Goal: Task Accomplishment & Management: Manage account settings

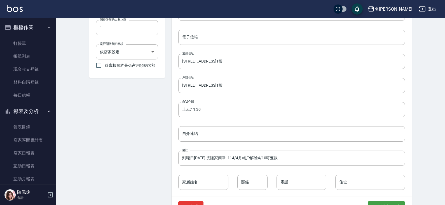
scroll to position [308, 0]
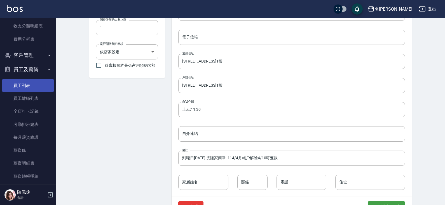
click at [33, 88] on link "員工列表" at bounding box center [28, 85] width 52 height 13
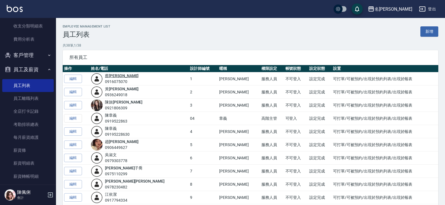
click at [122, 76] on link "蔡 桂如" at bounding box center [122, 75] width 34 height 4
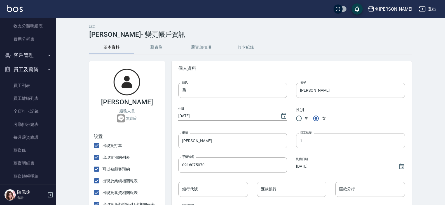
click at [212, 50] on button "薪資加扣項" at bounding box center [201, 47] width 45 height 13
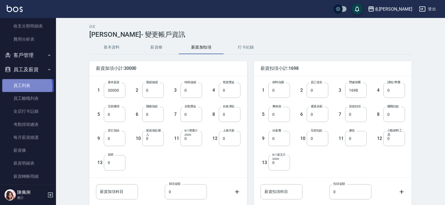
click at [24, 87] on link "員工列表" at bounding box center [28, 85] width 52 height 13
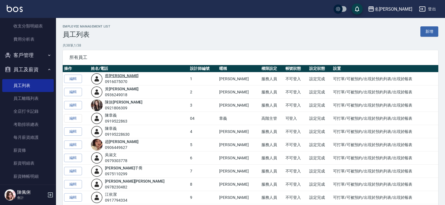
click at [121, 76] on link "蔡 桂如" at bounding box center [122, 75] width 34 height 4
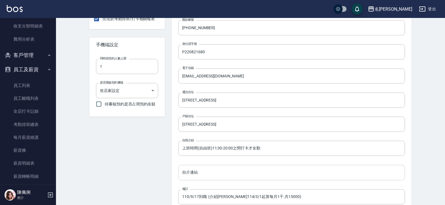
scroll to position [196, 0]
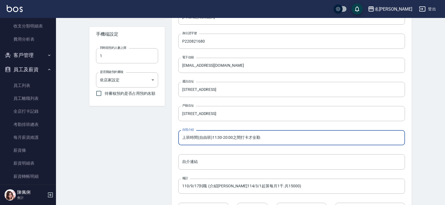
click at [274, 138] on input "上班時間(自由班)11:30-20:00之間打卡才全勤" at bounding box center [291, 137] width 227 height 15
drag, startPoint x: 262, startPoint y: 139, endPoint x: 296, endPoint y: 136, distance: 34.3
click at [296, 136] on input "上班時間(自由班)11:30-20:00之間打卡才全勤 114/9升級距33300" at bounding box center [291, 137] width 227 height 15
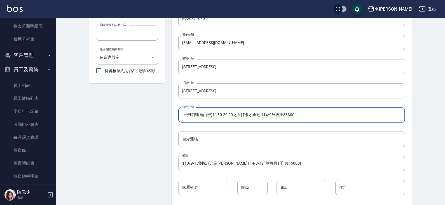
scroll to position [242, 0]
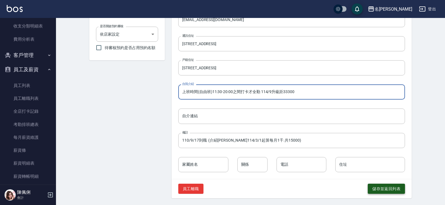
type input "上班時間(自由班)11:30-20:00之間打卡才全勤 114/9升級距33300"
click at [385, 189] on button "儲存並返回列表" at bounding box center [386, 188] width 37 height 10
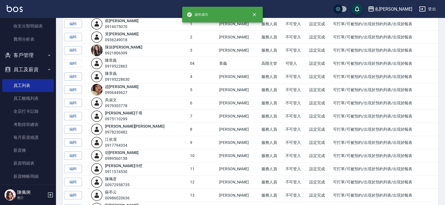
scroll to position [56, 0]
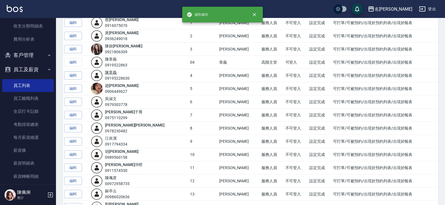
click at [117, 73] on link "陳 章義" at bounding box center [111, 72] width 12 height 4
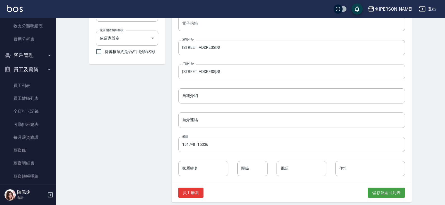
scroll to position [242, 0]
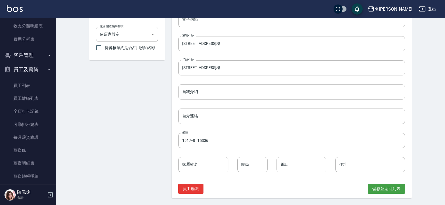
click at [233, 91] on input "自我介紹" at bounding box center [291, 91] width 227 height 15
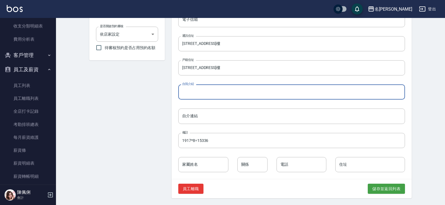
paste input "114/9升級距33300"
type input "114/9升級距33300"
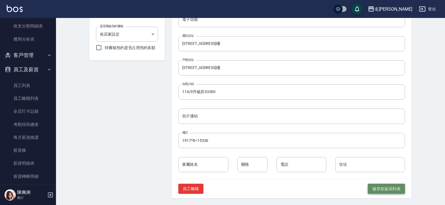
click at [386, 190] on button "儲存並返回列表" at bounding box center [386, 188] width 37 height 10
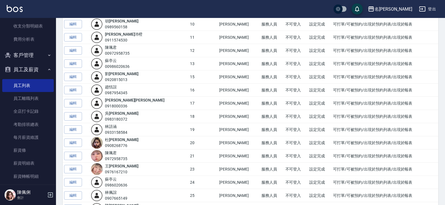
scroll to position [196, 0]
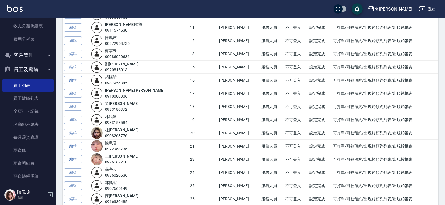
click at [123, 118] on div "林 語涵 0933158584" at bounding box center [116, 120] width 22 height 12
click at [117, 118] on link "林 語涵" at bounding box center [111, 116] width 12 height 4
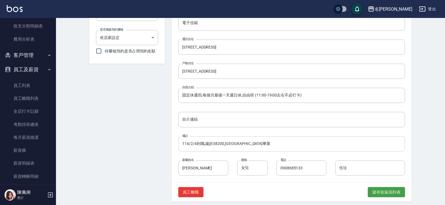
scroll to position [242, 0]
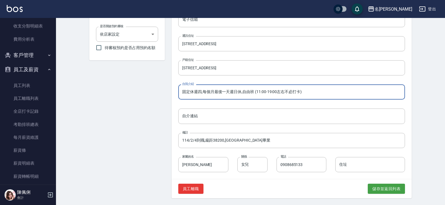
click at [320, 89] on input "固定休週四,每個月最後一天週日休,自由班 (11:00-19:00左右不必打卡)" at bounding box center [291, 91] width 227 height 15
type input "固定休週四,每個月最後一天週日休,自由班 (11:00-19:00左右不必打卡) 114/9升級距40100"
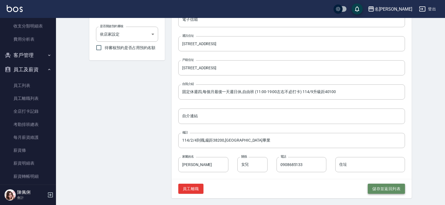
click at [380, 188] on button "儲存並返回列表" at bounding box center [386, 188] width 37 height 10
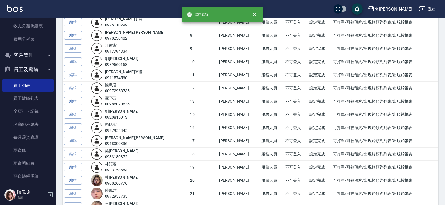
scroll to position [196, 0]
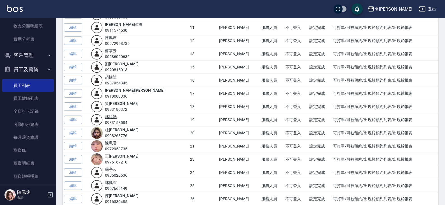
click at [117, 118] on link "林 語涵" at bounding box center [111, 116] width 12 height 4
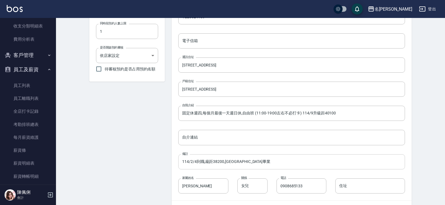
scroll to position [242, 0]
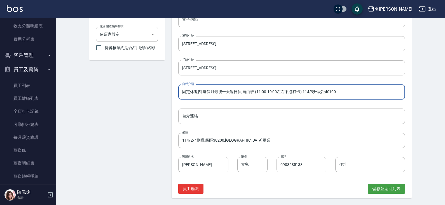
drag, startPoint x: 303, startPoint y: 94, endPoint x: 338, endPoint y: 89, distance: 35.3
click at [338, 89] on input "固定休週四,每個月最後一天週日休,自由班 (11:00-19:00左右不必打卡) 114/9升級距40100" at bounding box center [291, 91] width 227 height 15
type input "固定休週四,每個月最後一天週日休,自由班 (11:00-19:00左右不必打卡)"
click at [225, 140] on input "114/2/4到職,級距38200,重慶國中畢業" at bounding box center [291, 140] width 227 height 15
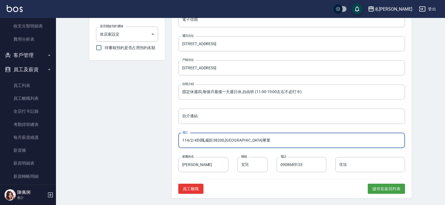
drag, startPoint x: 225, startPoint y: 140, endPoint x: 257, endPoint y: 146, distance: 32.1
click at [257, 146] on input "114/2/4到職,級距38200,重慶國中畢業" at bounding box center [291, 140] width 227 height 15
paste input "114/9升級距40100"
type input "114/2/4到職,級距38200,重慶國中畢業,114/9升級距40100"
click at [393, 186] on button "儲存並返回列表" at bounding box center [386, 188] width 37 height 10
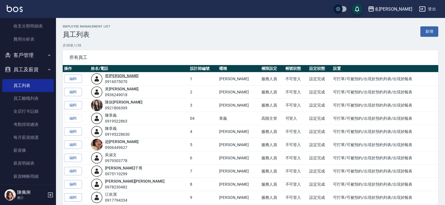
click at [115, 76] on link "蔡 桂如" at bounding box center [122, 75] width 34 height 4
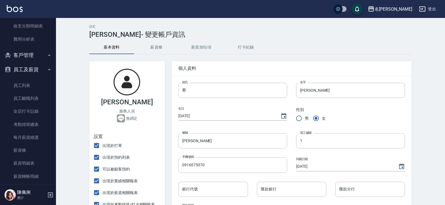
type input "上班時間(自由班)11:30-20:00之間打卡才全勤 114/9升級距33300"
click at [205, 46] on button "薪資加扣項" at bounding box center [201, 47] width 45 height 13
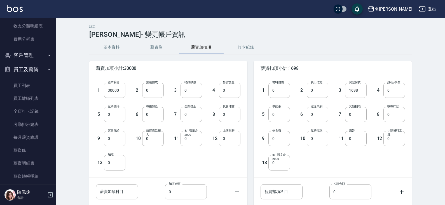
click at [347, 89] on input "1698" at bounding box center [356, 90] width 22 height 15
drag, startPoint x: 360, startPoint y: 88, endPoint x: 342, endPoint y: 94, distance: 18.5
click at [342, 94] on div "3 勞健保費 1698 勞健保費" at bounding box center [347, 86] width 38 height 24
type input "1819"
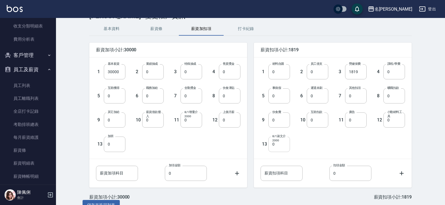
scroll to position [30, 0]
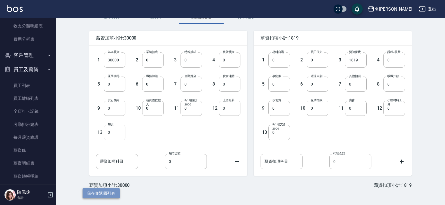
click at [111, 191] on button "儲存並返回列表" at bounding box center [101, 193] width 37 height 10
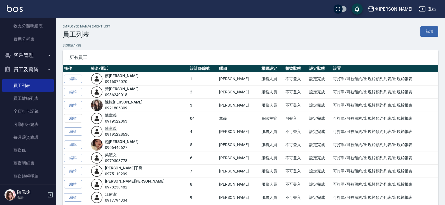
click at [117, 130] on link "陳 章義" at bounding box center [111, 128] width 12 height 4
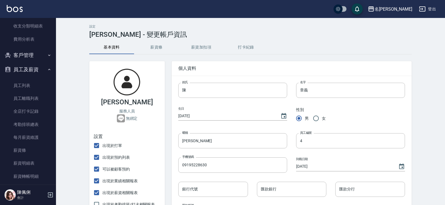
type input "114/9升級距33300"
click at [210, 45] on button "薪資加扣項" at bounding box center [201, 47] width 45 height 13
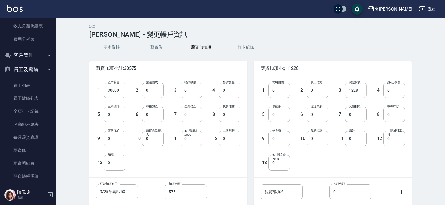
click at [357, 87] on input "1228" at bounding box center [356, 90] width 22 height 15
drag, startPoint x: 358, startPoint y: 89, endPoint x: 346, endPoint y: 90, distance: 12.4
click at [346, 90] on input "1228" at bounding box center [356, 90] width 22 height 15
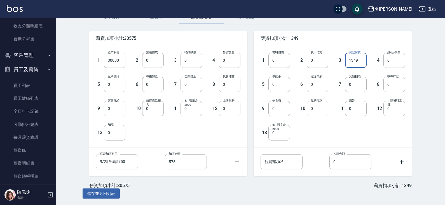
scroll to position [30, 0]
type input "1349"
click at [113, 192] on button "儲存並返回列表" at bounding box center [101, 193] width 37 height 10
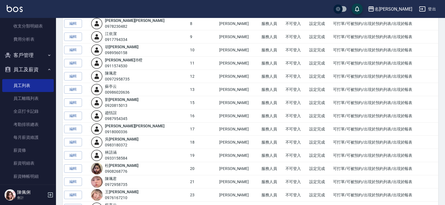
scroll to position [168, 0]
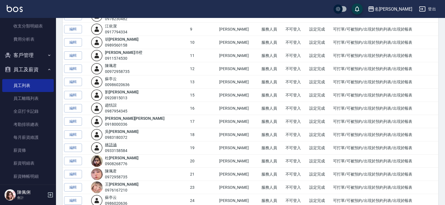
click at [116, 146] on link "林 語涵" at bounding box center [111, 144] width 12 height 4
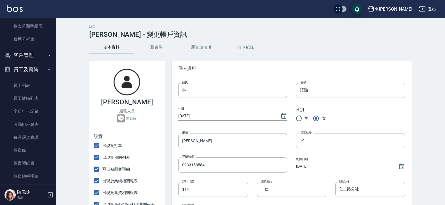
type input "固定休週四,每個月最後一天週日休,自由班 (11:00-19:00左右不必打卡)"
type input "114/2/4到職,級距38200,重慶國中畢業,114/9升級距40100"
click at [194, 48] on button "薪資加扣項" at bounding box center [201, 47] width 45 height 13
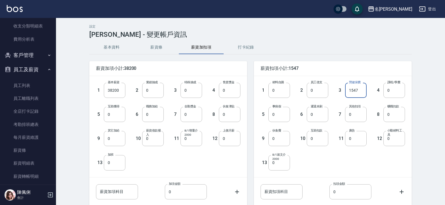
click at [362, 90] on input "1547" at bounding box center [356, 90] width 22 height 15
drag, startPoint x: 361, startPoint y: 90, endPoint x: 342, endPoint y: 90, distance: 18.2
click at [342, 90] on div "3 勞健保費 1547 勞健保費" at bounding box center [347, 86] width 38 height 24
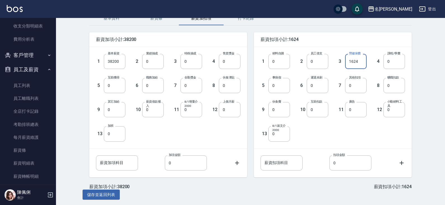
scroll to position [30, 0]
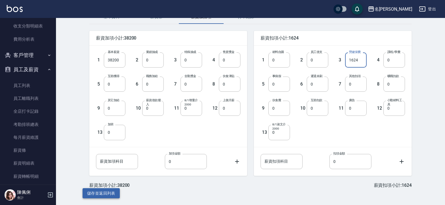
type input "1624"
click at [107, 193] on button "儲存並返回列表" at bounding box center [101, 193] width 37 height 10
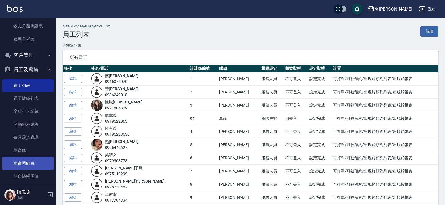
click at [27, 158] on link "薪資明細表" at bounding box center [28, 163] width 52 height 13
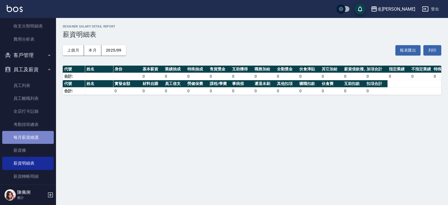
click at [31, 134] on link "每月薪資維護" at bounding box center [28, 137] width 52 height 13
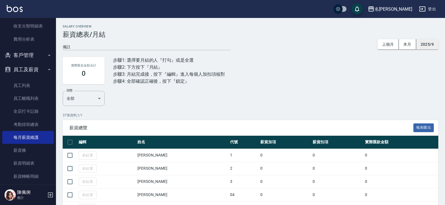
click at [425, 47] on button "2025/9" at bounding box center [427, 44] width 22 height 10
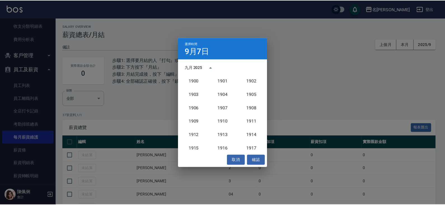
scroll to position [519, 0]
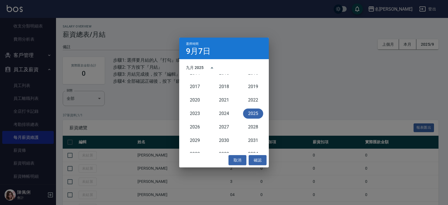
click at [244, 113] on button "2025" at bounding box center [253, 113] width 20 height 10
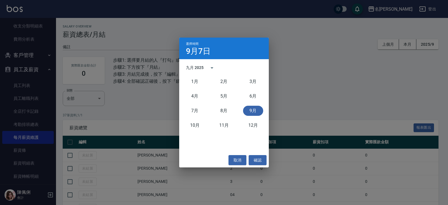
click at [254, 111] on button "9月" at bounding box center [253, 111] width 20 height 10
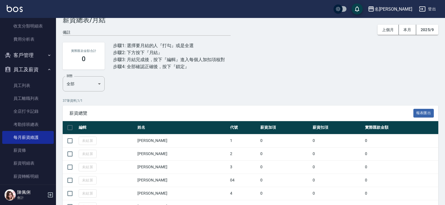
scroll to position [28, 0]
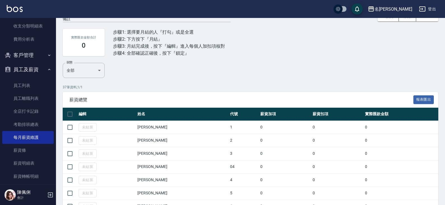
click at [71, 113] on input "checkbox" at bounding box center [70, 114] width 12 height 12
checkbox input "true"
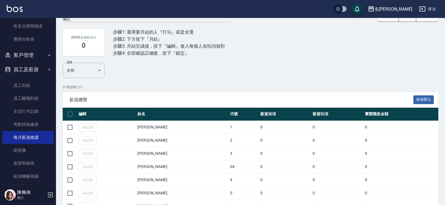
checkbox input "true"
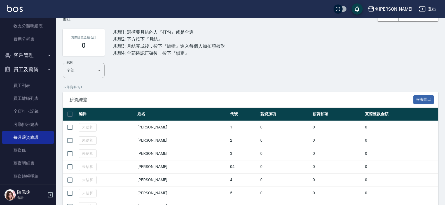
checkbox input "true"
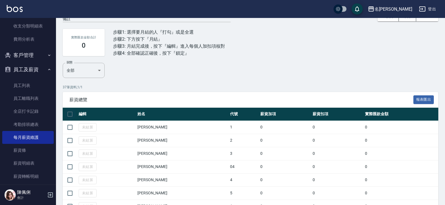
checkbox input "true"
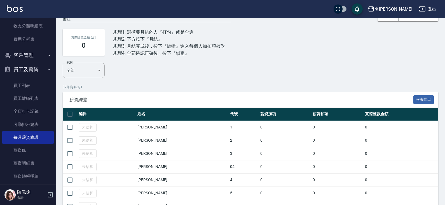
checkbox input "true"
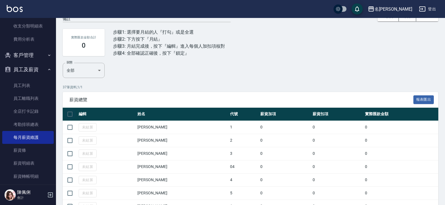
checkbox input "true"
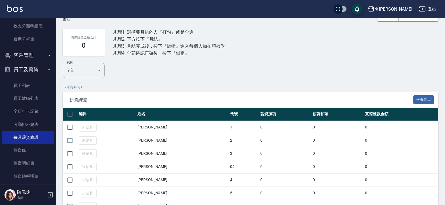
checkbox input "true"
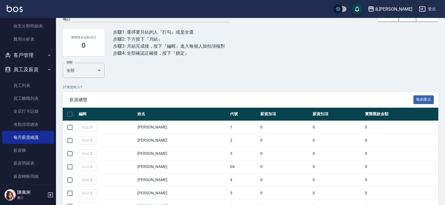
checkbox input "true"
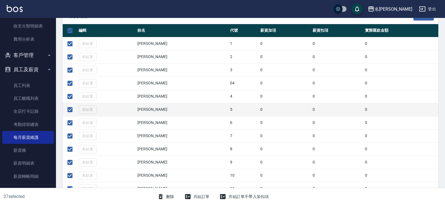
scroll to position [112, 0]
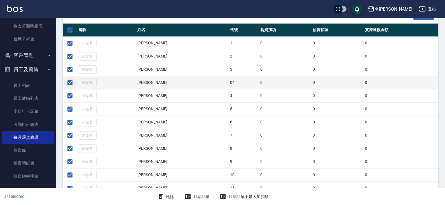
click at [70, 81] on input "checkbox" at bounding box center [70, 83] width 12 height 12
checkbox input "false"
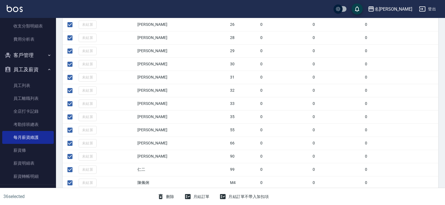
scroll to position [448, 0]
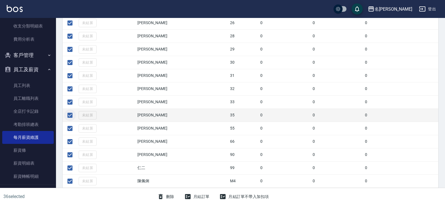
click at [69, 115] on input "checkbox" at bounding box center [70, 115] width 12 height 12
checkbox input "false"
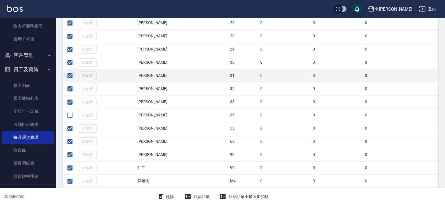
click at [68, 77] on input "checkbox" at bounding box center [70, 76] width 12 height 12
checkbox input "false"
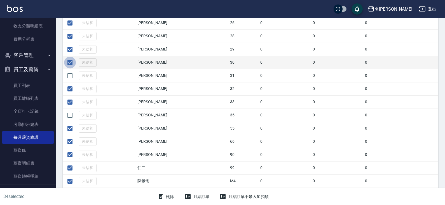
click at [69, 62] on input "checkbox" at bounding box center [70, 63] width 12 height 12
checkbox input "false"
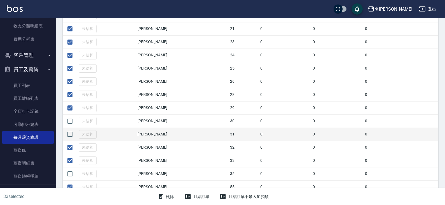
scroll to position [364, 0]
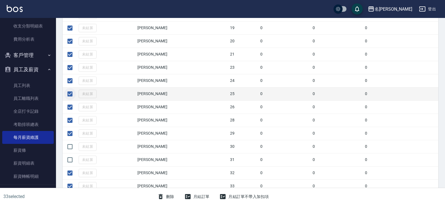
click at [70, 93] on input "checkbox" at bounding box center [70, 94] width 12 height 12
checkbox input "false"
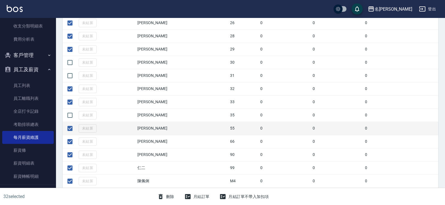
scroll to position [449, 0]
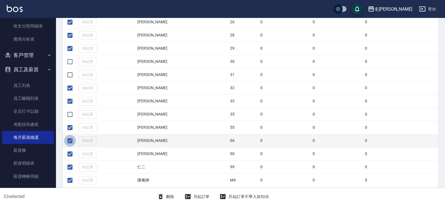
click at [70, 141] on input "checkbox" at bounding box center [70, 141] width 12 height 12
checkbox input "false"
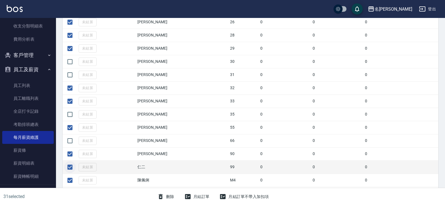
click at [69, 165] on input "checkbox" at bounding box center [70, 167] width 12 height 12
checkbox input "false"
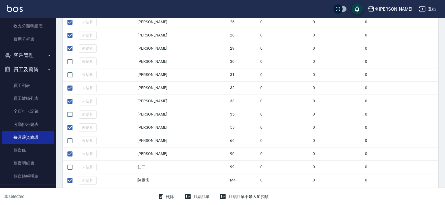
click at [202, 195] on button "月結訂單" at bounding box center [197, 196] width 30 height 10
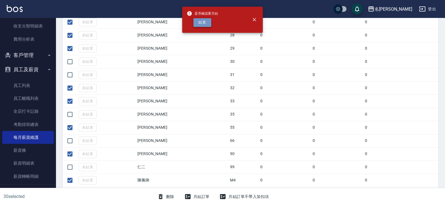
click at [200, 21] on button "結算" at bounding box center [202, 22] width 18 height 9
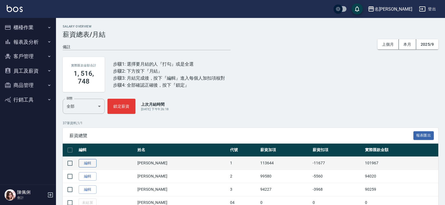
click at [88, 162] on link "編輯" at bounding box center [88, 163] width 18 height 9
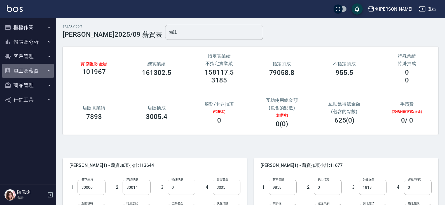
click at [33, 74] on button "員工及薪資" at bounding box center [28, 71] width 52 height 15
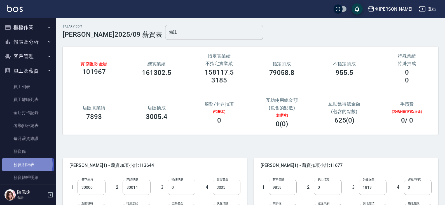
click at [27, 164] on link "薪資明細表" at bounding box center [28, 164] width 52 height 13
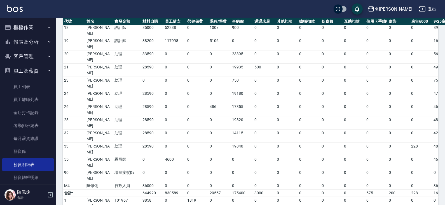
scroll to position [280, 0]
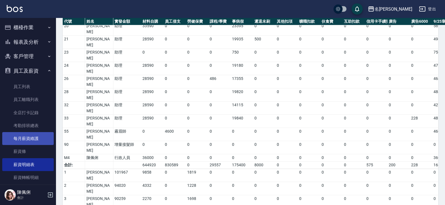
click at [42, 137] on link "每月薪資維護" at bounding box center [28, 138] width 52 height 13
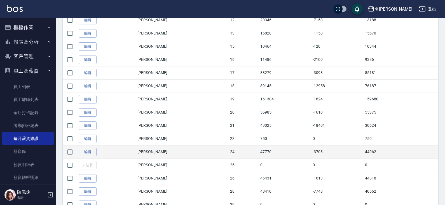
scroll to position [308, 0]
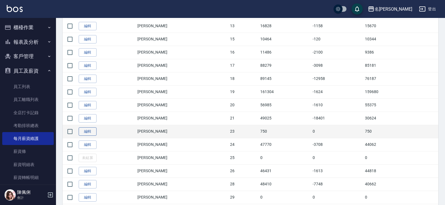
click at [83, 132] on link "編輯" at bounding box center [88, 131] width 18 height 9
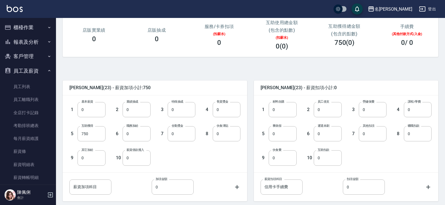
scroll to position [84, 0]
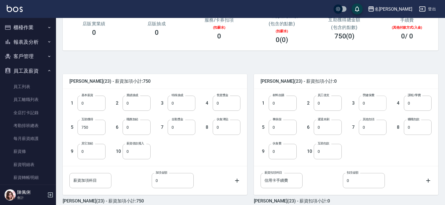
click at [370, 103] on input "0" at bounding box center [373, 102] width 28 height 15
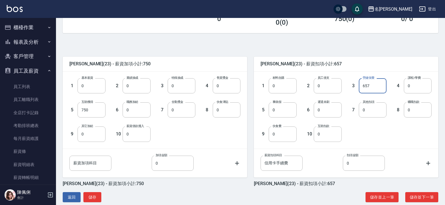
scroll to position [111, 0]
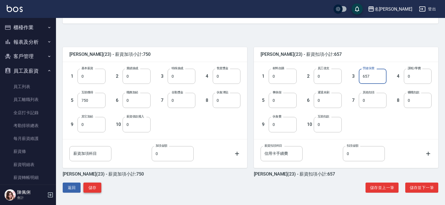
type input "657"
click at [95, 189] on button "儲存" at bounding box center [92, 187] width 18 height 10
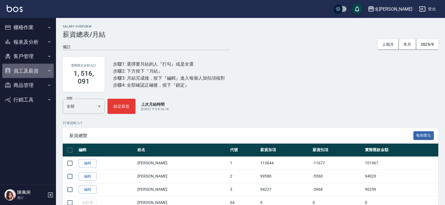
click at [31, 67] on button "員工及薪資" at bounding box center [28, 71] width 52 height 15
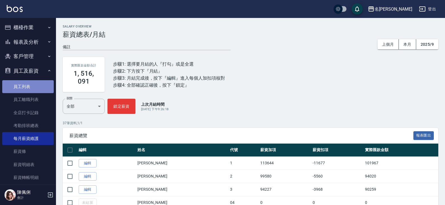
click at [35, 85] on link "員工列表" at bounding box center [28, 86] width 52 height 13
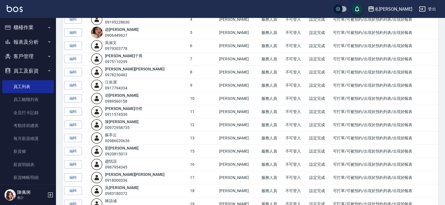
scroll to position [196, 0]
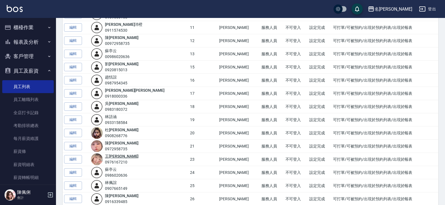
click at [120, 155] on link "王 秀瑜" at bounding box center [122, 156] width 34 height 4
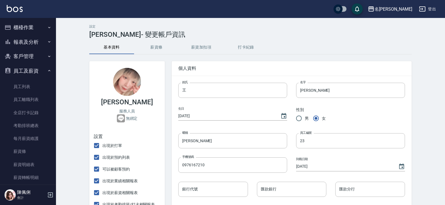
click at [201, 48] on button "薪資加扣項" at bounding box center [201, 47] width 45 height 13
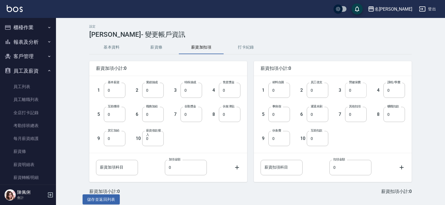
click at [352, 92] on input "0" at bounding box center [356, 90] width 22 height 15
drag, startPoint x: 352, startPoint y: 92, endPoint x: 349, endPoint y: 92, distance: 3.6
click at [349, 92] on input "0" at bounding box center [356, 90] width 22 height 15
type input "1158"
click at [113, 199] on button "儲存並返回列表" at bounding box center [101, 199] width 37 height 10
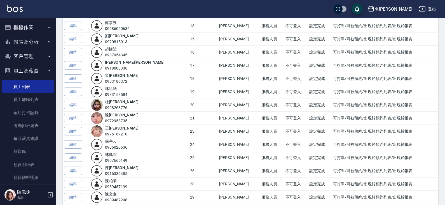
scroll to position [252, 0]
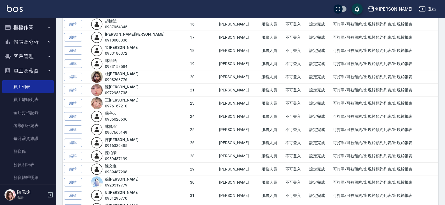
click at [117, 168] on link "陳 文進" at bounding box center [111, 166] width 12 height 4
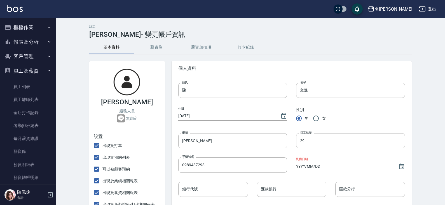
click at [205, 46] on button "薪資加扣項" at bounding box center [201, 47] width 45 height 13
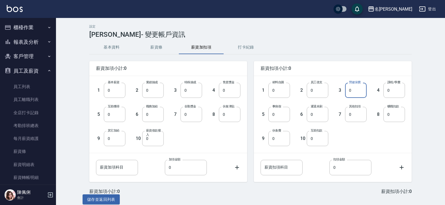
drag, startPoint x: 354, startPoint y: 90, endPoint x: 344, endPoint y: 90, distance: 9.3
click at [344, 90] on div "3 勞健保費 0 勞健保費" at bounding box center [347, 86] width 38 height 24
type input "1158"
click at [97, 200] on button "儲存並返回列表" at bounding box center [101, 199] width 37 height 10
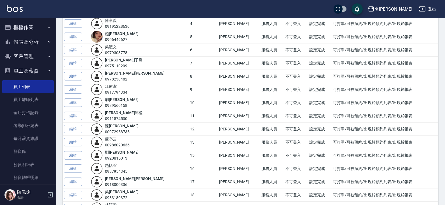
scroll to position [140, 0]
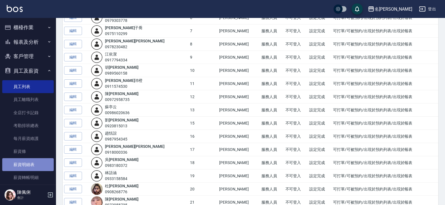
click at [31, 167] on link "薪資明細表" at bounding box center [28, 164] width 52 height 13
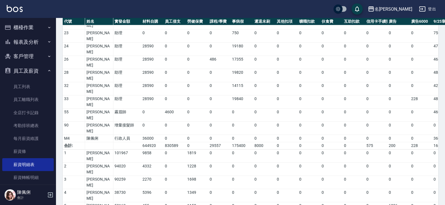
scroll to position [308, 0]
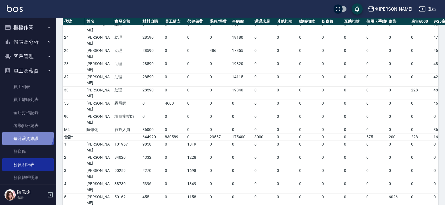
click at [26, 133] on link "每月薪資維護" at bounding box center [28, 138] width 52 height 13
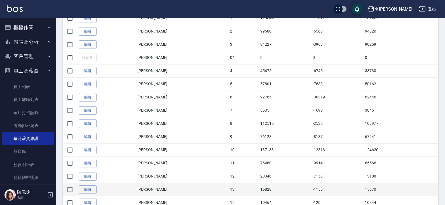
scroll to position [196, 0]
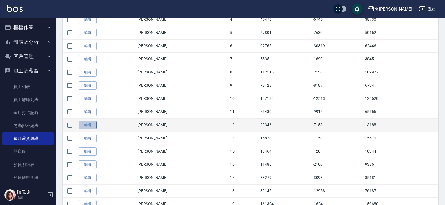
click at [87, 123] on link "編輯" at bounding box center [88, 125] width 18 height 9
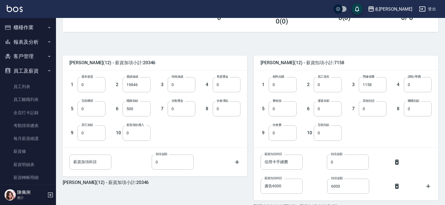
scroll to position [112, 0]
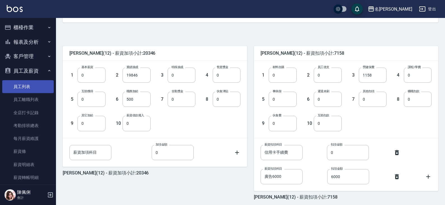
click at [24, 87] on link "員工列表" at bounding box center [28, 86] width 52 height 13
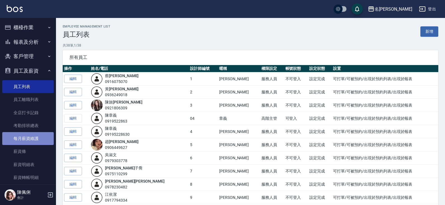
click at [37, 141] on link "每月薪資維護" at bounding box center [28, 138] width 52 height 13
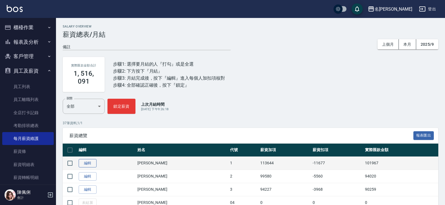
click at [91, 164] on link "編輯" at bounding box center [88, 163] width 18 height 9
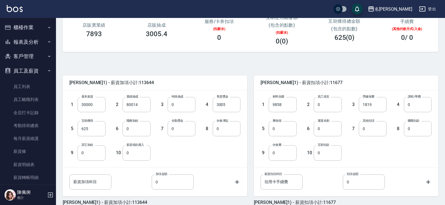
scroll to position [84, 0]
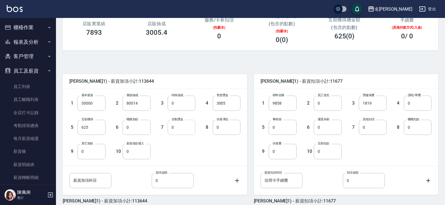
click at [185, 132] on input "0" at bounding box center [182, 127] width 28 height 15
type input "600"
click at [321, 128] on input "0" at bounding box center [328, 127] width 28 height 15
type input "10"
click at [227, 156] on div "1 基本薪資 30000 基本薪資 2 業績抽成 80014 業績抽成 3 特殊抽成 0 特殊抽成 4 售貨獎金 3005 售貨獎金 5 互助獲得 625 互…" at bounding box center [150, 123] width 180 height 72
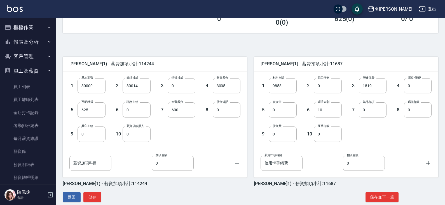
scroll to position [111, 0]
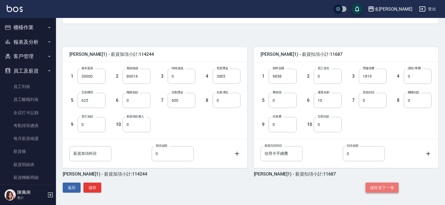
click at [383, 190] on button "儲存並下一筆" at bounding box center [382, 187] width 33 height 10
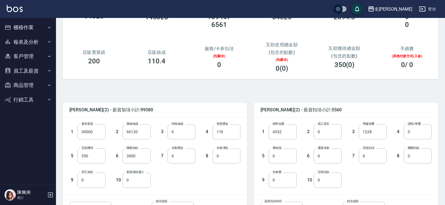
scroll to position [56, 0]
click at [336, 157] on input "0" at bounding box center [328, 155] width 28 height 15
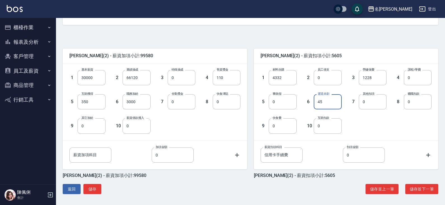
scroll to position [111, 0]
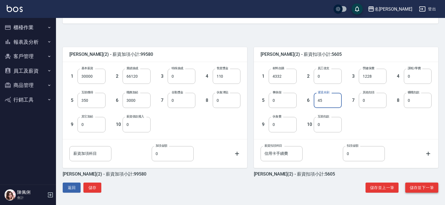
type input "45"
click at [425, 188] on button "儲存並下一筆" at bounding box center [421, 187] width 33 height 10
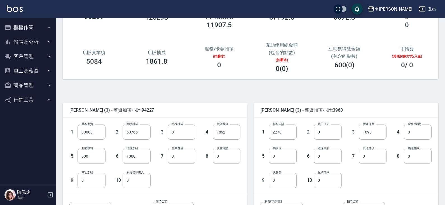
scroll to position [56, 0]
click at [190, 160] on input "0" at bounding box center [182, 155] width 28 height 15
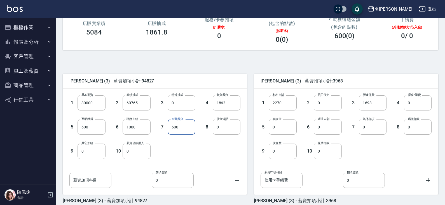
scroll to position [111, 0]
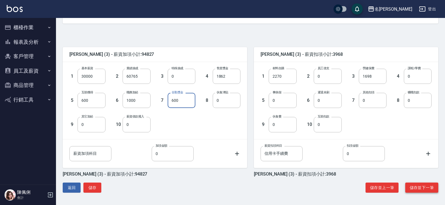
type input "600"
click at [423, 188] on button "儲存並下一筆" at bounding box center [421, 187] width 33 height 10
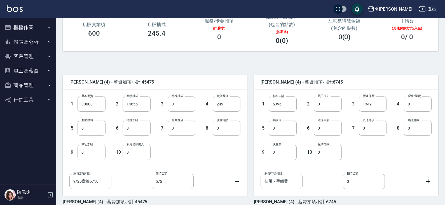
scroll to position [84, 0]
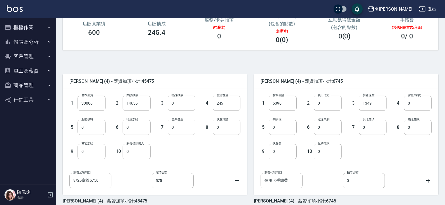
click at [188, 125] on input "0" at bounding box center [182, 127] width 28 height 15
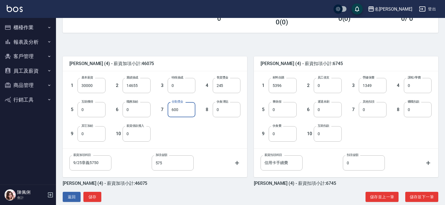
scroll to position [111, 0]
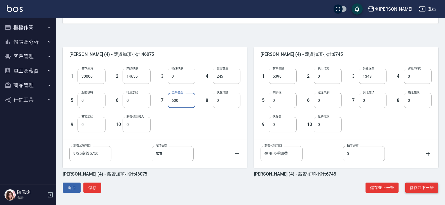
type input "600"
click at [416, 184] on button "儲存並下一筆" at bounding box center [421, 187] width 33 height 10
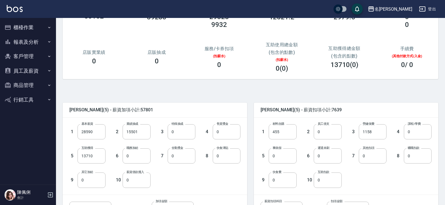
scroll to position [56, 0]
click at [186, 156] on input "0" at bounding box center [182, 155] width 28 height 15
click at [324, 153] on input "0" at bounding box center [328, 155] width 28 height 15
type input "1375"
click at [416, 157] on input "0" at bounding box center [418, 155] width 28 height 15
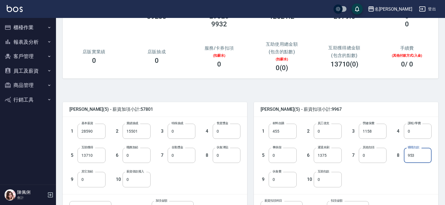
type input "953"
click at [380, 178] on div "1 材料自購 455 材料自購 2 員工借支 0 員工借支 3 勞健保費 1158 勞健保費 4 課程/學費 0 課程/學費 5 事病假 0 事病假 6 遲退…" at bounding box center [342, 151] width 180 height 72
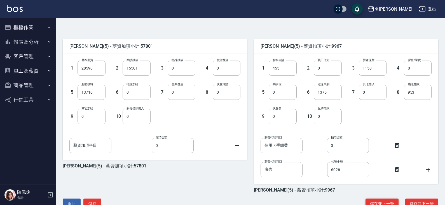
scroll to position [135, 0]
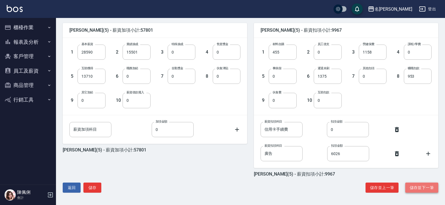
click at [419, 189] on button "儲存並下一筆" at bounding box center [421, 187] width 33 height 10
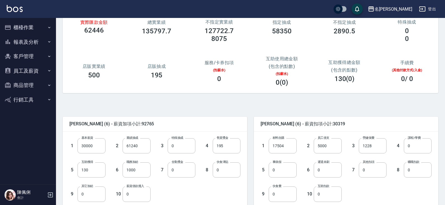
scroll to position [56, 0]
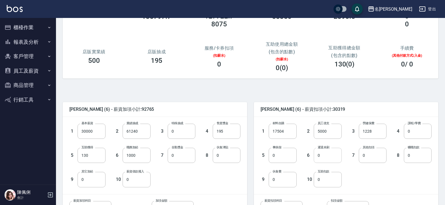
click at [325, 155] on input "0" at bounding box center [328, 155] width 28 height 15
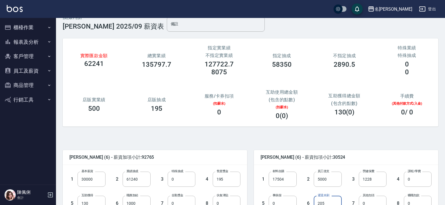
scroll to position [0, 0]
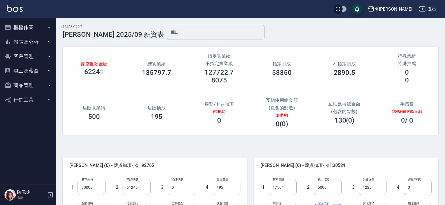
type input "205"
click at [167, 31] on input "備註" at bounding box center [216, 32] width 98 height 15
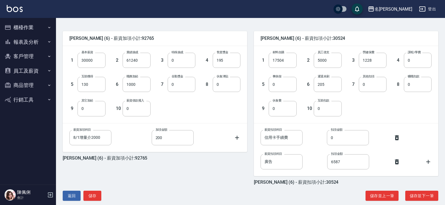
scroll to position [135, 0]
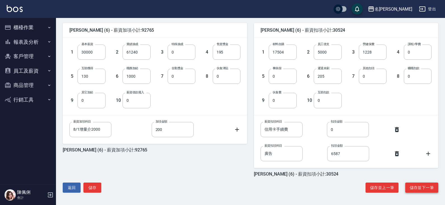
type input "年假2天"
click at [415, 188] on button "儲存並下一筆" at bounding box center [421, 187] width 33 height 10
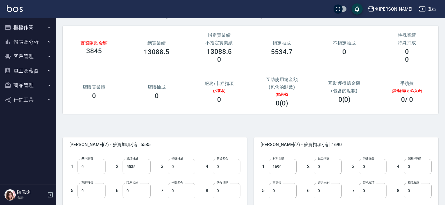
scroll to position [111, 0]
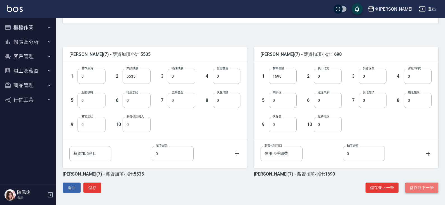
click at [419, 189] on button "儲存並下一筆" at bounding box center [421, 187] width 33 height 10
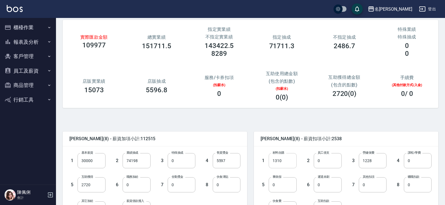
scroll to position [28, 0]
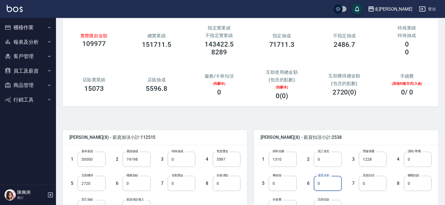
click at [329, 181] on input "0" at bounding box center [328, 183] width 28 height 15
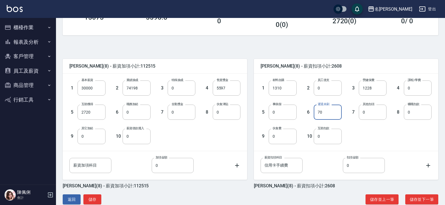
scroll to position [111, 0]
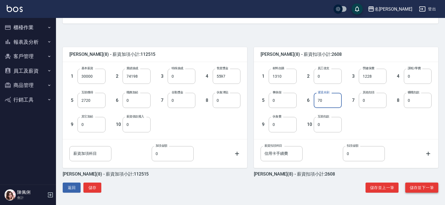
type input "70"
click at [413, 187] on button "儲存並下一筆" at bounding box center [421, 187] width 33 height 10
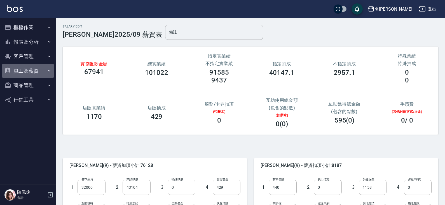
click at [25, 71] on button "員工及薪資" at bounding box center [28, 71] width 52 height 15
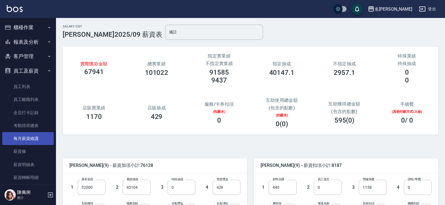
click at [32, 140] on link "每月薪資維護" at bounding box center [28, 138] width 52 height 13
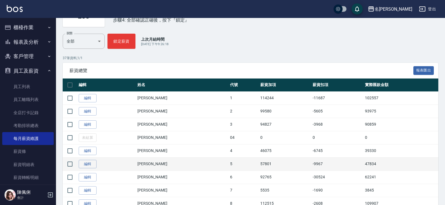
scroll to position [84, 0]
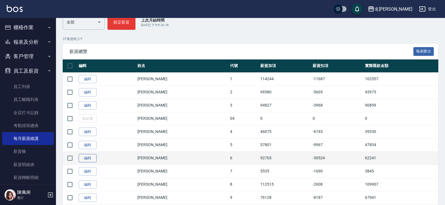
click at [90, 155] on link "編輯" at bounding box center [88, 158] width 18 height 9
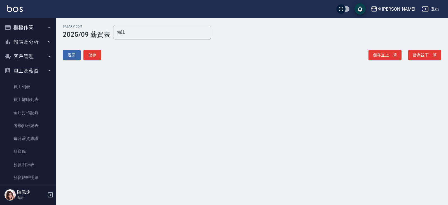
type input "年假2天"
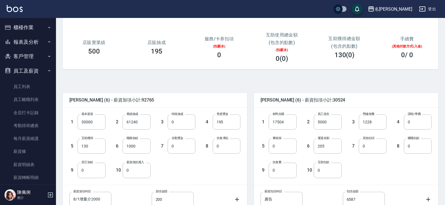
scroll to position [84, 0]
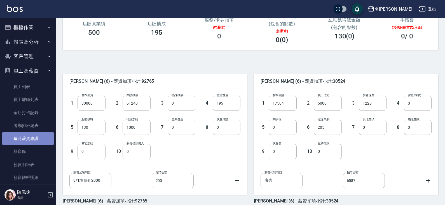
click at [37, 137] on link "每月薪資維護" at bounding box center [28, 138] width 52 height 13
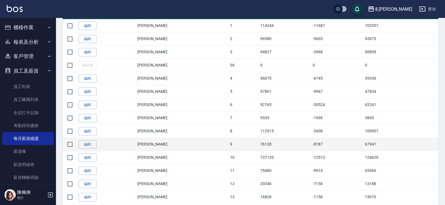
scroll to position [140, 0]
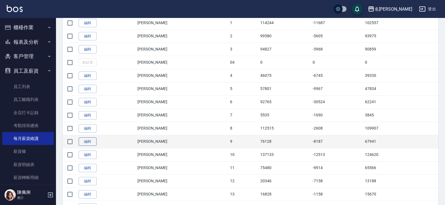
click at [93, 142] on link "編輯" at bounding box center [88, 141] width 18 height 9
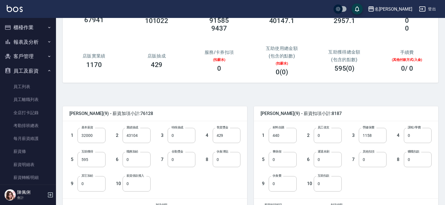
scroll to position [56, 0]
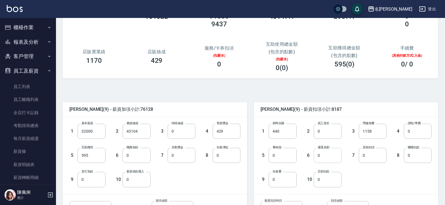
click at [329, 158] on input "0" at bounding box center [328, 155] width 28 height 15
type input "125"
click at [377, 171] on div "1 材料自購 440 材料自購 2 員工借支 0 員工借支 3 勞健保費 1158 勞健保費 4 課程/學費 0 課程/學費 5 事病假 0 事病假 6 遲退…" at bounding box center [342, 151] width 180 height 72
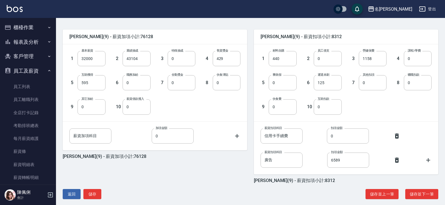
scroll to position [135, 0]
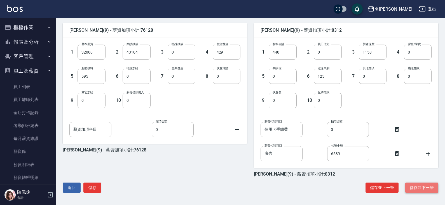
click at [418, 185] on button "儲存並下一筆" at bounding box center [421, 187] width 33 height 10
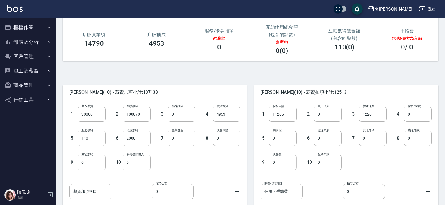
scroll to position [84, 0]
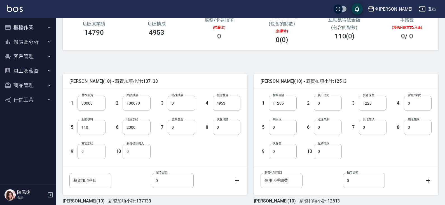
click at [325, 128] on input "0" at bounding box center [328, 127] width 28 height 15
click at [180, 130] on input "0" at bounding box center [182, 127] width 28 height 15
type input "600"
click at [190, 144] on div "1 基本薪資 30000 基本薪資 2 業績抽成 100070 業績抽成 3 特殊抽成 0 特殊抽成 4 售貨獎金 4953 售貨獎金 5 互助獲得 110 …" at bounding box center [150, 123] width 180 height 72
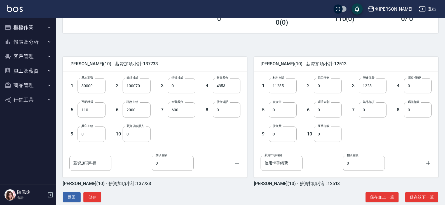
scroll to position [111, 0]
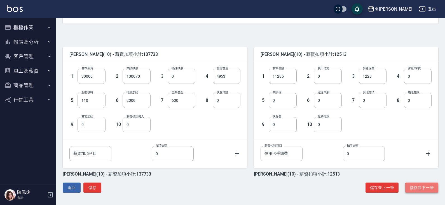
click at [418, 184] on button "儲存並下一筆" at bounding box center [421, 187] width 33 height 10
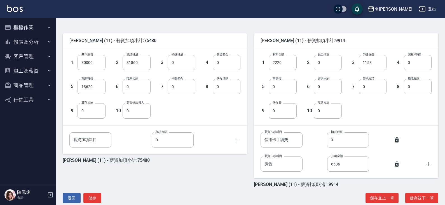
scroll to position [135, 0]
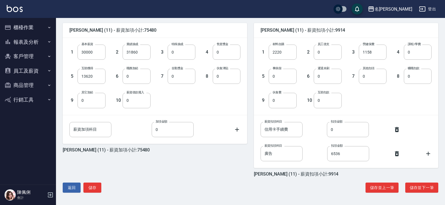
click at [33, 69] on button "員工及薪資" at bounding box center [28, 71] width 52 height 15
click at [348, 155] on input "6536" at bounding box center [348, 153] width 42 height 15
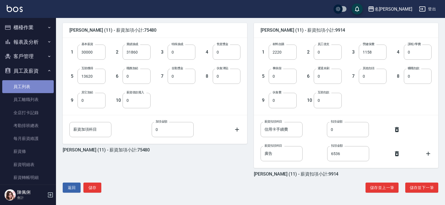
click at [42, 91] on link "員工列表" at bounding box center [28, 86] width 52 height 13
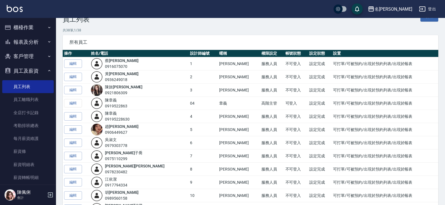
scroll to position [28, 0]
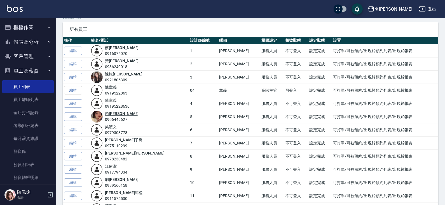
click at [117, 116] on link "[PERSON_NAME]" at bounding box center [122, 113] width 34 height 4
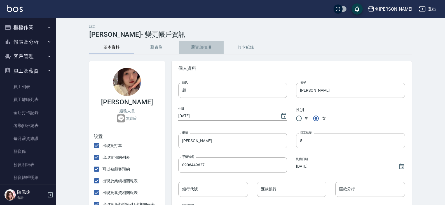
click at [206, 45] on button "薪資加扣項" at bounding box center [201, 47] width 45 height 13
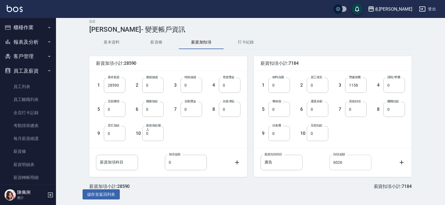
scroll to position [6, 0]
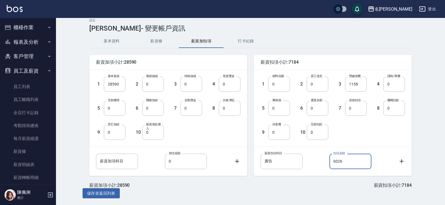
drag, startPoint x: 347, startPoint y: 164, endPoint x: 314, endPoint y: 164, distance: 33.3
click at [314, 164] on div "薪資扣項科目 廣告 薪資扣項科目 扣項金額 6026 扣項金額" at bounding box center [333, 160] width 144 height 15
drag, startPoint x: 345, startPoint y: 160, endPoint x: 325, endPoint y: 164, distance: 19.8
click at [326, 163] on div "薪資扣項科目 廣告 薪資扣項科目 扣項金額 4500 扣項金額" at bounding box center [333, 160] width 144 height 15
type input "0"
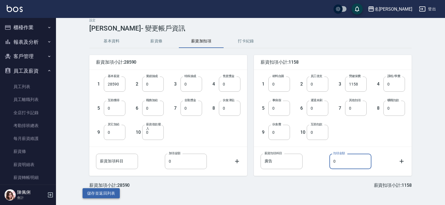
click at [103, 196] on button "儲存並返回列表" at bounding box center [101, 193] width 37 height 10
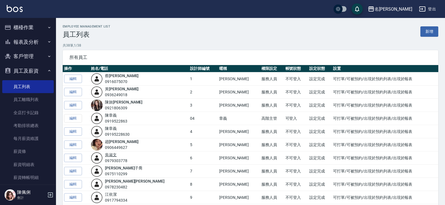
click at [117, 156] on link "吳 淑文" at bounding box center [111, 154] width 12 height 4
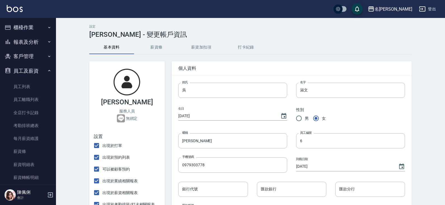
click at [208, 45] on button "薪資加扣項" at bounding box center [201, 47] width 45 height 13
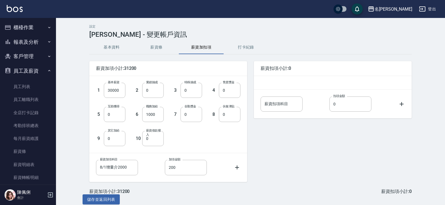
type input "廣告"
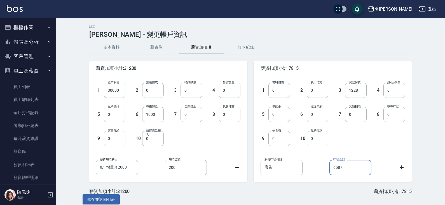
drag, startPoint x: 352, startPoint y: 169, endPoint x: 345, endPoint y: 155, distance: 16.0
click at [319, 168] on div "薪資扣項科目 廣告 薪資扣項科目 扣項金額 6587 扣項金額" at bounding box center [333, 167] width 144 height 15
type input "6000"
click at [99, 198] on button "儲存並返回列表" at bounding box center [101, 199] width 37 height 10
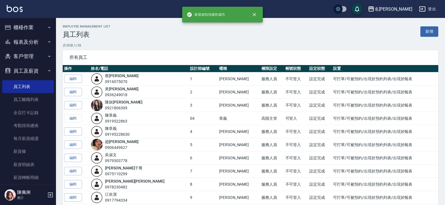
scroll to position [28, 0]
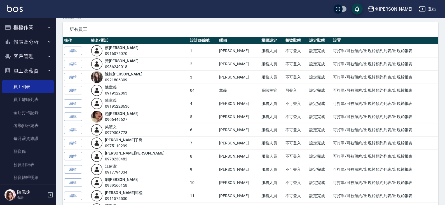
click at [117, 167] on link "江 依潔" at bounding box center [111, 166] width 12 height 4
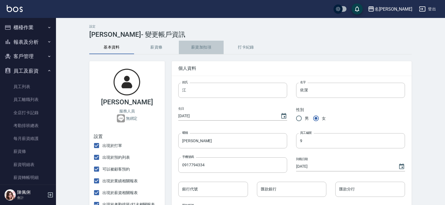
drag, startPoint x: 214, startPoint y: 46, endPoint x: 218, endPoint y: 55, distance: 10.0
click at [213, 46] on button "薪資加扣項" at bounding box center [201, 47] width 45 height 13
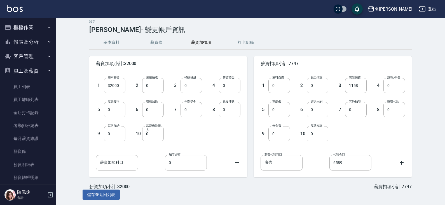
scroll to position [6, 0]
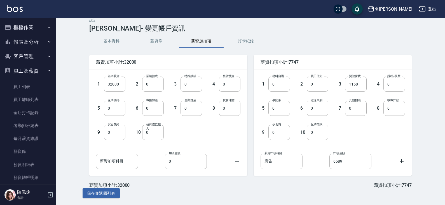
drag, startPoint x: 354, startPoint y: 162, endPoint x: 277, endPoint y: 157, distance: 77.2
click at [277, 157] on div "薪資扣項科目 廣告 薪資扣項科目 扣項金額 6589 扣項金額" at bounding box center [333, 160] width 144 height 15
type input "6000"
click at [106, 190] on button "儲存並返回列表" at bounding box center [101, 193] width 37 height 10
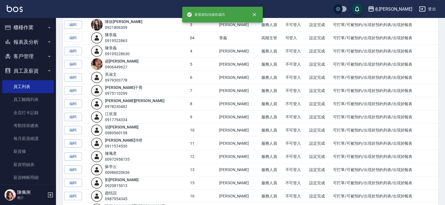
scroll to position [84, 0]
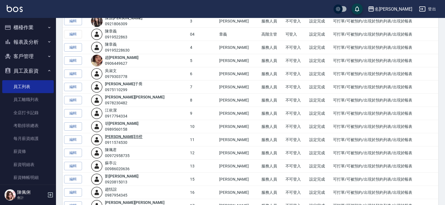
click at [119, 138] on link "詹 沛橙" at bounding box center [124, 136] width 38 height 4
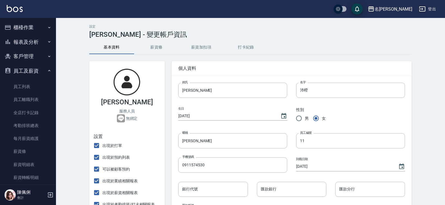
click at [206, 47] on button "薪資加扣項" at bounding box center [201, 47] width 45 height 13
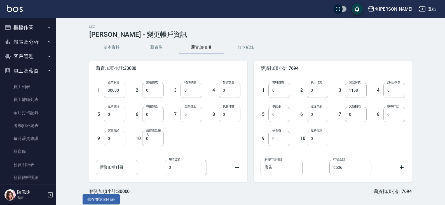
drag, startPoint x: 348, startPoint y: 169, endPoint x: 313, endPoint y: 165, distance: 35.7
click at [313, 165] on div "薪資扣項科目 廣告 薪資扣項科目 扣項金額 6536 扣項金額" at bounding box center [333, 167] width 144 height 15
type input "6000"
click at [113, 196] on button "儲存並返回列表" at bounding box center [101, 199] width 37 height 10
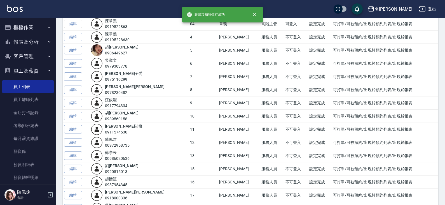
scroll to position [112, 0]
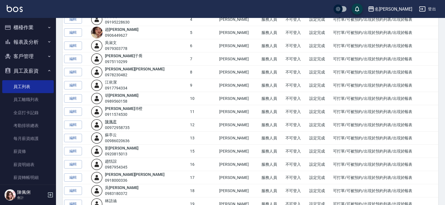
click at [117, 123] on link "陳 珮君" at bounding box center [111, 121] width 12 height 4
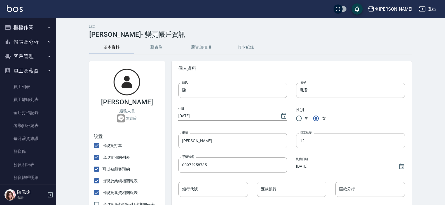
click at [210, 48] on button "薪資加扣項" at bounding box center [201, 47] width 45 height 13
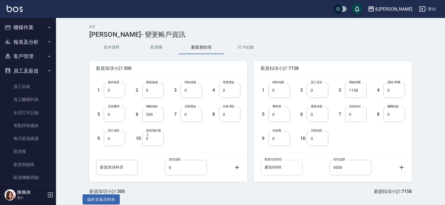
click at [285, 164] on input "廣告6000" at bounding box center [282, 167] width 42 height 15
type input "廣告"
click at [93, 199] on button "儲存並返回列表" at bounding box center [101, 199] width 37 height 10
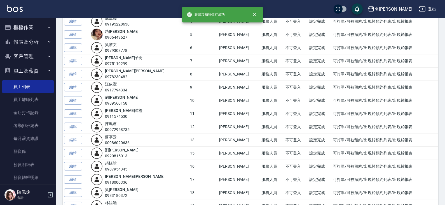
scroll to position [112, 0]
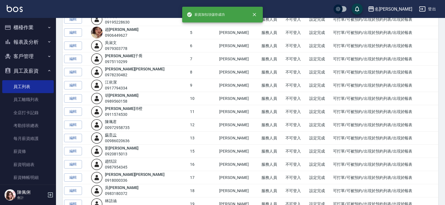
click at [117, 135] on link "蘇 亭云" at bounding box center [111, 134] width 12 height 4
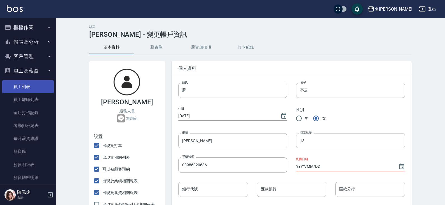
click at [36, 88] on link "員工列表" at bounding box center [28, 86] width 52 height 13
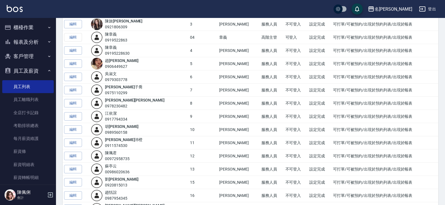
scroll to position [112, 0]
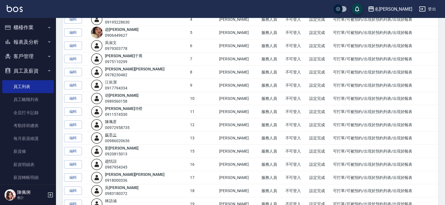
click at [117, 135] on link "蘇 亭云" at bounding box center [111, 134] width 12 height 4
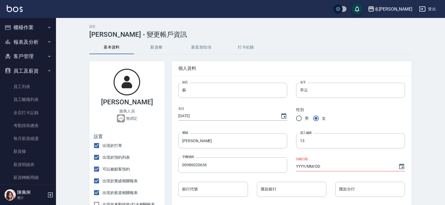
click at [197, 48] on button "薪資加扣項" at bounding box center [201, 47] width 45 height 13
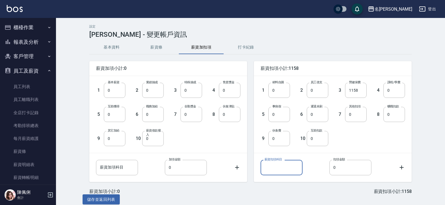
click at [271, 167] on input "薪資扣項科目" at bounding box center [282, 167] width 42 height 15
type input "廣告"
click at [344, 167] on input "0" at bounding box center [351, 167] width 42 height 15
click at [329, 171] on div "薪資扣項科目 廣告 薪資扣項科目 扣項金額 0 扣項金額" at bounding box center [333, 167] width 144 height 15
type input "6000"
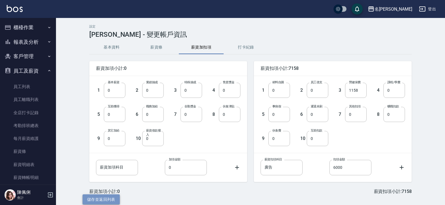
click at [103, 202] on button "儲存並返回列表" at bounding box center [101, 199] width 37 height 10
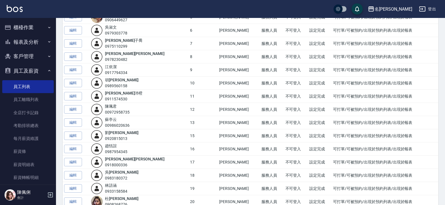
scroll to position [140, 0]
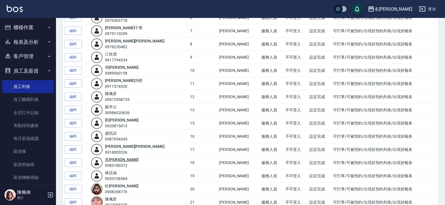
click at [122, 160] on link "吳 婉如" at bounding box center [122, 159] width 34 height 4
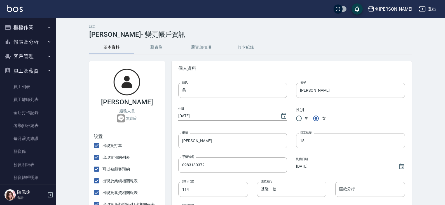
click at [209, 49] on button "薪資加扣項" at bounding box center [201, 47] width 45 height 13
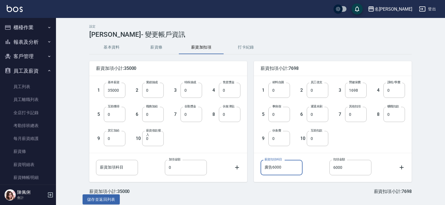
click at [288, 167] on input "廣告6000" at bounding box center [282, 167] width 42 height 15
type input "廣告"
click at [109, 199] on button "儲存並返回列表" at bounding box center [101, 199] width 37 height 10
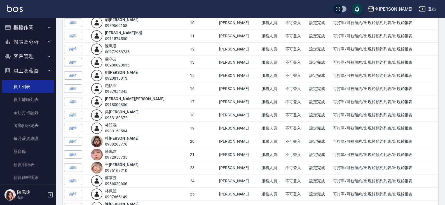
scroll to position [196, 0]
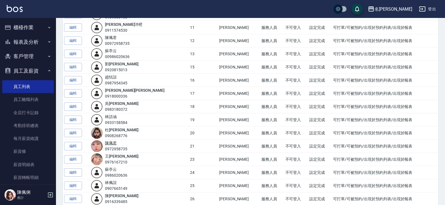
click at [117, 144] on link "陳 珮君" at bounding box center [111, 143] width 12 height 4
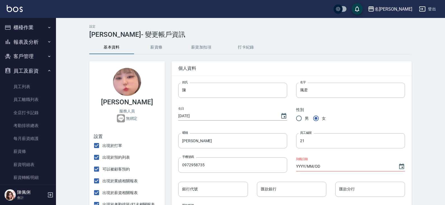
click at [197, 45] on button "薪資加扣項" at bounding box center [201, 47] width 45 height 13
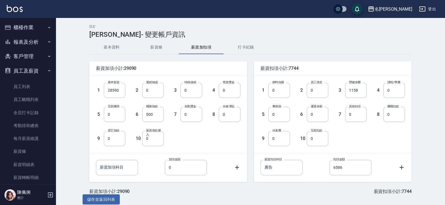
drag, startPoint x: 349, startPoint y: 170, endPoint x: 327, endPoint y: 169, distance: 21.8
click at [327, 169] on div "薪資扣項科目 廣告 薪資扣項科目 扣項金額 6586 扣項金額" at bounding box center [333, 167] width 144 height 15
type input "6000"
click at [106, 198] on button "儲存並返回列表" at bounding box center [101, 199] width 37 height 10
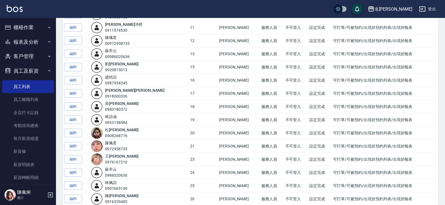
scroll to position [224, 0]
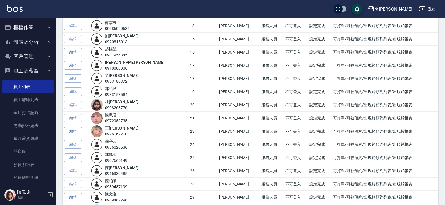
click at [117, 142] on link "蘇 亭云" at bounding box center [111, 141] width 12 height 4
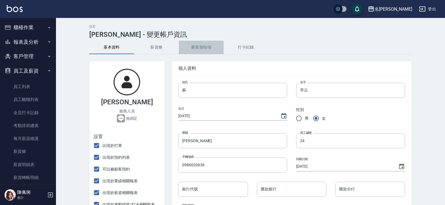
click at [202, 48] on button "薪資加扣項" at bounding box center [201, 47] width 45 height 13
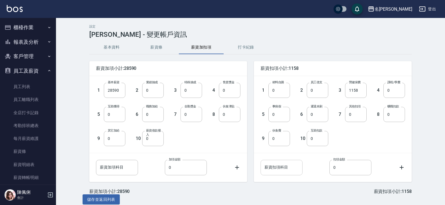
click at [271, 173] on input "薪資扣項科目" at bounding box center [282, 167] width 42 height 15
type input "廣告"
drag, startPoint x: 340, startPoint y: 169, endPoint x: 327, endPoint y: 169, distance: 12.9
click at [327, 169] on div "薪資扣項科目 廣告 薪資扣項科目 扣項金額 0 扣項金額" at bounding box center [333, 167] width 144 height 15
type input "6000"
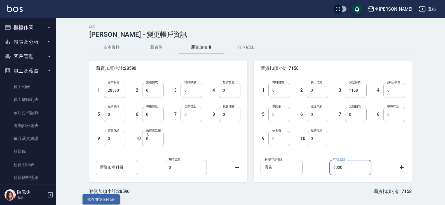
click at [109, 197] on button "儲存並返回列表" at bounding box center [101, 199] width 37 height 10
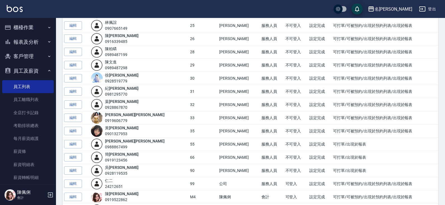
scroll to position [364, 0]
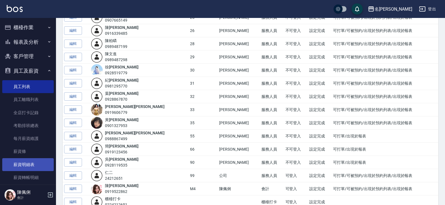
click at [34, 164] on link "薪資明細表" at bounding box center [28, 164] width 52 height 13
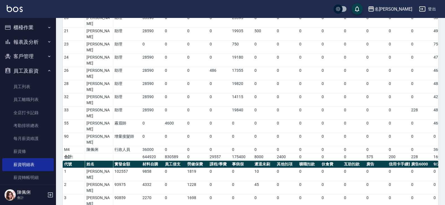
scroll to position [257, 0]
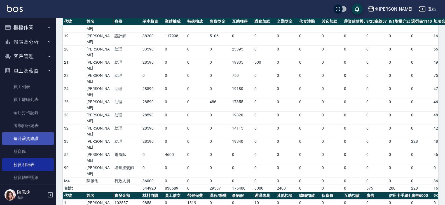
click at [33, 138] on link "每月薪資維護" at bounding box center [28, 138] width 52 height 13
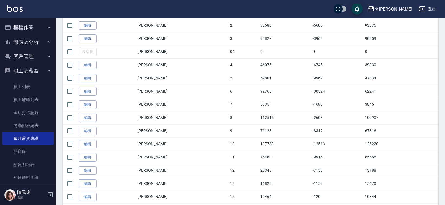
scroll to position [168, 0]
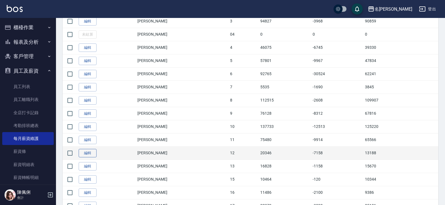
click at [87, 153] on link "編輯" at bounding box center [88, 153] width 18 height 9
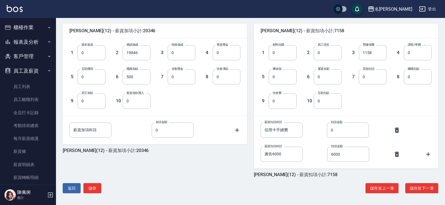
scroll to position [135, 0]
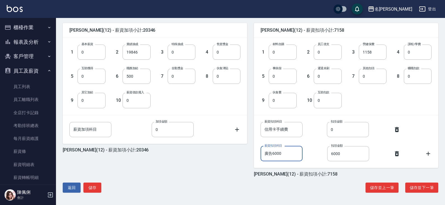
click at [282, 157] on input "廣告6000" at bounding box center [282, 153] width 42 height 15
click at [285, 153] on input "廣告6000" at bounding box center [282, 153] width 42 height 15
type input "廣告"
click at [91, 187] on button "儲存" at bounding box center [92, 187] width 18 height 10
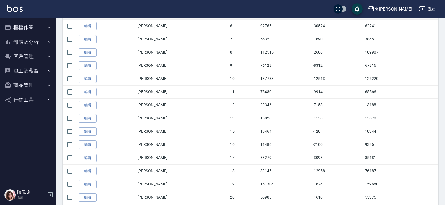
scroll to position [252, 0]
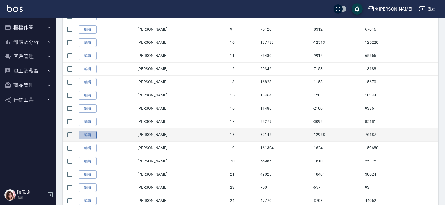
click at [87, 135] on link "編輯" at bounding box center [88, 134] width 18 height 9
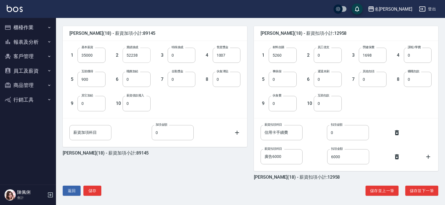
scroll to position [135, 0]
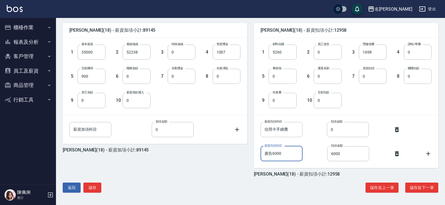
click at [283, 154] on input "廣告6000" at bounding box center [282, 153] width 42 height 15
click at [283, 153] on input "廣告6000" at bounding box center [282, 153] width 42 height 15
type input "廣告"
click at [95, 184] on button "儲存" at bounding box center [92, 187] width 18 height 10
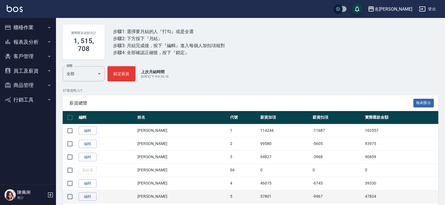
scroll to position [84, 0]
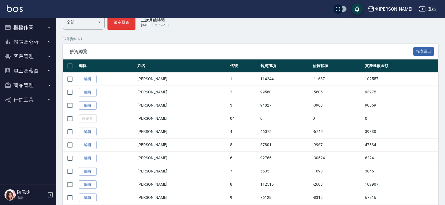
click at [28, 70] on button "員工及薪資" at bounding box center [28, 71] width 52 height 15
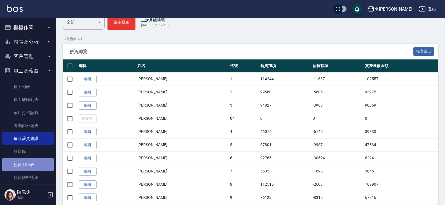
click at [31, 160] on link "薪資明細表" at bounding box center [28, 164] width 52 height 13
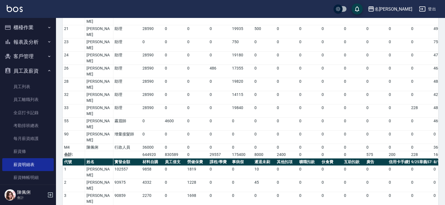
scroll to position [257, 0]
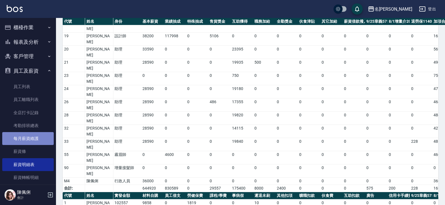
click at [33, 136] on link "每月薪資維護" at bounding box center [28, 138] width 52 height 13
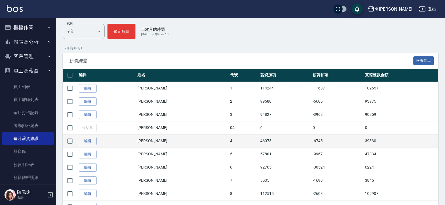
scroll to position [84, 0]
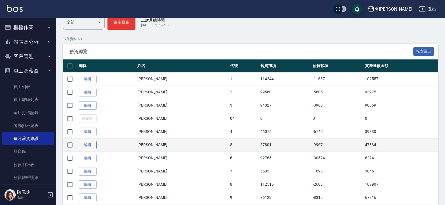
click at [80, 145] on link "編輯" at bounding box center [88, 145] width 18 height 9
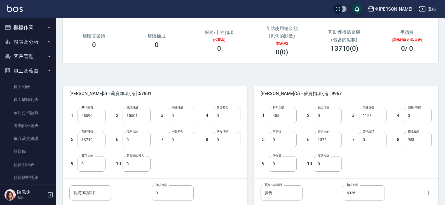
scroll to position [84, 0]
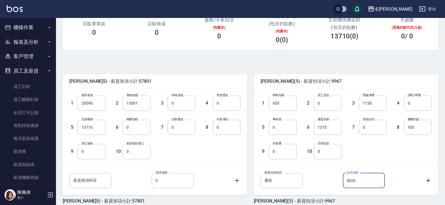
click at [367, 179] on input "6026" at bounding box center [364, 180] width 42 height 15
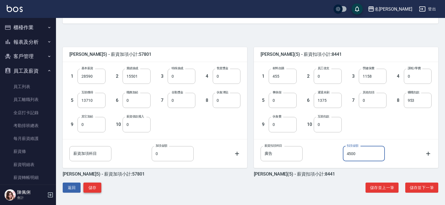
type input "4500"
click at [92, 190] on button "儲存" at bounding box center [92, 187] width 18 height 10
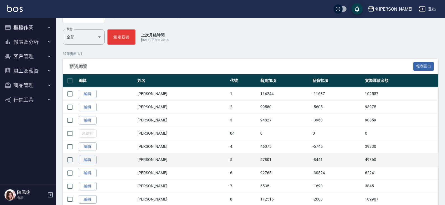
scroll to position [84, 0]
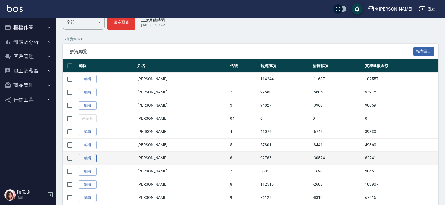
click at [87, 159] on link "編輯" at bounding box center [88, 158] width 18 height 9
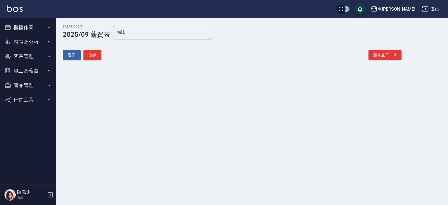
type input "年假2天"
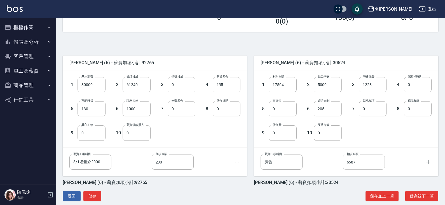
scroll to position [111, 0]
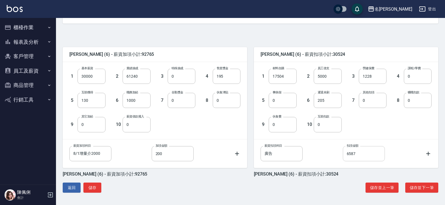
click at [359, 153] on input "6587" at bounding box center [364, 153] width 42 height 15
type input "6000"
click at [96, 189] on button "儲存" at bounding box center [92, 187] width 18 height 10
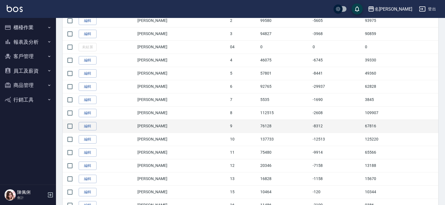
scroll to position [168, 0]
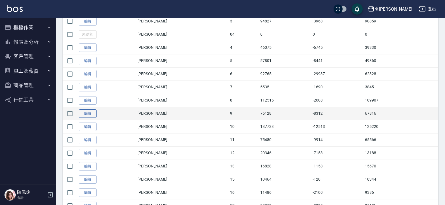
click at [93, 113] on link "編輯" at bounding box center [88, 113] width 18 height 9
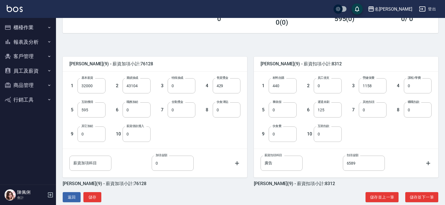
scroll to position [111, 0]
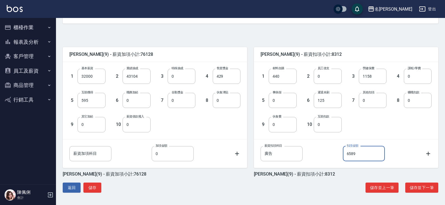
click at [364, 154] on input "6589" at bounding box center [364, 153] width 42 height 15
type input "6000"
click at [92, 185] on button "儲存" at bounding box center [92, 187] width 18 height 10
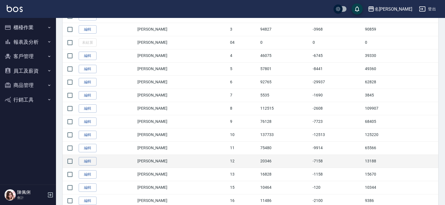
scroll to position [168, 0]
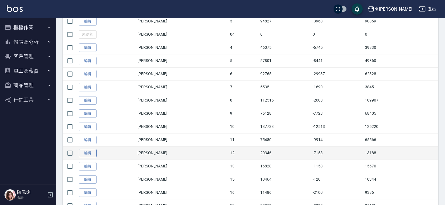
click at [87, 155] on link "編輯" at bounding box center [88, 153] width 18 height 9
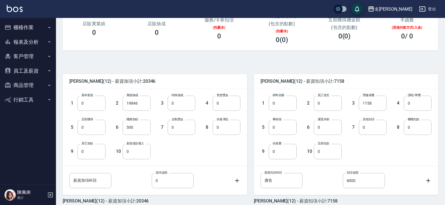
scroll to position [111, 0]
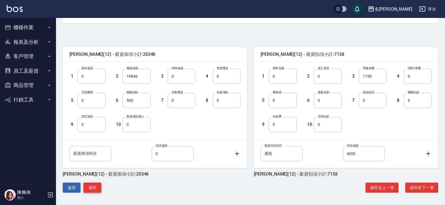
click at [93, 192] on button "儲存" at bounding box center [92, 187] width 18 height 10
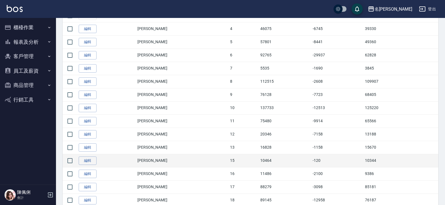
scroll to position [196, 0]
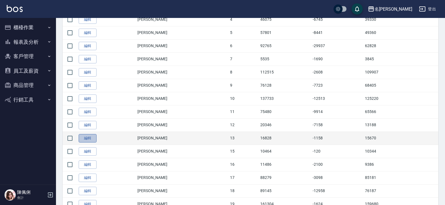
click at [90, 139] on link "編輯" at bounding box center [88, 138] width 18 height 9
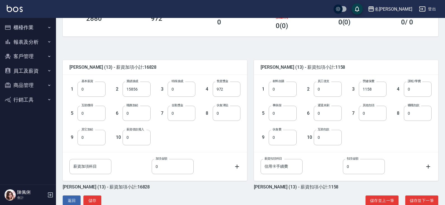
scroll to position [111, 0]
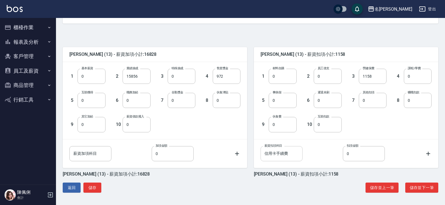
click at [271, 156] on input "信用卡手續費" at bounding box center [282, 153] width 42 height 15
type input "戈廿一田金"
type input "廣告"
click at [361, 157] on input "0" at bounding box center [364, 153] width 42 height 15
type input "6000"
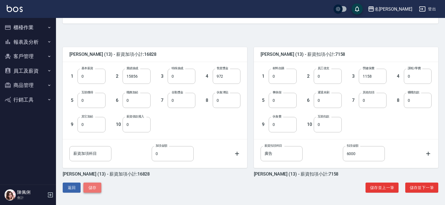
click at [99, 188] on button "儲存" at bounding box center [92, 187] width 18 height 10
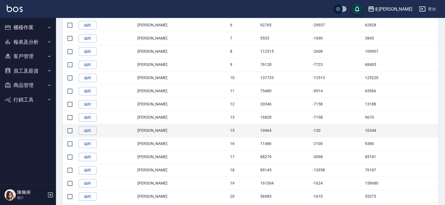
scroll to position [224, 0]
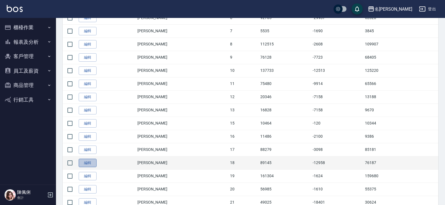
click at [87, 163] on link "編輯" at bounding box center [88, 162] width 18 height 9
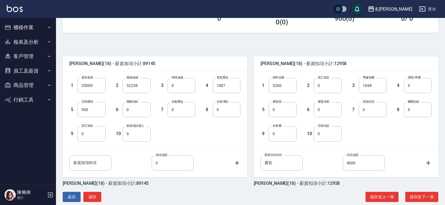
scroll to position [111, 0]
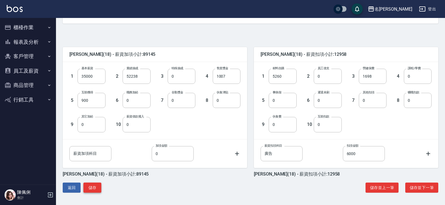
click at [87, 187] on button "儲存" at bounding box center [92, 187] width 18 height 10
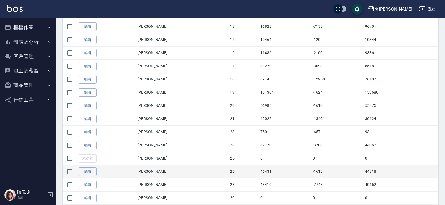
scroll to position [308, 0]
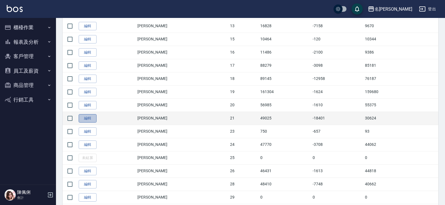
click at [90, 122] on link "編輯" at bounding box center [88, 118] width 18 height 9
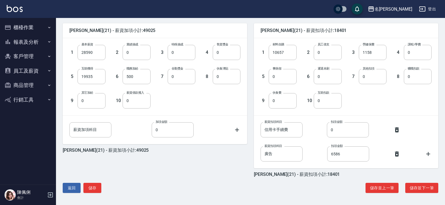
scroll to position [135, 0]
click at [338, 154] on input "6586" at bounding box center [348, 153] width 42 height 15
type input "6000"
click at [396, 130] on icon at bounding box center [397, 129] width 7 height 7
type input "廣告"
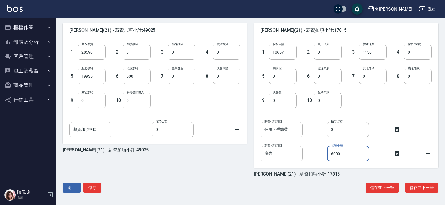
type input "6000"
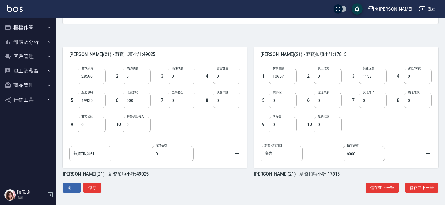
scroll to position [111, 0]
click at [94, 184] on button "儲存" at bounding box center [92, 187] width 18 height 10
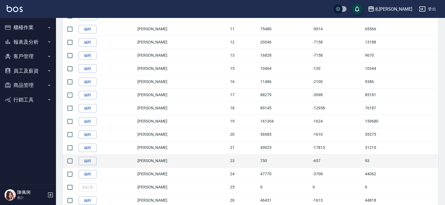
scroll to position [280, 0]
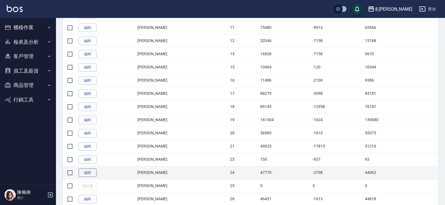
click at [88, 172] on link "編輯" at bounding box center [88, 172] width 18 height 9
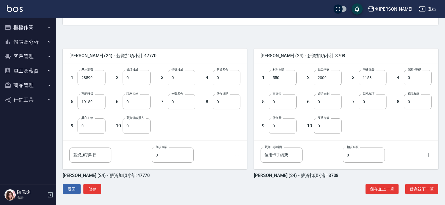
scroll to position [111, 0]
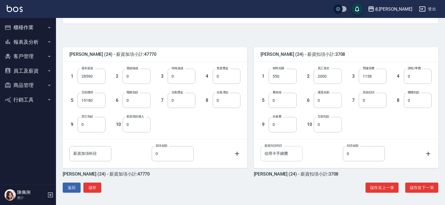
click at [285, 153] on input "信用卡手續費" at bounding box center [282, 153] width 42 height 15
drag, startPoint x: 288, startPoint y: 154, endPoint x: 228, endPoint y: 154, distance: 59.6
click at [229, 154] on div "[PERSON_NAME] (24) - 薪資加項小計:47770 1 基本薪資 28590 基本薪資 2 業績抽成 0 業績抽成 3 特殊抽成 0 特殊抽成…" at bounding box center [247, 108] width 383 height 136
type input "i"
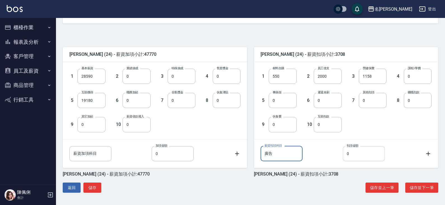
type input "廣告"
click at [356, 149] on input "0" at bounding box center [364, 153] width 42 height 15
type input "6000"
click at [96, 190] on button "儲存" at bounding box center [92, 187] width 18 height 10
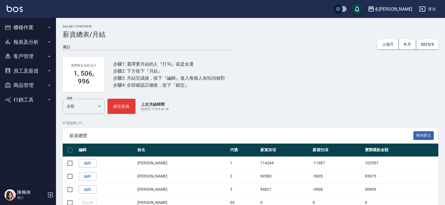
click at [40, 69] on button "員工及薪資" at bounding box center [28, 71] width 52 height 15
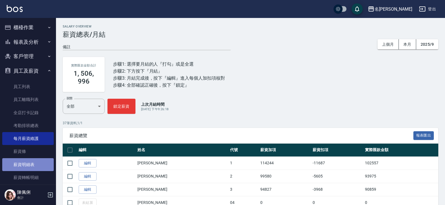
click at [31, 161] on link "薪資明細表" at bounding box center [28, 164] width 52 height 13
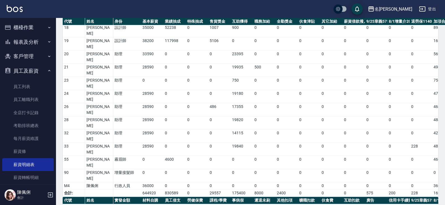
scroll to position [280, 0]
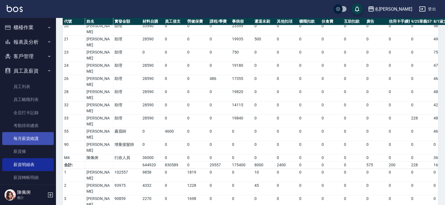
click at [29, 138] on link "每月薪資維護" at bounding box center [28, 138] width 52 height 13
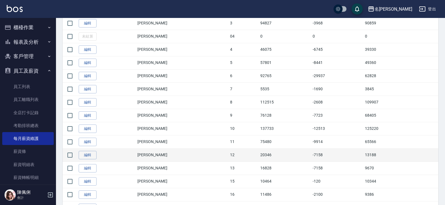
scroll to position [168, 0]
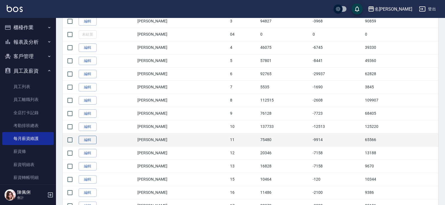
click at [90, 143] on link "編輯" at bounding box center [88, 140] width 18 height 9
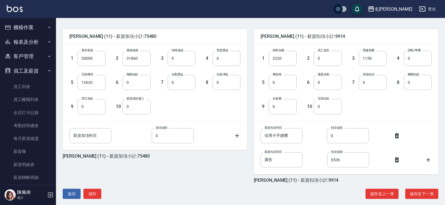
scroll to position [135, 0]
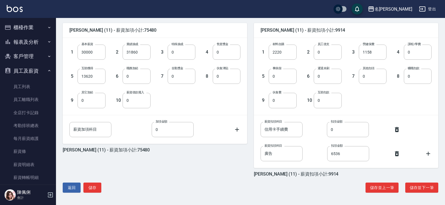
click at [391, 130] on div "薪資扣項科目 信用卡手續費 薪資扣項科目 扣項金額 0 扣項金額" at bounding box center [346, 129] width 171 height 15
click at [394, 131] on icon at bounding box center [397, 129] width 7 height 7
type input "廣告"
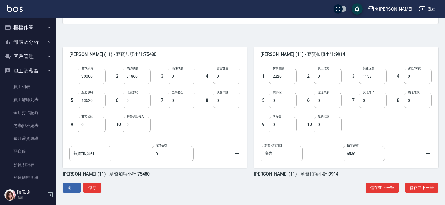
click at [355, 153] on input "6536" at bounding box center [364, 153] width 42 height 15
type input "6000"
click at [99, 186] on button "儲存" at bounding box center [92, 187] width 18 height 10
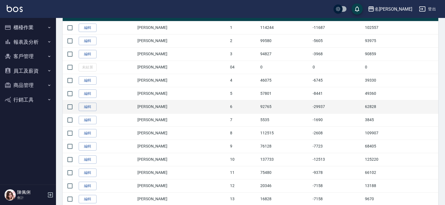
scroll to position [168, 0]
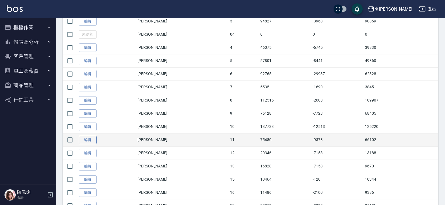
click at [91, 139] on link "編輯" at bounding box center [88, 140] width 18 height 9
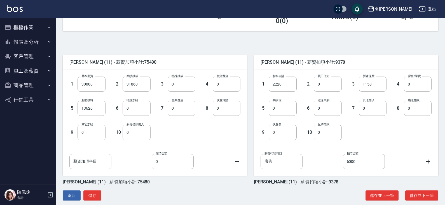
scroll to position [111, 0]
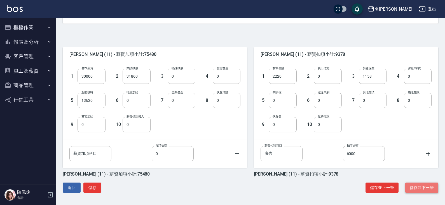
click at [424, 186] on button "儲存並下一筆" at bounding box center [421, 187] width 33 height 10
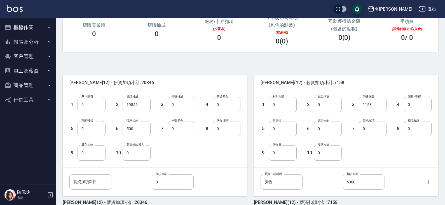
scroll to position [84, 0]
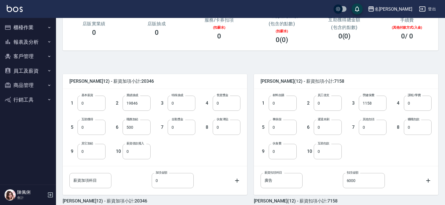
click at [28, 72] on button "員工及薪資" at bounding box center [28, 71] width 52 height 15
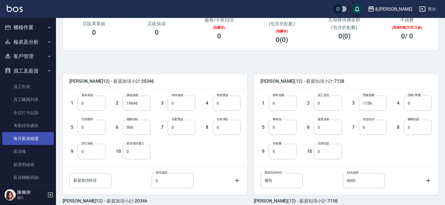
click at [35, 136] on link "每月薪資維護" at bounding box center [28, 138] width 52 height 13
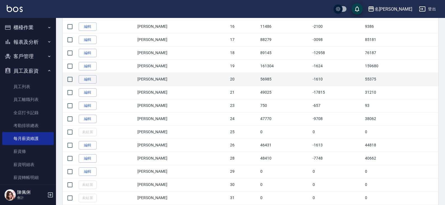
scroll to position [336, 0]
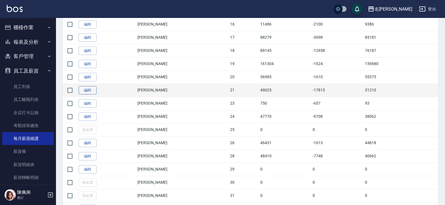
click at [92, 94] on link "編輯" at bounding box center [88, 90] width 18 height 9
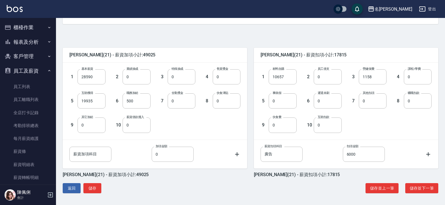
scroll to position [111, 0]
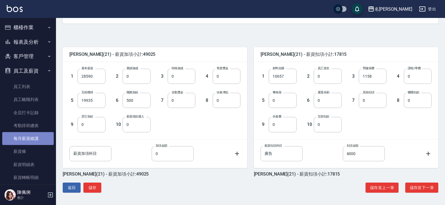
click at [32, 137] on link "每月薪資維護" at bounding box center [28, 138] width 52 height 13
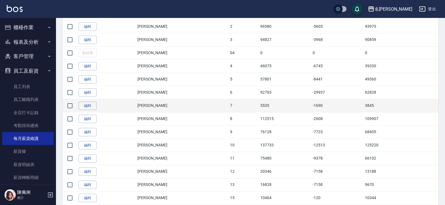
scroll to position [168, 0]
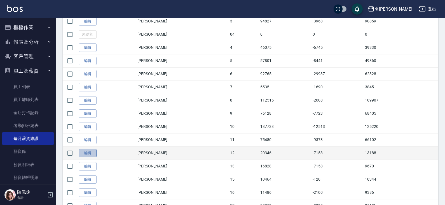
click at [90, 150] on link "編輯" at bounding box center [88, 153] width 18 height 9
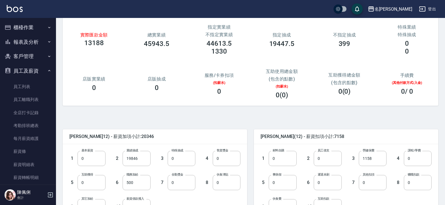
scroll to position [56, 0]
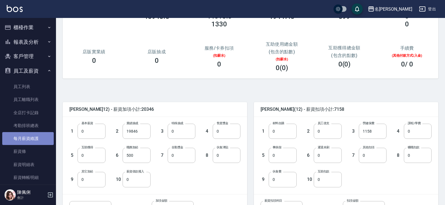
click at [31, 136] on link "每月薪資維護" at bounding box center [28, 138] width 52 height 13
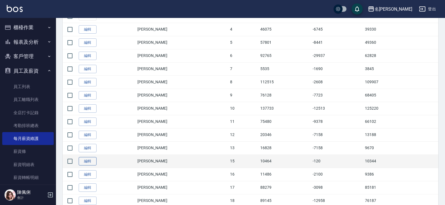
scroll to position [196, 0]
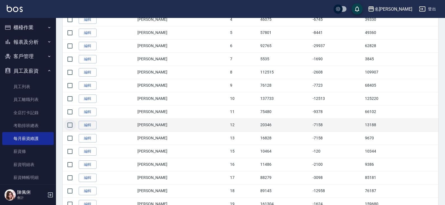
click at [68, 124] on input "checkbox" at bounding box center [70, 125] width 12 height 12
checkbox input "true"
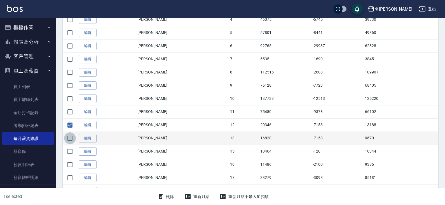
click at [70, 136] on input "checkbox" at bounding box center [70, 138] width 12 height 12
checkbox input "true"
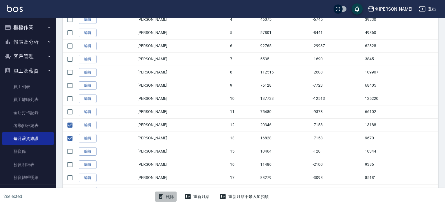
click at [169, 197] on button "刪除" at bounding box center [166, 196] width 22 height 10
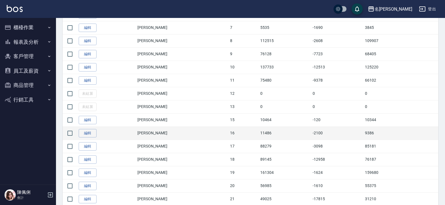
scroll to position [224, 0]
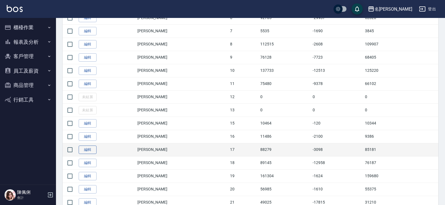
click at [89, 148] on link "編輯" at bounding box center [88, 149] width 18 height 9
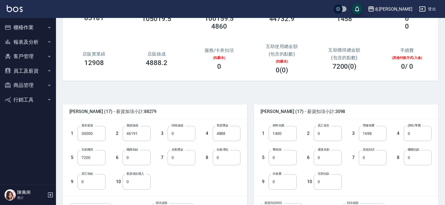
scroll to position [56, 0]
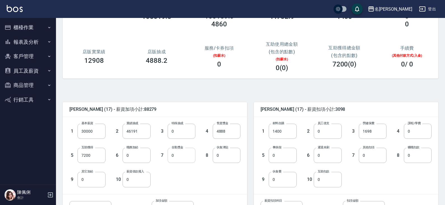
click at [183, 157] on input "0" at bounding box center [182, 155] width 28 height 15
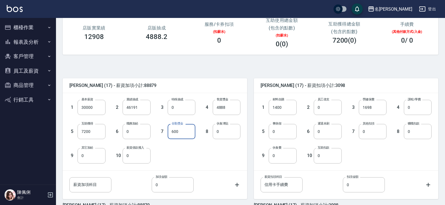
scroll to position [111, 0]
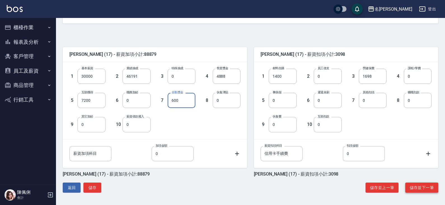
type input "600"
click at [428, 188] on button "儲存並下一筆" at bounding box center [421, 187] width 33 height 10
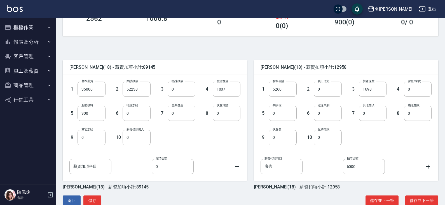
scroll to position [111, 0]
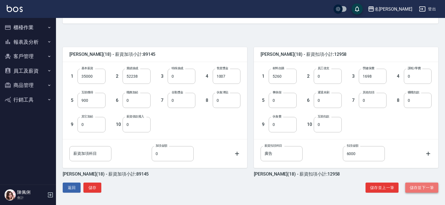
click at [429, 186] on button "儲存並下一筆" at bounding box center [421, 187] width 33 height 10
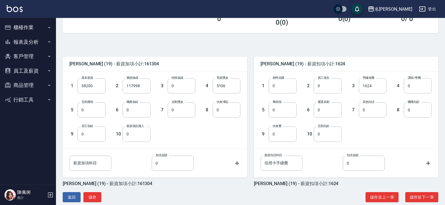
scroll to position [111, 0]
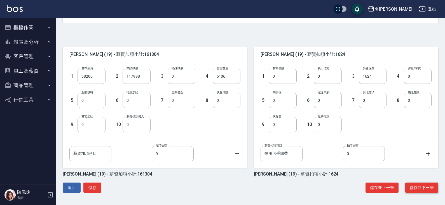
click at [421, 186] on button "儲存並下一筆" at bounding box center [421, 187] width 33 height 10
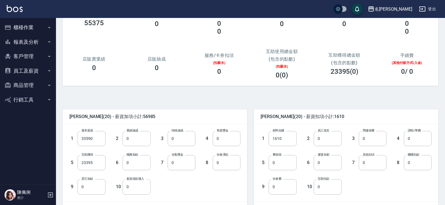
scroll to position [56, 0]
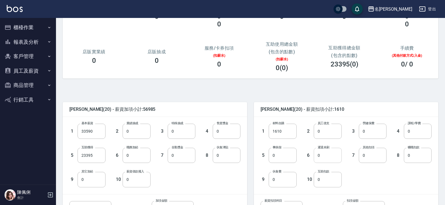
click at [323, 157] on input "0" at bounding box center [328, 155] width 28 height 15
type input "60"
click at [346, 143] on div "7 其他扣項 0 其他扣項" at bounding box center [364, 151] width 45 height 24
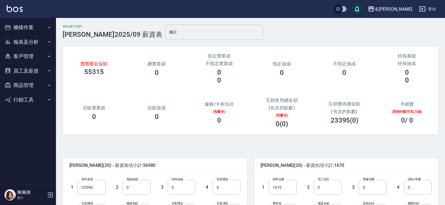
click at [165, 34] on input "備註" at bounding box center [214, 32] width 98 height 15
type input "提早下班暫不扣,但無全勤"
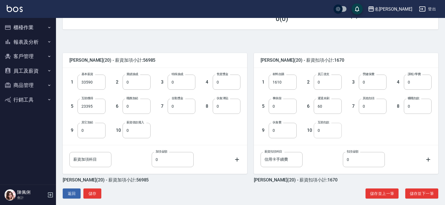
scroll to position [111, 0]
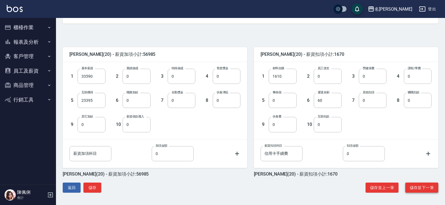
click at [424, 188] on button "儲存並下一筆" at bounding box center [421, 187] width 33 height 10
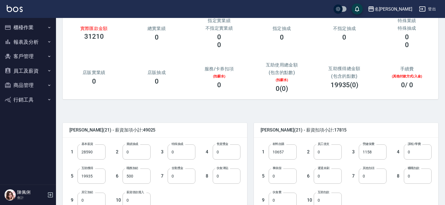
scroll to position [56, 0]
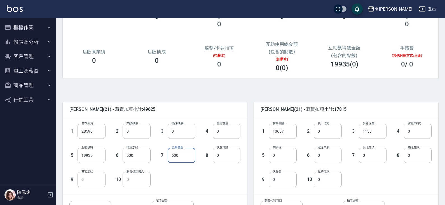
type input "600"
click at [331, 160] on input "0" at bounding box center [328, 155] width 28 height 15
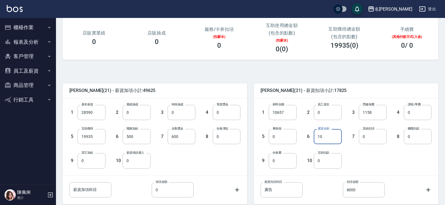
scroll to position [111, 0]
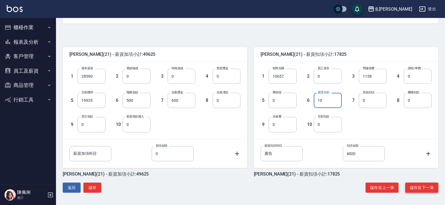
type input "10"
click at [417, 186] on button "儲存並下一筆" at bounding box center [421, 187] width 33 height 10
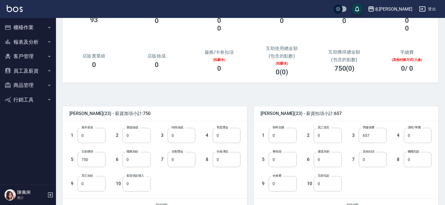
scroll to position [56, 0]
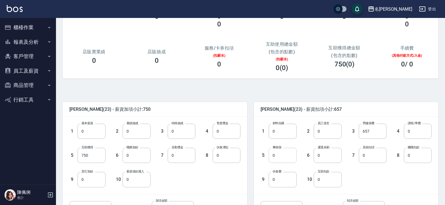
click at [283, 160] on input "0" at bounding box center [283, 155] width 28 height 15
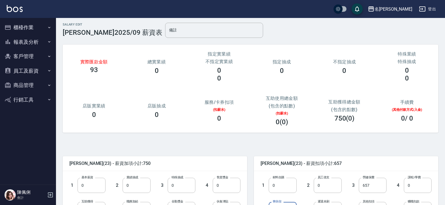
scroll to position [0, 0]
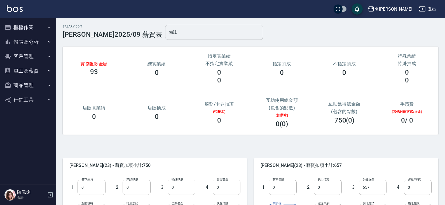
click at [165, 30] on input "備註" at bounding box center [214, 32] width 98 height 15
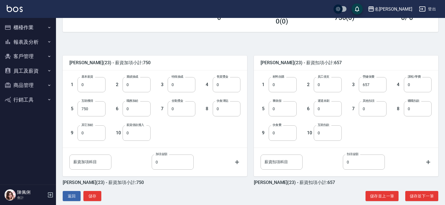
scroll to position [111, 0]
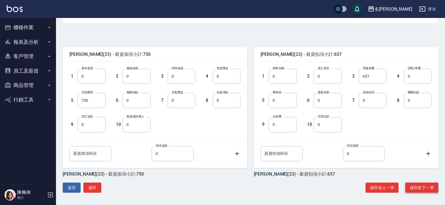
type input "有未打卡記錄,暫不扣點"
click at [416, 188] on button "儲存並下一筆" at bounding box center [421, 187] width 33 height 10
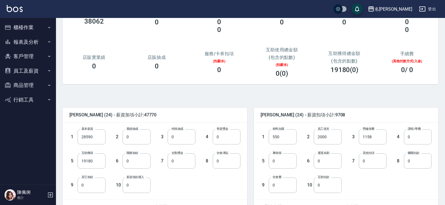
scroll to position [56, 0]
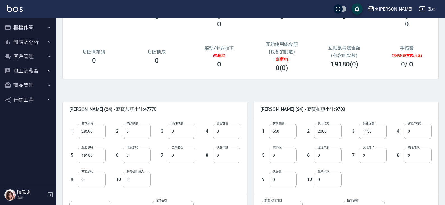
click at [182, 156] on input "0" at bounding box center [182, 155] width 28 height 15
type input "600"
click at [330, 159] on input "0" at bounding box center [328, 155] width 28 height 15
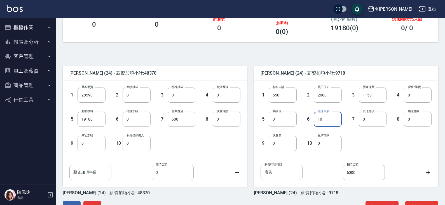
scroll to position [111, 0]
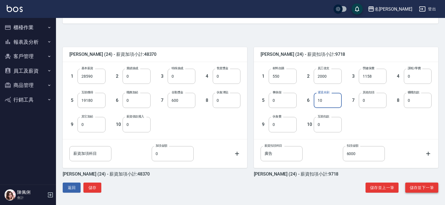
type input "10"
click at [412, 190] on button "儲存並下一筆" at bounding box center [421, 187] width 33 height 10
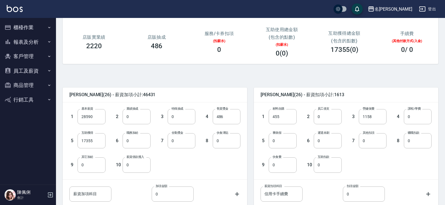
scroll to position [84, 0]
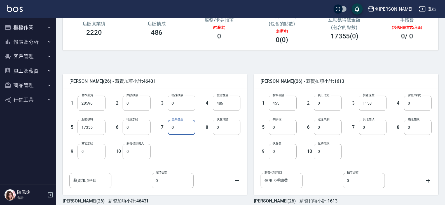
click at [175, 129] on input "0" at bounding box center [182, 127] width 28 height 15
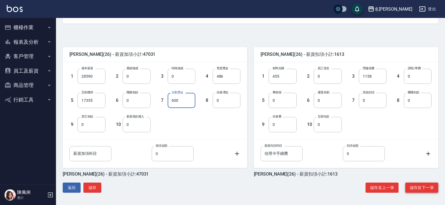
type input "600"
click at [426, 186] on button "儲存並下一筆" at bounding box center [421, 187] width 33 height 10
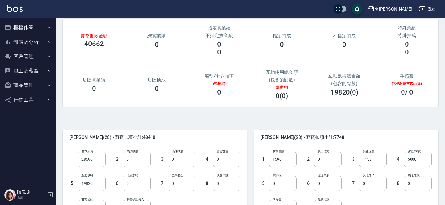
scroll to position [56, 0]
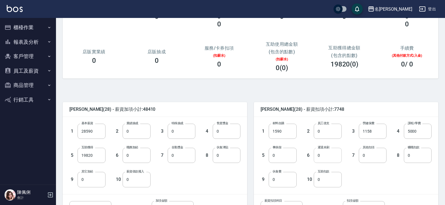
click at [323, 153] on input "0" at bounding box center [328, 155] width 28 height 15
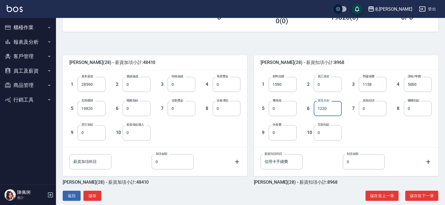
scroll to position [111, 0]
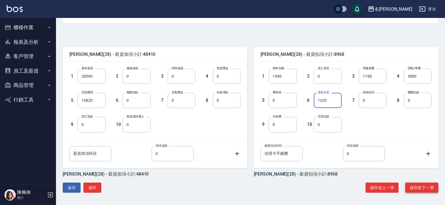
type input "1220"
click at [422, 187] on button "儲存並下一筆" at bounding box center [421, 187] width 33 height 10
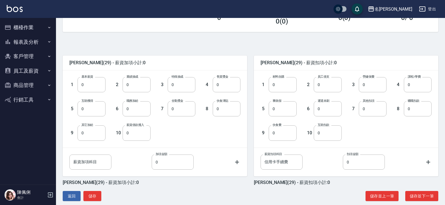
scroll to position [111, 0]
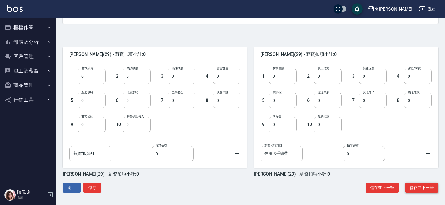
click at [421, 188] on button "儲存並下一筆" at bounding box center [421, 187] width 33 height 10
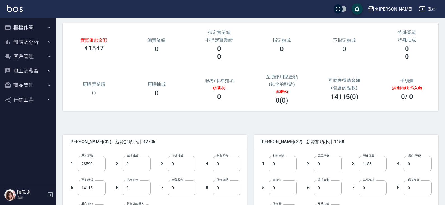
scroll to position [56, 0]
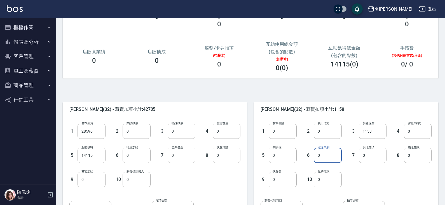
click at [328, 160] on input "0" at bounding box center [328, 155] width 28 height 15
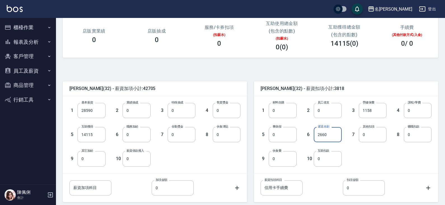
scroll to position [111, 0]
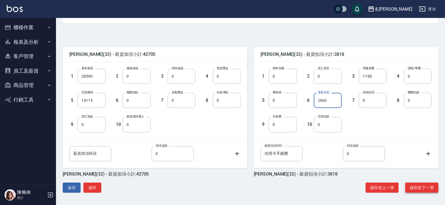
type input "2660"
click at [415, 184] on button "儲存並下一筆" at bounding box center [421, 187] width 33 height 10
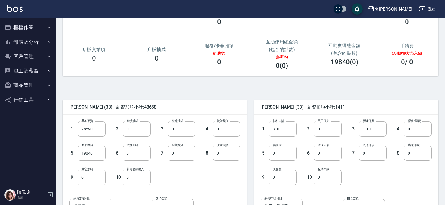
scroll to position [84, 0]
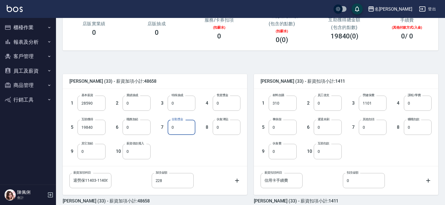
click at [179, 127] on input "0" at bounding box center [182, 127] width 28 height 15
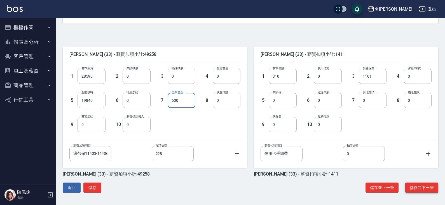
type input "600"
click at [423, 186] on button "儲存並下一筆" at bounding box center [421, 187] width 33 height 10
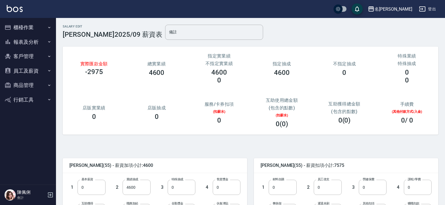
click at [22, 68] on button "員工及薪資" at bounding box center [28, 71] width 52 height 15
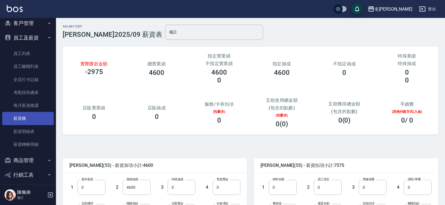
scroll to position [37, 0]
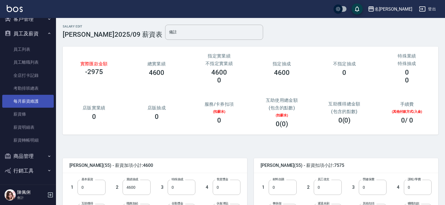
click at [29, 103] on link "每月薪資維護" at bounding box center [28, 101] width 52 height 13
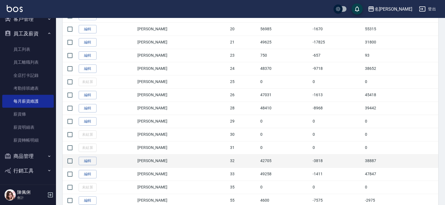
scroll to position [392, 0]
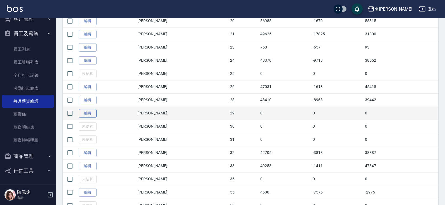
click at [88, 113] on link "編輯" at bounding box center [88, 113] width 18 height 9
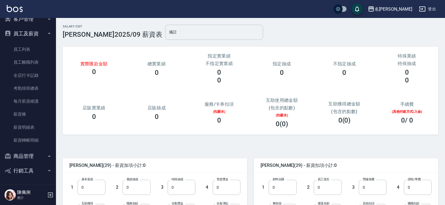
click at [165, 36] on input "備註" at bounding box center [214, 32] width 98 height 15
click at [165, 33] on input "備註" at bounding box center [214, 32] width 98 height 15
type input "有"
type input "記"
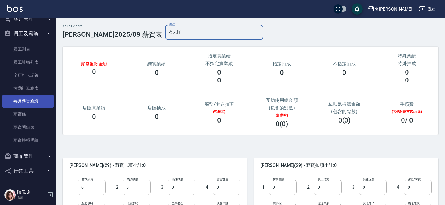
type input "有未打"
click at [26, 99] on link "每月薪資維護" at bounding box center [28, 101] width 52 height 13
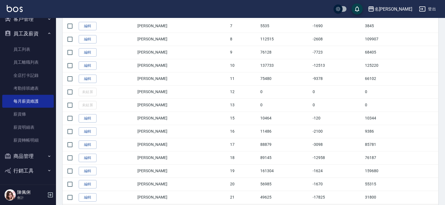
scroll to position [280, 0]
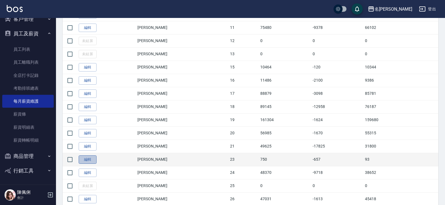
click at [87, 160] on link "編輯" at bounding box center [88, 159] width 18 height 9
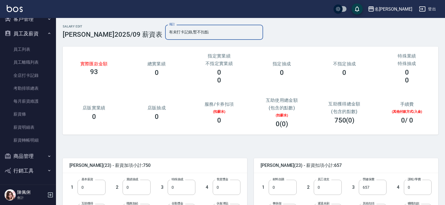
drag, startPoint x: 178, startPoint y: 33, endPoint x: 114, endPoint y: 30, distance: 63.9
click at [114, 30] on div "Salary Edit 王秀瑜 2025/09 薪資表 備註 有未打卡記錄,暫不扣點 備註" at bounding box center [163, 32] width 200 height 15
click at [165, 33] on input "有未打卡記錄,暫不扣點" at bounding box center [214, 32] width 98 height 15
drag, startPoint x: 183, startPoint y: 31, endPoint x: 89, endPoint y: 29, distance: 94.4
click at [91, 29] on div "Salary Edit 王秀瑜 2025/09 薪資表 備註 有未打卡記錄,此月暫不扣點 備註" at bounding box center [163, 32] width 200 height 15
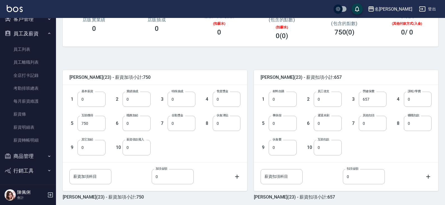
scroll to position [111, 0]
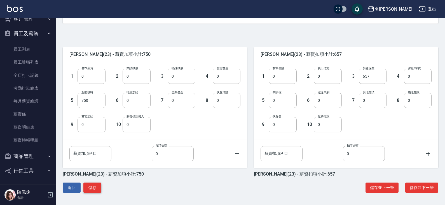
type input "有未打卡記錄,此月暫不扣點"
click at [91, 189] on button "儲存" at bounding box center [92, 187] width 18 height 10
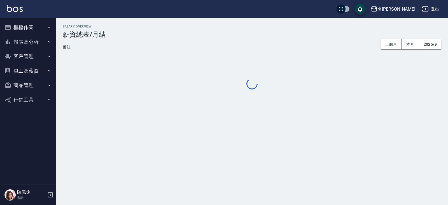
drag, startPoint x: 36, startPoint y: 71, endPoint x: 36, endPoint y: 75, distance: 4.2
click at [36, 71] on button "員工及薪資" at bounding box center [28, 71] width 52 height 15
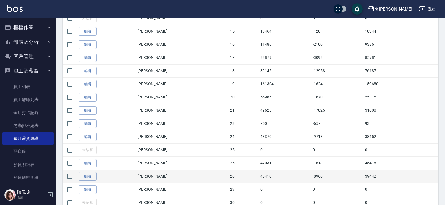
scroll to position [364, 0]
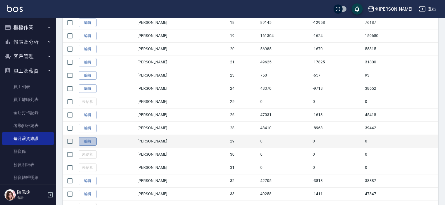
click at [91, 142] on link "編輯" at bounding box center [88, 141] width 18 height 9
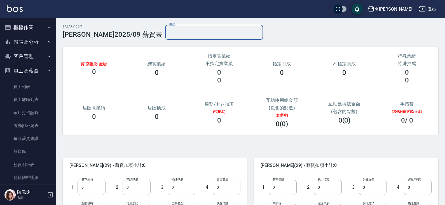
click at [165, 29] on input "備註" at bounding box center [214, 32] width 98 height 15
paste input "有未打卡記錄,此月暫不扣點"
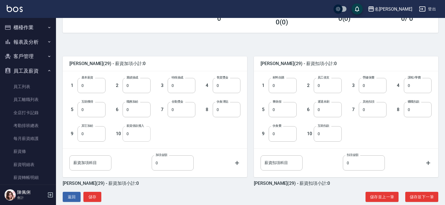
scroll to position [111, 0]
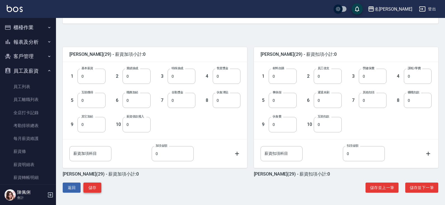
type input "有未打卡記錄,此月暫不扣點"
click at [98, 188] on button "儲存" at bounding box center [92, 187] width 18 height 10
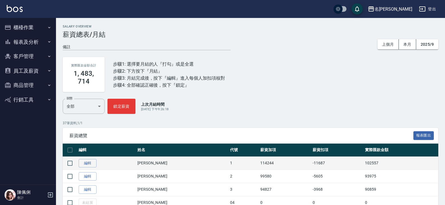
scroll to position [28, 0]
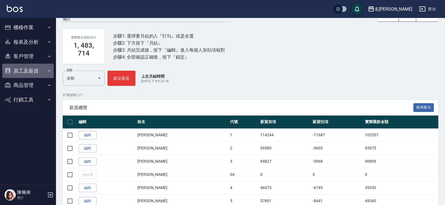
click at [29, 71] on button "員工及薪資" at bounding box center [28, 71] width 52 height 15
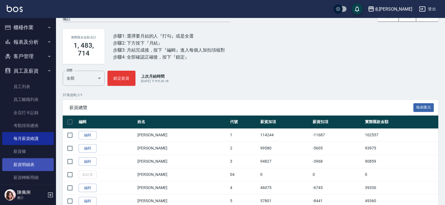
click at [33, 165] on link "薪資明細表" at bounding box center [28, 164] width 52 height 13
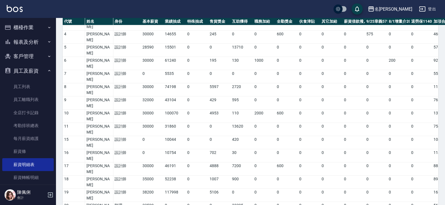
scroll to position [84, 0]
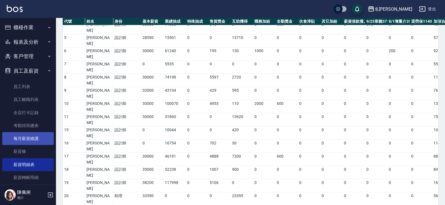
click at [39, 139] on link "每月薪資維護" at bounding box center [28, 138] width 52 height 13
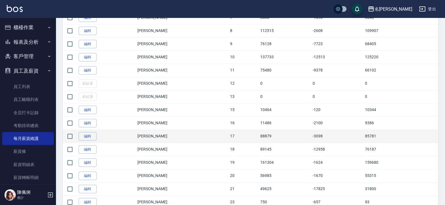
scroll to position [252, 0]
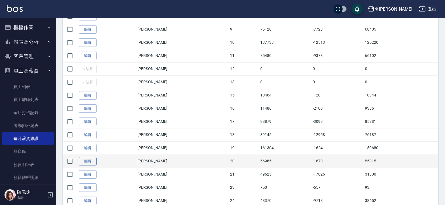
click at [92, 161] on link "編輯" at bounding box center [88, 161] width 18 height 9
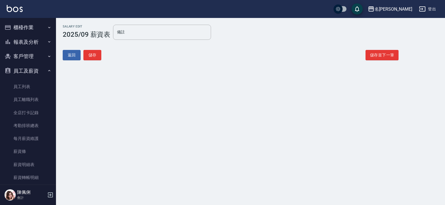
type input "提早下班暫不扣,但無全勤"
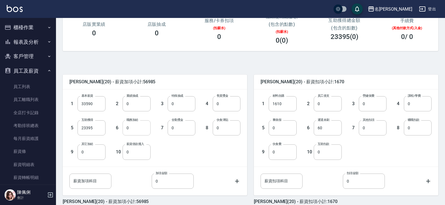
scroll to position [84, 0]
click at [132, 101] on input "0" at bounding box center [137, 102] width 28 height 15
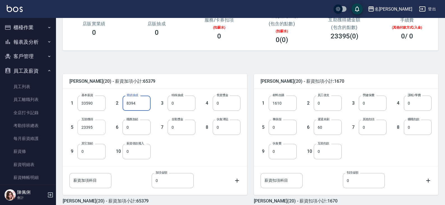
type input "8394"
click at [97, 125] on input "23395" at bounding box center [92, 127] width 28 height 15
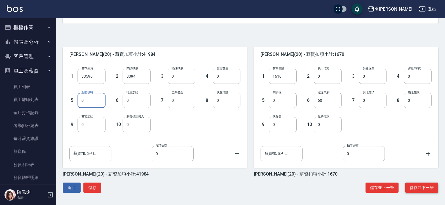
type input "0"
click at [423, 187] on button "儲存並下一筆" at bounding box center [421, 187] width 33 height 10
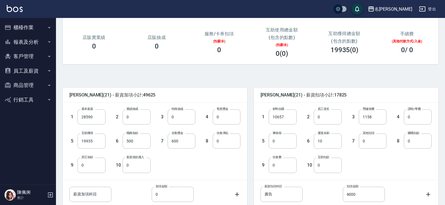
scroll to position [84, 0]
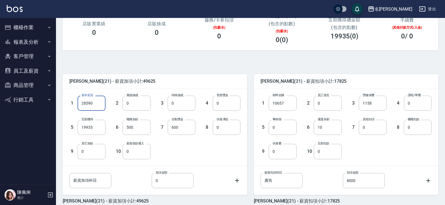
click at [99, 101] on input "28590" at bounding box center [92, 102] width 28 height 15
type input "0"
click at [137, 102] on input "0" at bounding box center [137, 102] width 28 height 15
type input "22705"
click at [97, 127] on input "19935" at bounding box center [92, 127] width 28 height 15
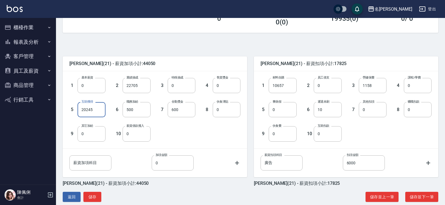
scroll to position [111, 0]
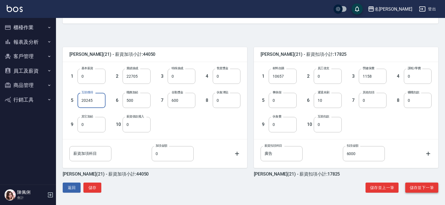
type input "20245"
click at [424, 186] on button "儲存並下一筆" at bounding box center [421, 187] width 33 height 10
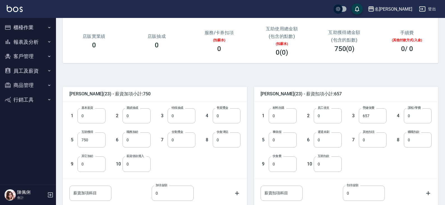
scroll to position [84, 0]
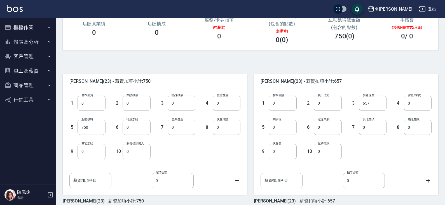
click at [285, 130] on input "0" at bounding box center [283, 127] width 28 height 15
type input "953"
click at [96, 104] on input "0" at bounding box center [92, 102] width 28 height 15
type input "12389"
click at [89, 130] on input "750" at bounding box center [92, 127] width 28 height 15
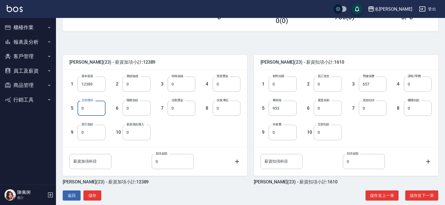
scroll to position [111, 0]
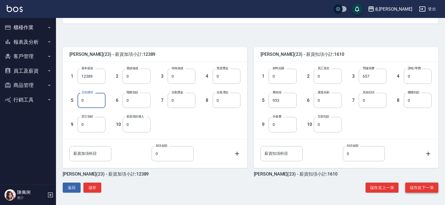
type input "0"
click at [425, 189] on button "儲存並下一筆" at bounding box center [421, 187] width 33 height 10
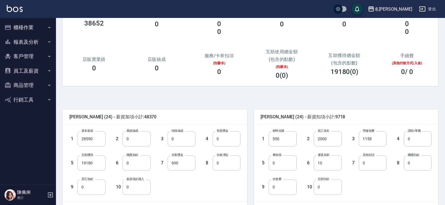
scroll to position [56, 0]
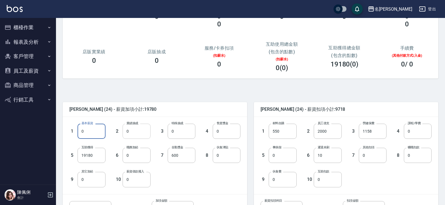
type input "0"
click at [136, 135] on input "0" at bounding box center [137, 130] width 28 height 15
type input "19142"
click at [94, 154] on input "19180" at bounding box center [92, 155] width 28 height 15
type input "19640"
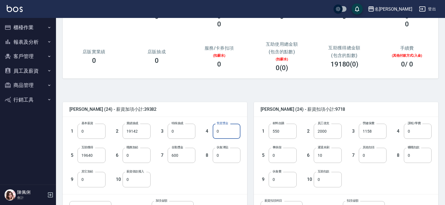
click at [225, 132] on input "0" at bounding box center [227, 130] width 28 height 15
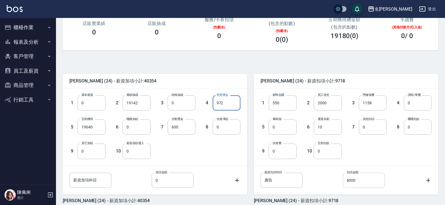
scroll to position [111, 0]
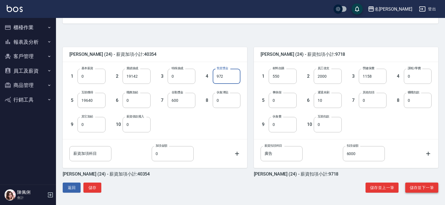
type input "972"
click at [419, 187] on button "儲存並下一筆" at bounding box center [421, 187] width 33 height 10
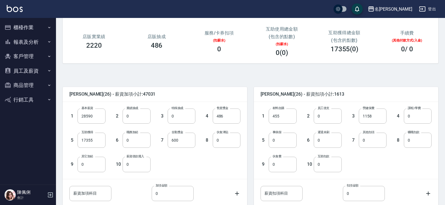
scroll to position [84, 0]
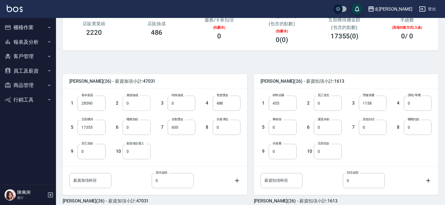
click at [131, 103] on input "0" at bounding box center [137, 102] width 28 height 15
type input "2841"
click at [97, 122] on input "17355" at bounding box center [92, 127] width 28 height 15
type input "0"
click at [234, 104] on input "486" at bounding box center [227, 102] width 28 height 15
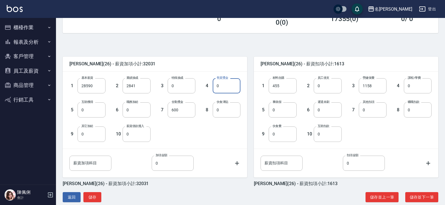
scroll to position [111, 0]
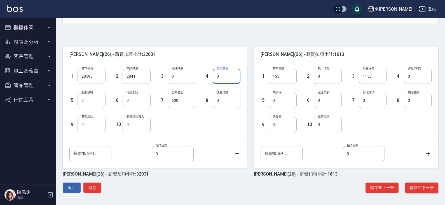
type input "0"
click at [418, 187] on button "儲存並下一筆" at bounding box center [421, 187] width 33 height 10
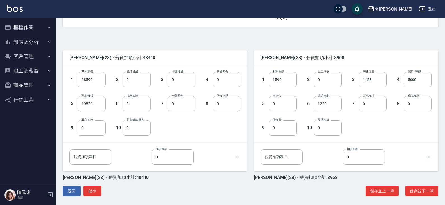
scroll to position [111, 0]
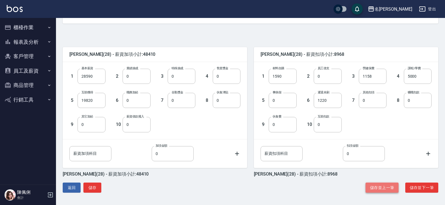
click at [376, 187] on button "儲存並上一筆" at bounding box center [382, 187] width 33 height 10
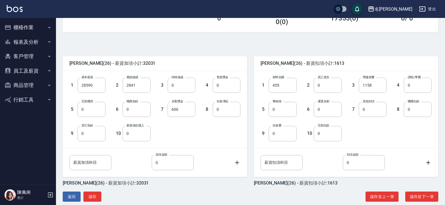
scroll to position [111, 0]
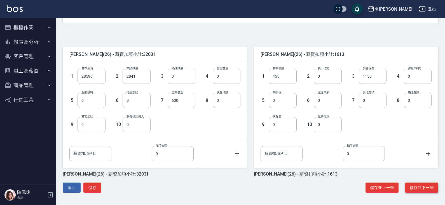
click at [427, 189] on button "儲存並下一筆" at bounding box center [421, 187] width 33 height 10
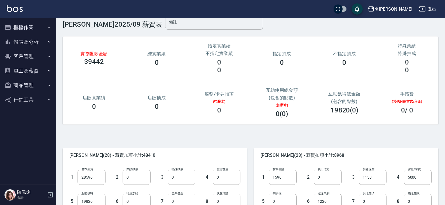
scroll to position [28, 0]
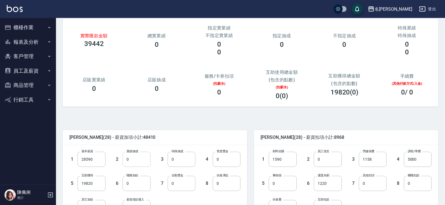
click at [138, 159] on input "0" at bounding box center [137, 158] width 28 height 15
type input "3212"
click at [94, 184] on input "19820" at bounding box center [92, 183] width 28 height 15
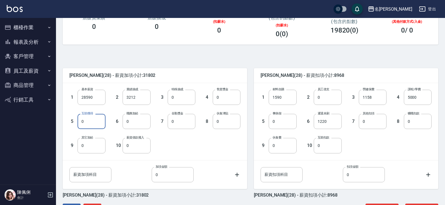
scroll to position [111, 0]
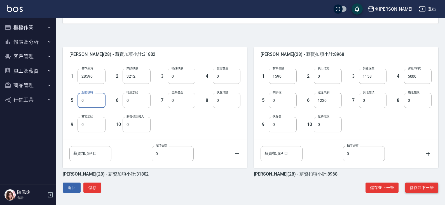
type input "0"
click at [423, 190] on button "儲存並下一筆" at bounding box center [421, 187] width 33 height 10
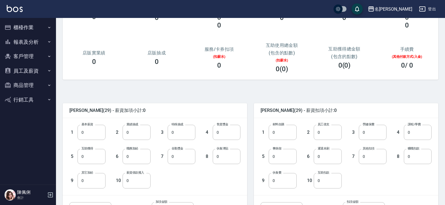
scroll to position [56, 0]
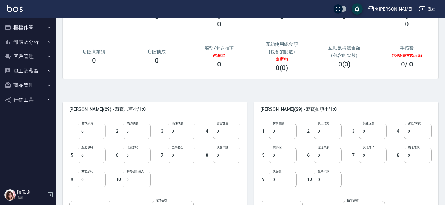
click at [94, 130] on input "0" at bounding box center [92, 130] width 28 height 15
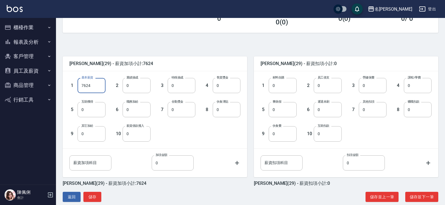
scroll to position [111, 0]
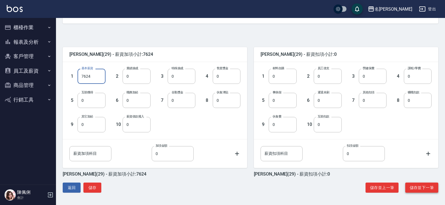
type input "7624"
click at [413, 186] on button "儲存並下一筆" at bounding box center [421, 187] width 33 height 10
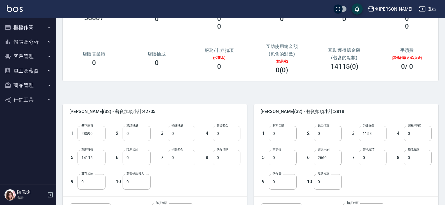
scroll to position [56, 0]
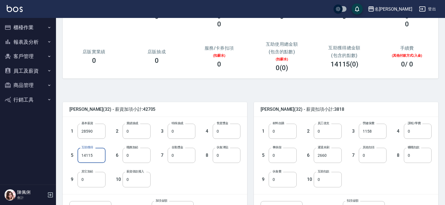
click at [96, 156] on input "14115" at bounding box center [92, 155] width 28 height 15
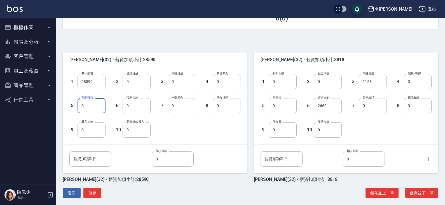
scroll to position [111, 0]
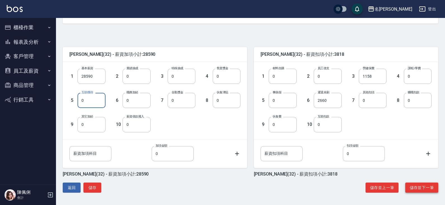
type input "0"
click at [424, 182] on button "儲存並下一筆" at bounding box center [421, 187] width 33 height 10
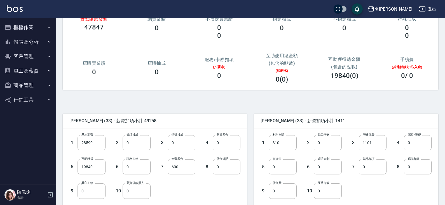
scroll to position [56, 0]
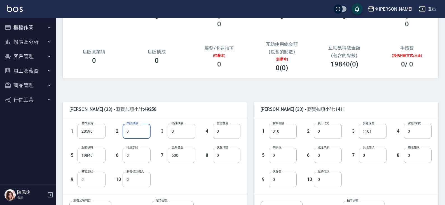
click at [134, 134] on input "0" at bounding box center [137, 130] width 28 height 15
type input "4839"
click at [95, 154] on input "19840" at bounding box center [92, 155] width 28 height 15
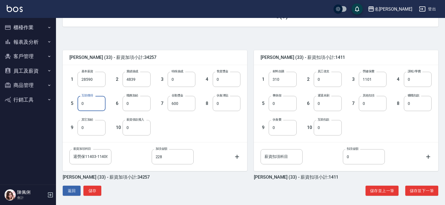
scroll to position [111, 0]
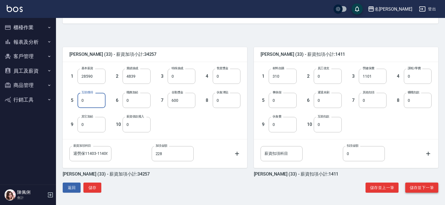
type input "0"
click at [430, 188] on button "儲存並下一筆" at bounding box center [421, 187] width 33 height 10
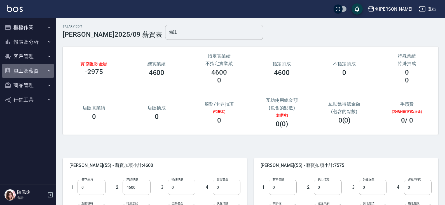
click at [38, 69] on button "員工及薪資" at bounding box center [28, 71] width 52 height 15
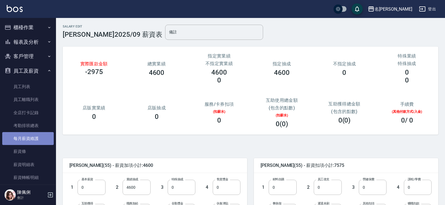
click at [39, 139] on link "每月薪資維護" at bounding box center [28, 138] width 52 height 13
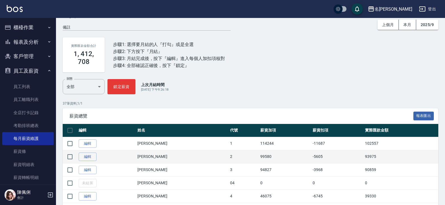
scroll to position [28, 0]
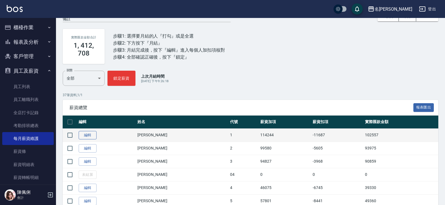
click at [91, 134] on link "編輯" at bounding box center [88, 135] width 18 height 9
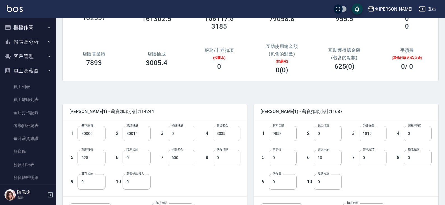
scroll to position [56, 0]
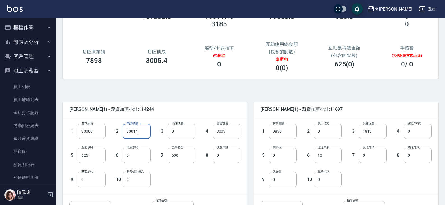
click at [141, 128] on input "80014" at bounding box center [137, 130] width 28 height 15
type input "50013"
click at [93, 155] on input "625" at bounding box center [92, 155] width 28 height 15
type input "685"
click at [216, 170] on div "1 基本薪資 30000 基本薪資 2 業績抽成 50013 業績抽成 3 特殊抽成 0 特殊抽成 4 售貨獎金 3005 售貨獎金 5 互助獲得 685 互…" at bounding box center [150, 151] width 180 height 72
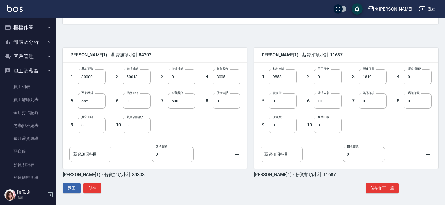
scroll to position [111, 0]
click at [384, 185] on button "儲存並下一筆" at bounding box center [382, 187] width 33 height 10
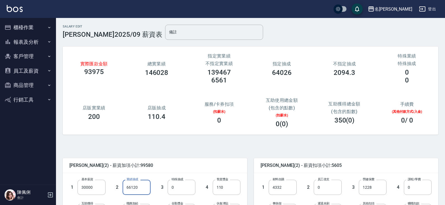
click at [139, 185] on input "66120" at bounding box center [137, 186] width 28 height 15
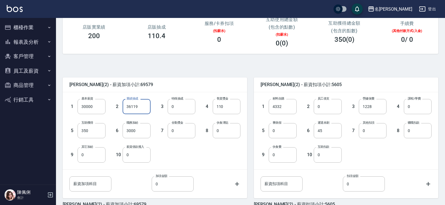
scroll to position [84, 0]
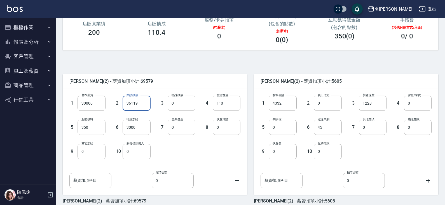
type input "36119"
click at [97, 125] on input "350" at bounding box center [92, 127] width 28 height 15
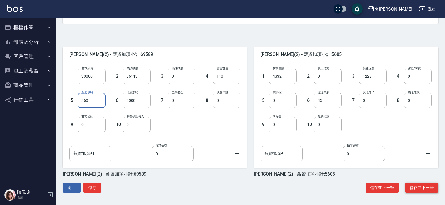
type input "360"
click at [418, 188] on button "儲存並下一筆" at bounding box center [421, 187] width 33 height 10
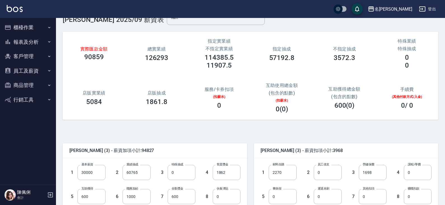
scroll to position [56, 0]
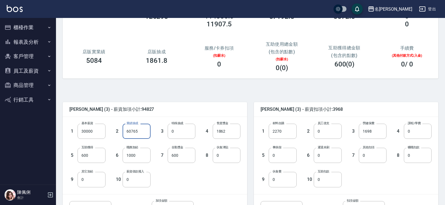
click at [144, 128] on input "60765" at bounding box center [137, 130] width 28 height 15
type input "30765"
click at [95, 155] on input "600" at bounding box center [92, 155] width 28 height 15
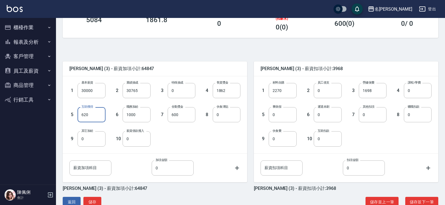
scroll to position [111, 0]
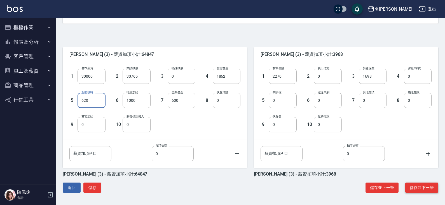
type input "620"
click at [420, 190] on button "儲存並下一筆" at bounding box center [421, 187] width 33 height 10
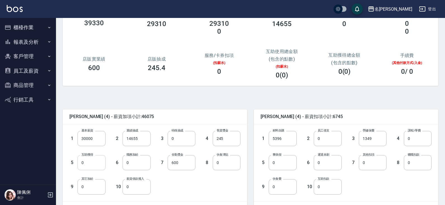
scroll to position [56, 0]
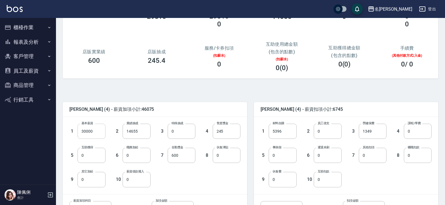
click at [90, 132] on input "30000" at bounding box center [92, 130] width 28 height 15
drag, startPoint x: 90, startPoint y: 129, endPoint x: 67, endPoint y: 129, distance: 22.4
click at [68, 129] on div "1 基本薪資 0 基本薪資" at bounding box center [82, 127] width 45 height 24
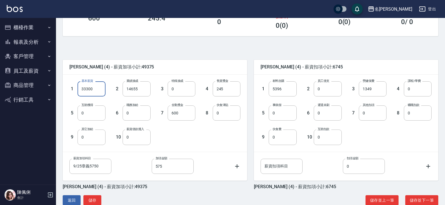
scroll to position [111, 0]
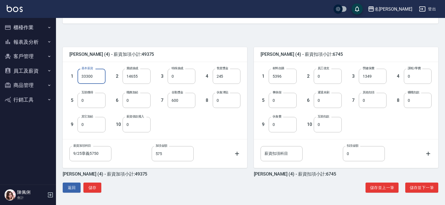
type input "33300"
click at [36, 71] on button "員工及薪資" at bounding box center [28, 71] width 52 height 15
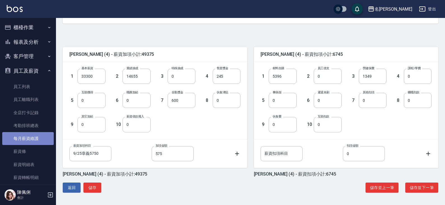
click at [29, 139] on link "每月薪資維護" at bounding box center [28, 138] width 52 height 13
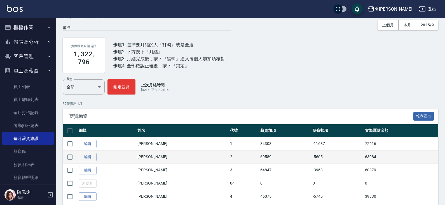
scroll to position [56, 0]
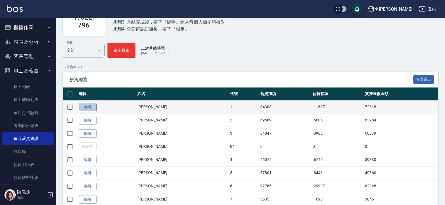
click at [92, 109] on link "編輯" at bounding box center [88, 107] width 18 height 9
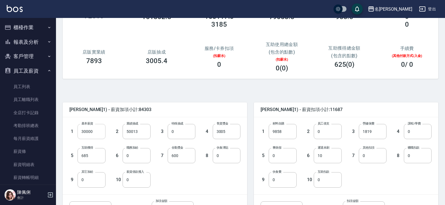
scroll to position [56, 0]
click at [94, 126] on input "30000" at bounding box center [92, 130] width 28 height 15
type input "33300"
click at [140, 130] on input "50013" at bounding box center [137, 130] width 28 height 15
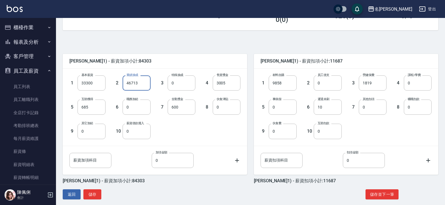
scroll to position [111, 0]
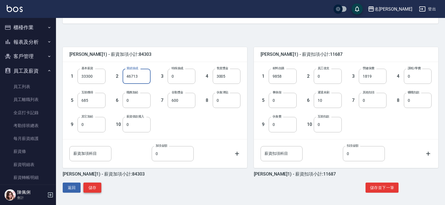
type input "46713"
click at [97, 187] on button "儲存" at bounding box center [92, 187] width 18 height 10
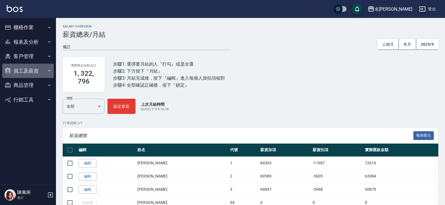
click at [25, 66] on button "員工及薪資" at bounding box center [28, 71] width 52 height 15
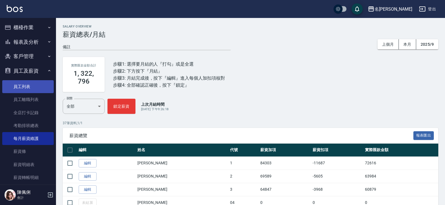
click at [33, 90] on link "員工列表" at bounding box center [28, 86] width 52 height 13
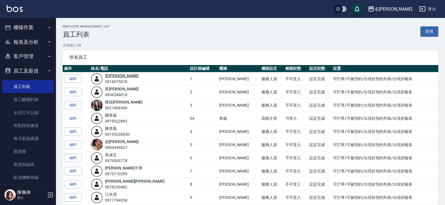
click at [116, 76] on link "[PERSON_NAME]" at bounding box center [122, 75] width 34 height 4
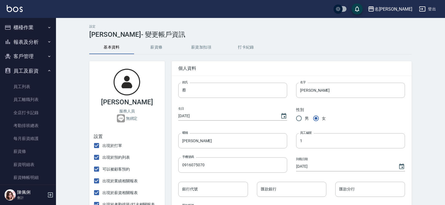
click at [196, 50] on button "薪資加扣項" at bounding box center [201, 47] width 45 height 13
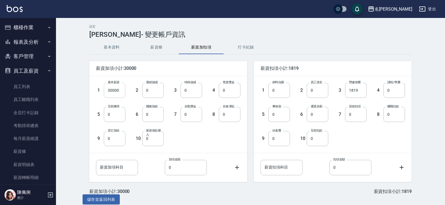
click at [121, 89] on input "30000" at bounding box center [115, 90] width 22 height 15
drag, startPoint x: 119, startPoint y: 89, endPoint x: 90, endPoint y: 88, distance: 28.8
click at [90, 88] on div "1 基本薪資 30000 基本薪資" at bounding box center [106, 86] width 38 height 24
type input "33300"
click at [104, 201] on button "儲存並返回列表" at bounding box center [101, 199] width 37 height 10
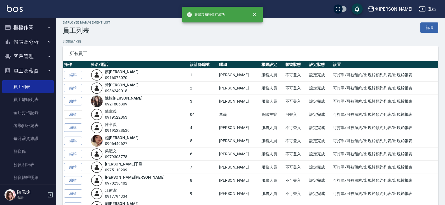
scroll to position [28, 0]
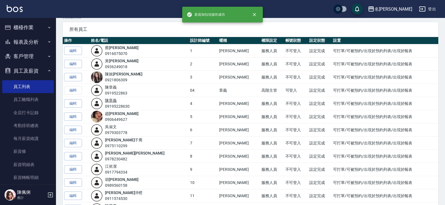
click at [115, 100] on link "陳 章義" at bounding box center [111, 100] width 12 height 4
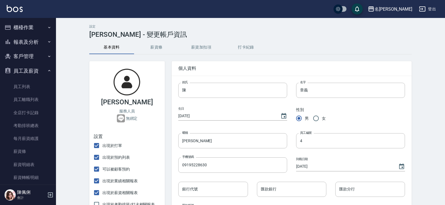
click at [206, 49] on button "薪資加扣項" at bounding box center [201, 47] width 45 height 13
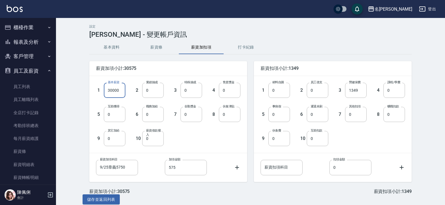
drag, startPoint x: 121, startPoint y: 90, endPoint x: 88, endPoint y: 89, distance: 32.8
click at [88, 90] on div "薪資加項小計:30575 1 基本薪資 30000 基本薪資 2 業績抽成 0 業績抽成 3 特殊抽成 0 特殊抽成 4 售貨獎金 0 售貨獎金 5 互助獲得…" at bounding box center [165, 117] width 165 height 127
type input "33300"
click at [96, 201] on button "儲存並返回列表" at bounding box center [101, 199] width 37 height 10
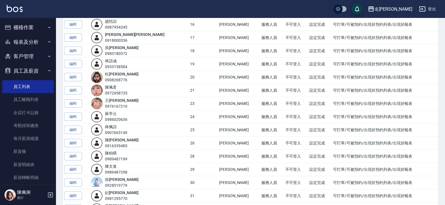
scroll to position [250, 0]
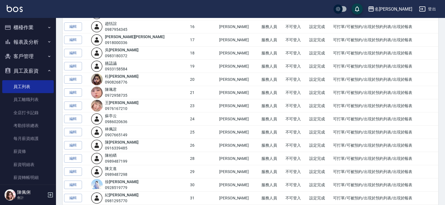
click at [117, 62] on link "林 語涵" at bounding box center [111, 63] width 12 height 4
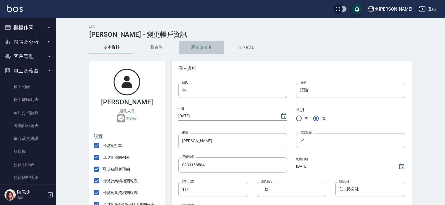
click at [198, 49] on button "薪資加扣項" at bounding box center [201, 47] width 45 height 13
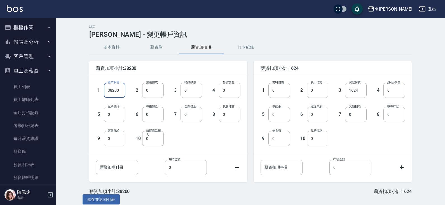
drag, startPoint x: 119, startPoint y: 90, endPoint x: 76, endPoint y: 83, distance: 43.4
click at [80, 85] on div "設定 林語涵 - 變更帳戶資訊 基本資料 薪資條 薪資加扣項 打卡紀錄 薪資加項小計:38200 1 基本薪資 38200 基本薪資 2 業績抽成 0 業績抽…" at bounding box center [250, 114] width 389 height 193
type input "40100"
click at [95, 201] on button "儲存並返回列表" at bounding box center [101, 199] width 37 height 10
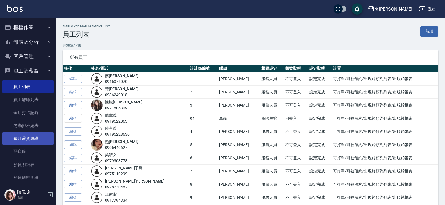
click at [32, 139] on link "每月薪資維護" at bounding box center [28, 138] width 52 height 13
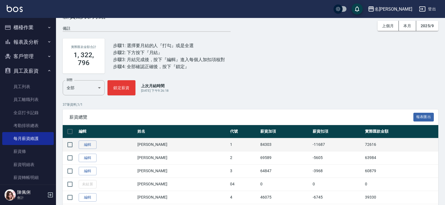
scroll to position [28, 0]
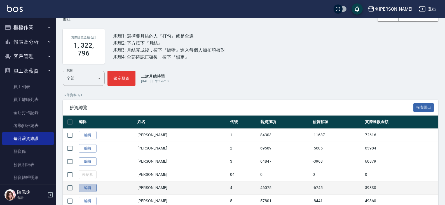
click at [88, 188] on link "編輯" at bounding box center [88, 187] width 18 height 9
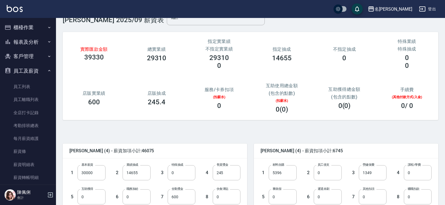
scroll to position [28, 0]
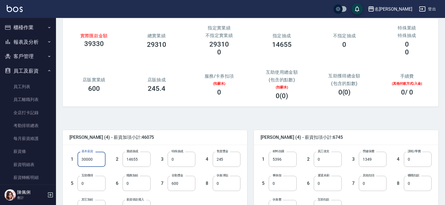
click at [95, 159] on input "30000" at bounding box center [92, 158] width 28 height 15
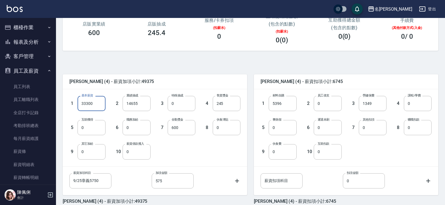
scroll to position [84, 0]
type input "33300"
click at [82, 180] on input "9/25章義5750" at bounding box center [90, 180] width 42 height 15
click at [81, 183] on input "9/25章義5750" at bounding box center [90, 180] width 42 height 15
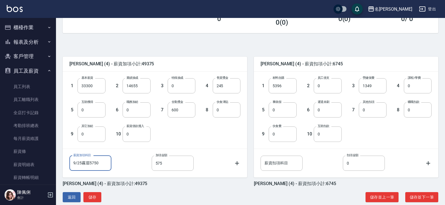
scroll to position [111, 0]
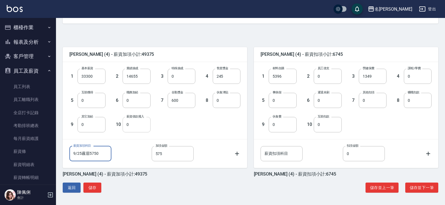
type input "9/25霧眉5750"
click at [132, 123] on input "0" at bounding box center [137, 124] width 28 height 15
type input "18400"
click at [98, 75] on input "33300" at bounding box center [92, 76] width 28 height 15
type input "0"
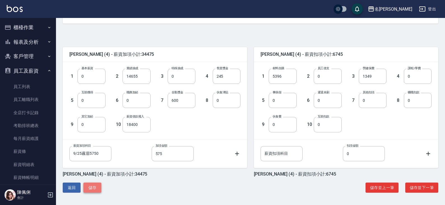
click at [92, 186] on button "儲存" at bounding box center [92, 187] width 18 height 10
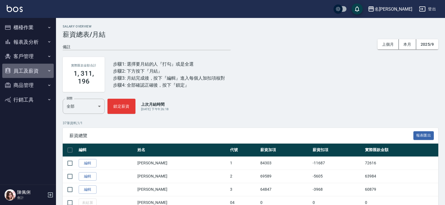
click at [33, 72] on button "員工及薪資" at bounding box center [28, 71] width 52 height 15
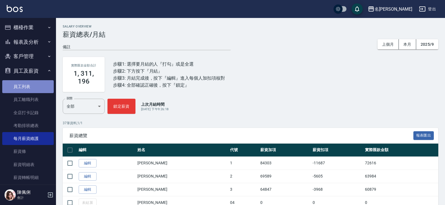
click at [36, 89] on link "員工列表" at bounding box center [28, 86] width 52 height 13
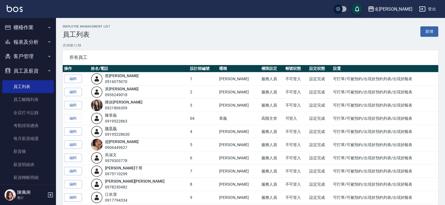
click at [116, 129] on link "[PERSON_NAME]" at bounding box center [111, 128] width 12 height 4
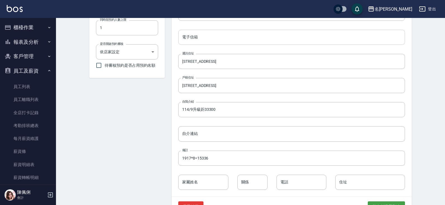
scroll to position [242, 0]
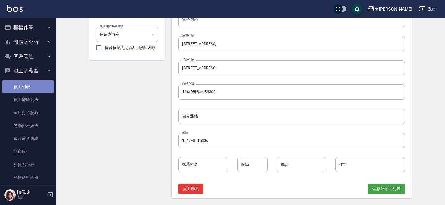
click at [37, 88] on link "員工列表" at bounding box center [28, 86] width 52 height 13
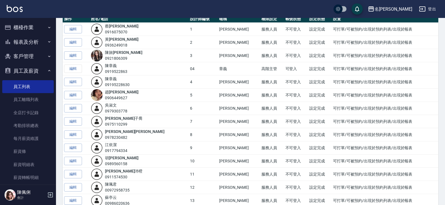
scroll to position [56, 0]
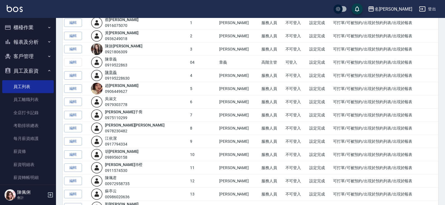
click at [117, 71] on link "陳 章義" at bounding box center [111, 72] width 12 height 4
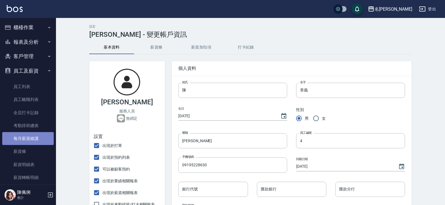
click at [32, 137] on link "每月薪資維護" at bounding box center [28, 138] width 52 height 13
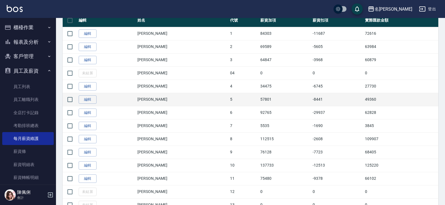
scroll to position [140, 0]
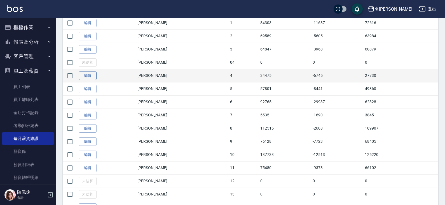
click at [90, 75] on link "編輯" at bounding box center [88, 75] width 18 height 9
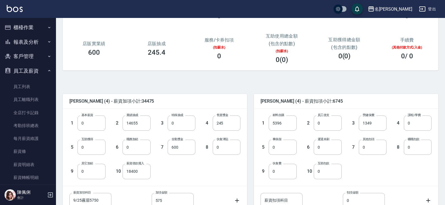
scroll to position [84, 0]
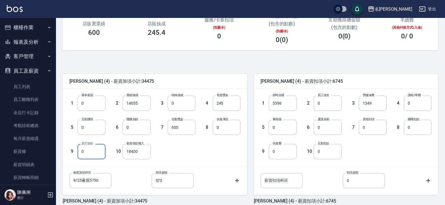
click at [96, 150] on input "0" at bounding box center [92, 151] width 28 height 15
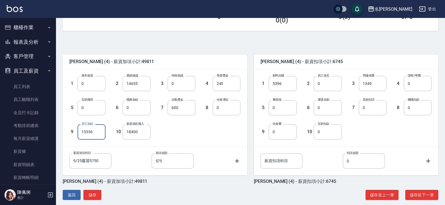
scroll to position [111, 0]
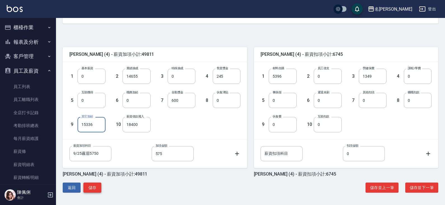
type input "15336"
click at [97, 190] on button "儲存" at bounding box center [92, 187] width 18 height 10
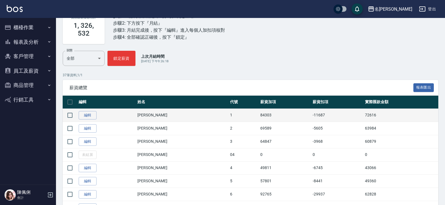
scroll to position [56, 0]
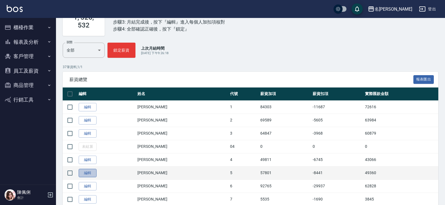
click at [91, 174] on link "編輯" at bounding box center [88, 173] width 18 height 9
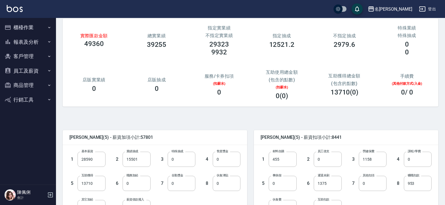
scroll to position [56, 0]
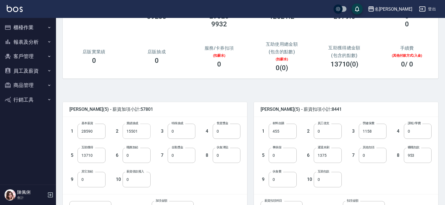
click at [140, 132] on input "15501" at bounding box center [137, 130] width 28 height 15
type input "1130"
click at [90, 157] on input "13710" at bounding box center [92, 155] width 28 height 15
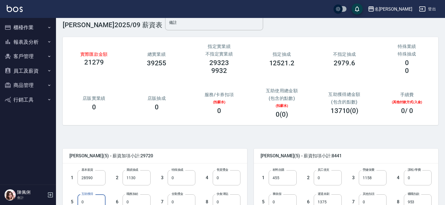
scroll to position [0, 0]
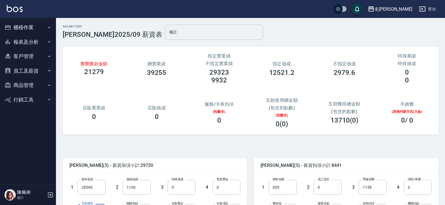
type input "0"
click at [165, 34] on input "備註" at bounding box center [214, 32] width 98 height 15
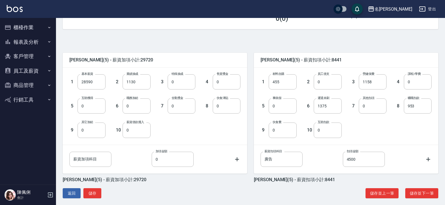
scroll to position [111, 0]
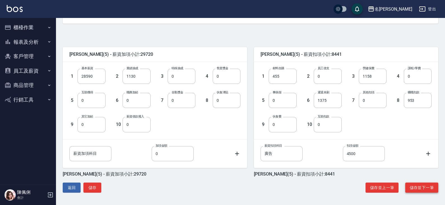
type input "設15500+助14220=29720"
click at [427, 187] on button "儲存並下一筆" at bounding box center [421, 187] width 33 height 10
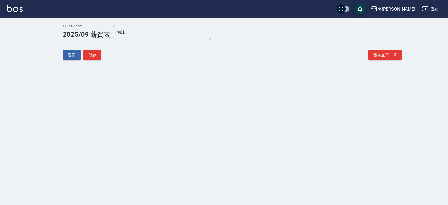
type input "年假2天"
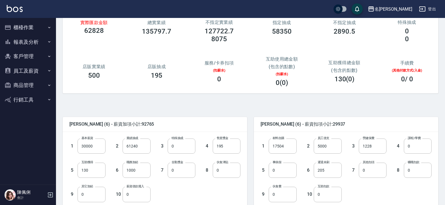
scroll to position [56, 0]
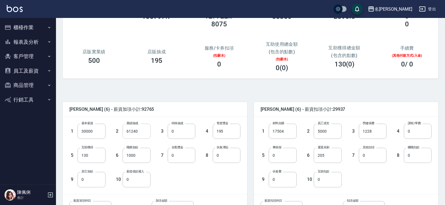
click at [142, 131] on input "61240" at bounding box center [137, 130] width 28 height 15
type input "31239"
click at [89, 156] on input "130" at bounding box center [92, 155] width 28 height 15
type input "140"
click at [176, 171] on div "1 基本薪資 30000 基本薪資 2 業績抽成 31239 業績抽成 3 特殊抽成 0 特殊抽成 4 售貨獎金 195 售貨獎金 5 互助獲得 140 互助…" at bounding box center [150, 151] width 180 height 72
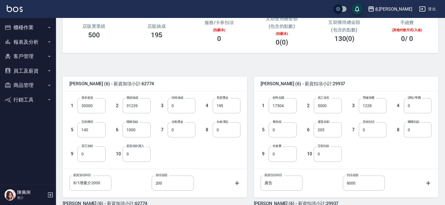
scroll to position [111, 0]
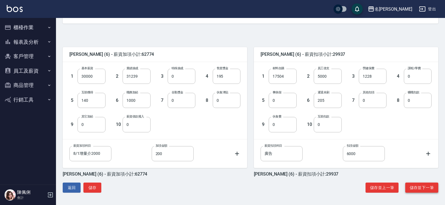
click at [420, 188] on button "儲存並下一筆" at bounding box center [421, 187] width 33 height 10
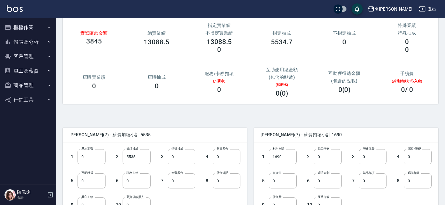
scroll to position [56, 0]
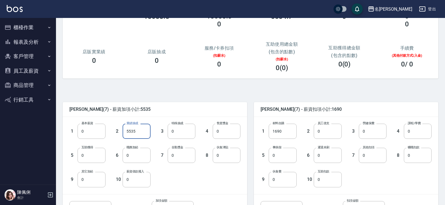
click at [145, 132] on input "5535" at bounding box center [137, 130] width 28 height 15
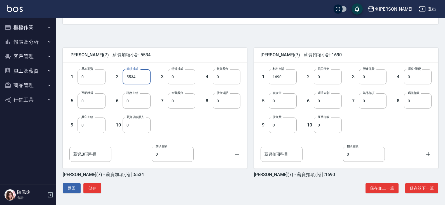
scroll to position [111, 0]
type input "5534"
click at [422, 184] on button "儲存並下一筆" at bounding box center [421, 187] width 33 height 10
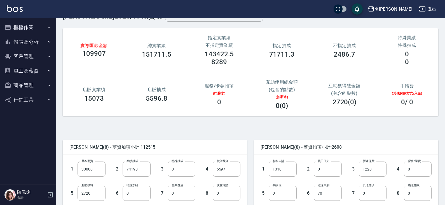
scroll to position [56, 0]
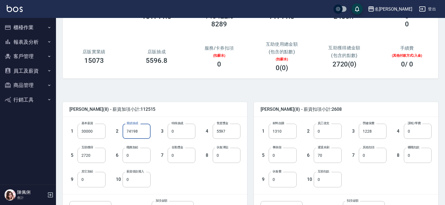
click at [143, 128] on input "74198" at bounding box center [137, 130] width 28 height 15
type input "44197"
click at [98, 155] on input "2720" at bounding box center [92, 155] width 28 height 15
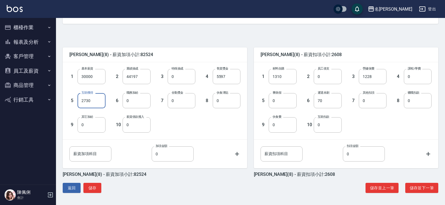
scroll to position [111, 0]
type input "2730"
click at [416, 187] on button "儲存並下一筆" at bounding box center [421, 187] width 33 height 10
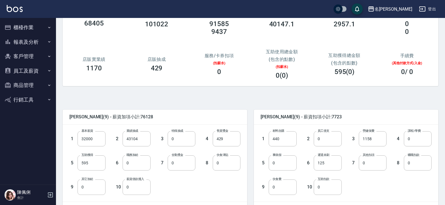
scroll to position [56, 0]
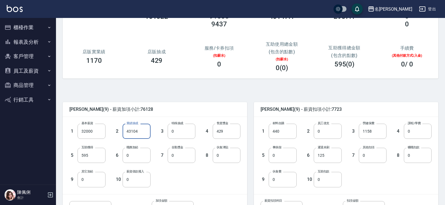
click at [143, 132] on input "43104" at bounding box center [137, 130] width 28 height 15
type input "11103"
click at [91, 155] on input "595" at bounding box center [92, 155] width 28 height 15
type input "605"
click at [179, 174] on div "1 基本薪資 32000 基本薪資 2 業績抽成 11103 業績抽成 3 特殊抽成 0 特殊抽成 4 售貨獎金 429 售貨獎金 5 互助獲得 605 互助…" at bounding box center [150, 151] width 180 height 72
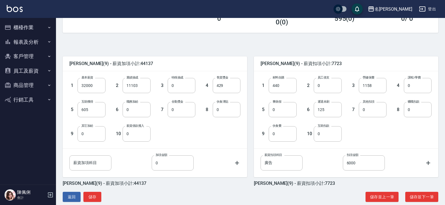
scroll to position [111, 0]
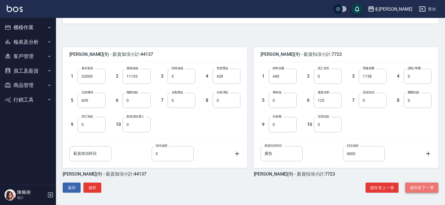
click at [428, 185] on button "儲存並下一筆" at bounding box center [421, 187] width 33 height 10
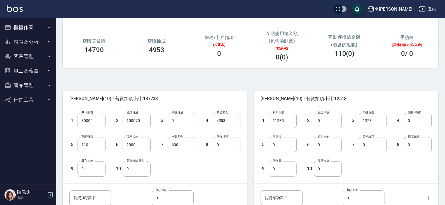
scroll to position [84, 0]
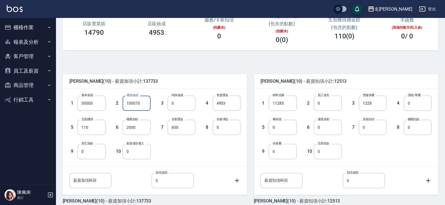
click at [144, 103] on input "100070" at bounding box center [137, 102] width 28 height 15
type input "70068"
click at [98, 128] on input "110" at bounding box center [92, 127] width 28 height 15
type input "130"
click at [203, 144] on div "1 基本薪資 30000 基本薪資 2 業績抽成 70068 業績抽成 3 特殊抽成 0 特殊抽成 4 售貨獎金 4953 售貨獎金 5 互助獲得 130 互…" at bounding box center [150, 123] width 180 height 72
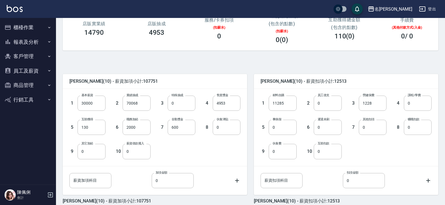
scroll to position [111, 0]
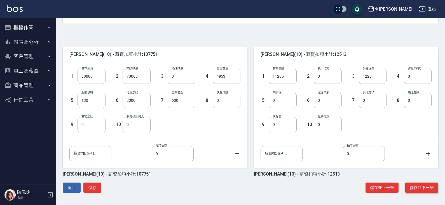
click at [419, 188] on button "儲存並下一筆" at bounding box center [421, 187] width 33 height 10
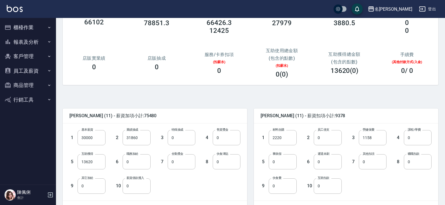
scroll to position [56, 0]
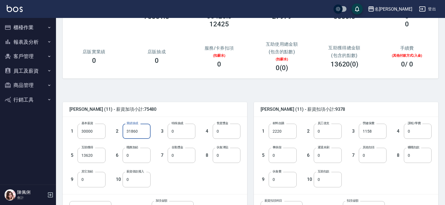
click at [142, 128] on input "31860" at bounding box center [137, 130] width 28 height 15
type input "1858"
click at [98, 156] on input "13620" at bounding box center [92, 155] width 28 height 15
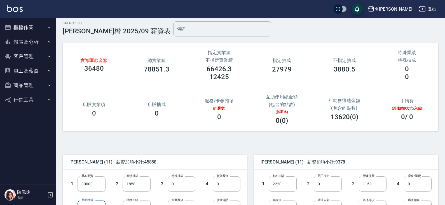
scroll to position [0, 0]
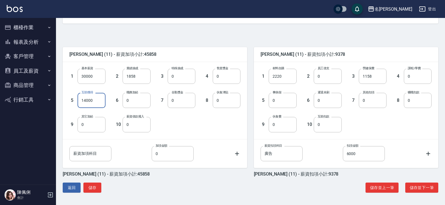
type input "14000"
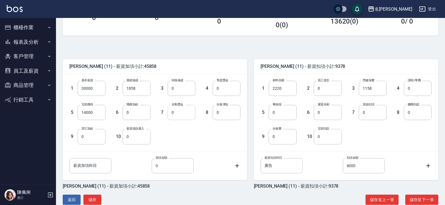
scroll to position [111, 0]
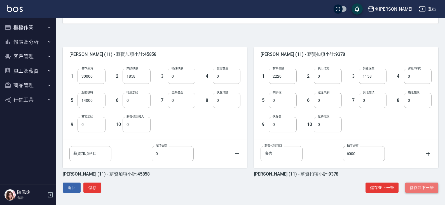
click at [419, 186] on button "儲存並下一筆" at bounding box center [421, 187] width 33 height 10
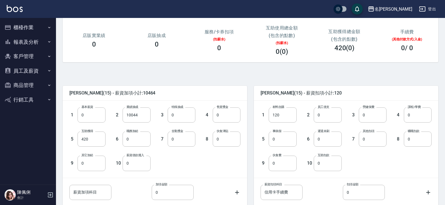
scroll to position [84, 0]
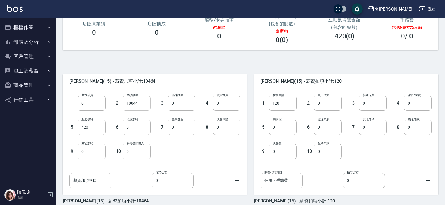
click at [138, 101] on input "10044" at bounding box center [137, 102] width 28 height 15
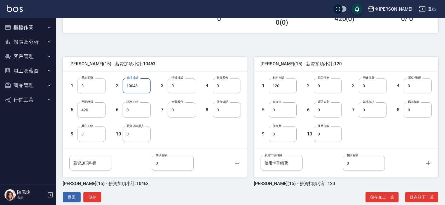
scroll to position [111, 0]
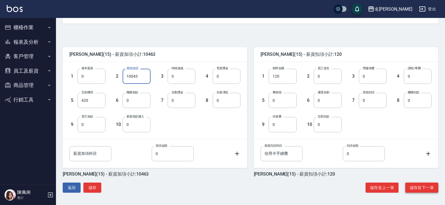
type input "10043"
click at [412, 186] on button "儲存並下一筆" at bounding box center [421, 187] width 33 height 10
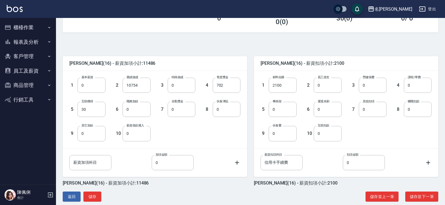
scroll to position [111, 0]
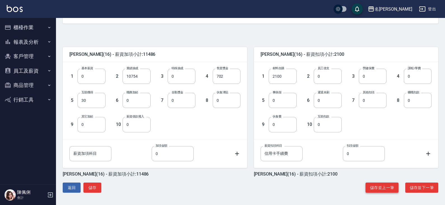
click at [371, 187] on button "儲存並上一筆" at bounding box center [382, 187] width 33 height 10
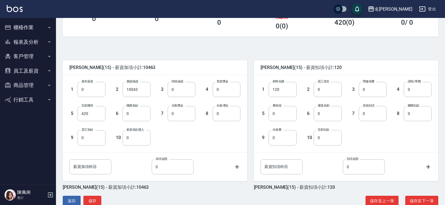
scroll to position [111, 0]
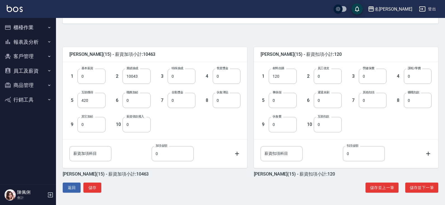
click at [423, 193] on div "[PERSON_NAME](15) - 薪資加項小計:10463 1 基本薪資 0 基本薪資 2 業績抽成 10043 業績抽成 3 特殊抽成 0 特殊抽成 …" at bounding box center [248, 114] width 380 height 168
click at [422, 190] on button "儲存並下一筆" at bounding box center [421, 187] width 33 height 10
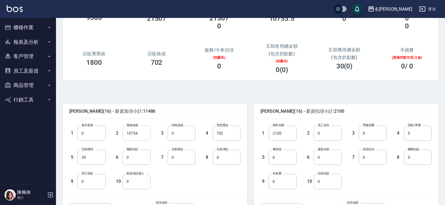
scroll to position [56, 0]
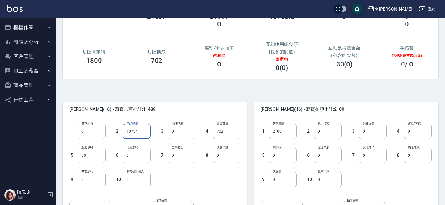
click at [139, 132] on input "10754" at bounding box center [137, 130] width 28 height 15
type input "10753"
click at [85, 157] on input "30" at bounding box center [92, 155] width 28 height 15
type input "40"
click at [188, 181] on div "1 基本薪資 0 基本薪資 2 業績抽成 10753 業績抽成 3 特殊抽成 0 特殊抽成 4 售貨獎金 702 售貨獎金 5 互助獲得 40 互助獲得 6 …" at bounding box center [150, 151] width 180 height 72
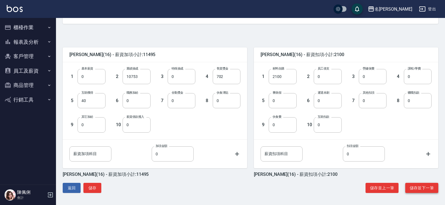
scroll to position [111, 0]
click at [422, 188] on button "儲存並下一筆" at bounding box center [421, 187] width 33 height 10
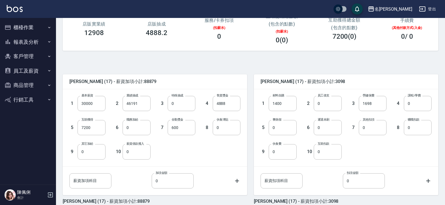
scroll to position [84, 0]
click at [141, 103] on input "46191" at bounding box center [137, 102] width 28 height 15
type input "16191"
click at [94, 128] on input "7200" at bounding box center [92, 127] width 28 height 15
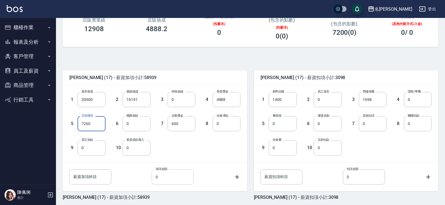
scroll to position [111, 0]
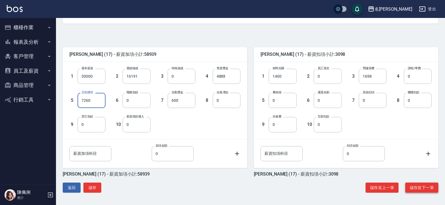
type input "7260"
click at [420, 184] on button "儲存並下一筆" at bounding box center [421, 187] width 33 height 10
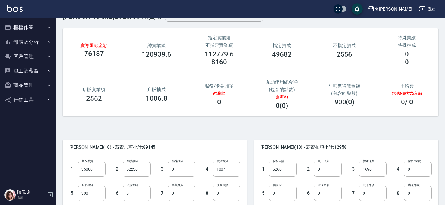
scroll to position [28, 0]
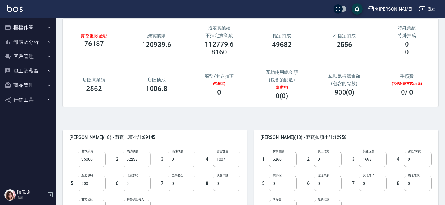
click at [142, 158] on input "52238" at bounding box center [137, 158] width 28 height 15
type input "17238"
click at [88, 185] on input "900" at bounding box center [92, 183] width 28 height 15
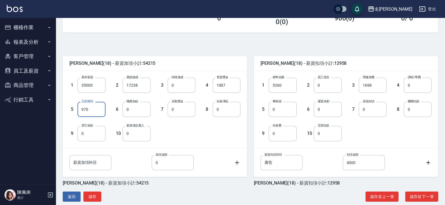
scroll to position [111, 0]
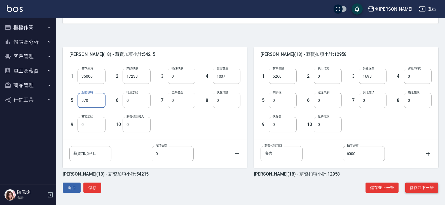
type input "970"
click at [416, 190] on button "儲存並下一筆" at bounding box center [421, 187] width 33 height 10
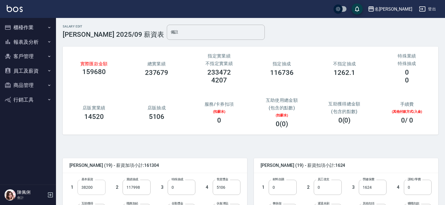
click at [92, 186] on input "38200" at bounding box center [92, 186] width 28 height 15
type input "40100"
click at [143, 187] on input "117998" at bounding box center [137, 186] width 28 height 15
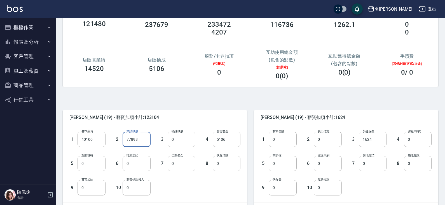
scroll to position [56, 0]
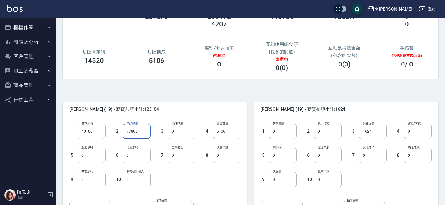
type input "77898"
click at [197, 175] on div "1 基本薪資 40100 基本薪資 2 業績抽成 77898 業績抽成 3 特殊抽成 0 特殊抽成 4 售貨獎金 5106 售貨獎金 5 互助獲得 0 互助獲…" at bounding box center [150, 151] width 180 height 72
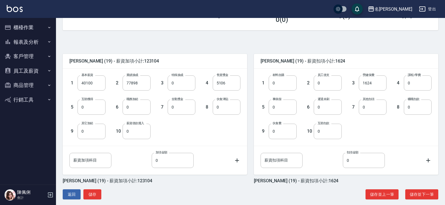
scroll to position [111, 0]
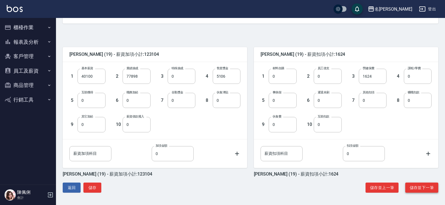
click at [415, 186] on button "儲存並下一筆" at bounding box center [421, 187] width 33 height 10
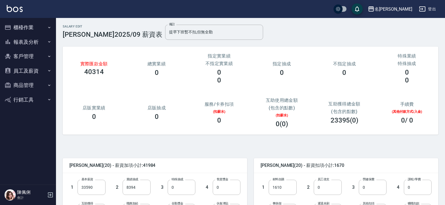
click at [37, 71] on button "員工及薪資" at bounding box center [28, 71] width 52 height 15
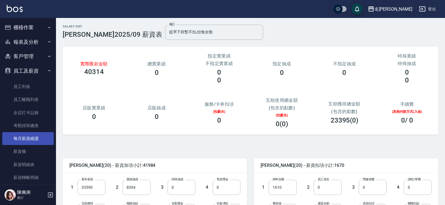
click at [36, 138] on link "每月薪資維護" at bounding box center [28, 138] width 52 height 13
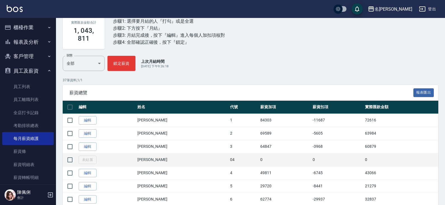
scroll to position [56, 0]
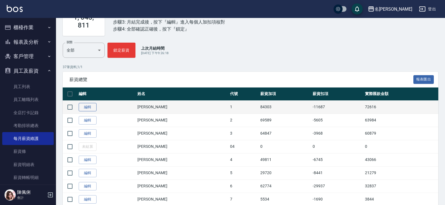
click at [90, 108] on link "編輯" at bounding box center [88, 107] width 18 height 9
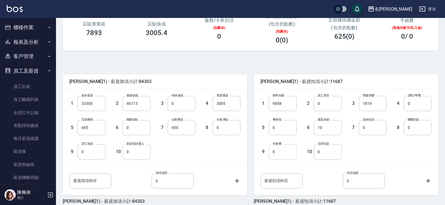
scroll to position [84, 0]
click at [280, 149] on input "0" at bounding box center [283, 151] width 28 height 15
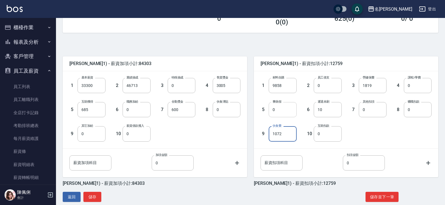
scroll to position [111, 0]
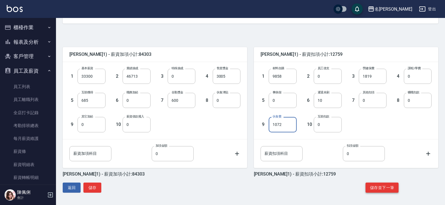
type input "1072"
click at [377, 188] on button "儲存並下一筆" at bounding box center [382, 187] width 33 height 10
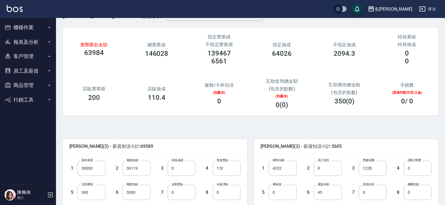
scroll to position [84, 0]
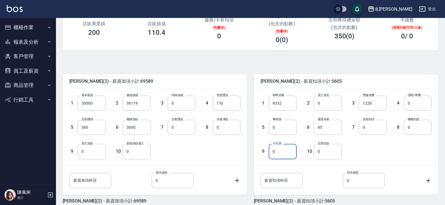
click at [283, 150] on input "0" at bounding box center [283, 151] width 28 height 15
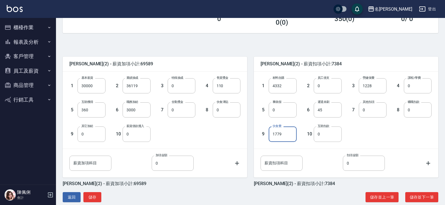
scroll to position [111, 0]
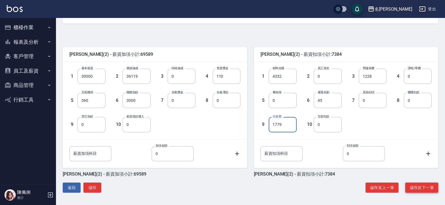
type input "1779"
click at [423, 186] on button "儲存並下一筆" at bounding box center [421, 187] width 33 height 10
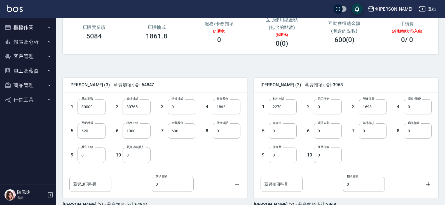
scroll to position [84, 0]
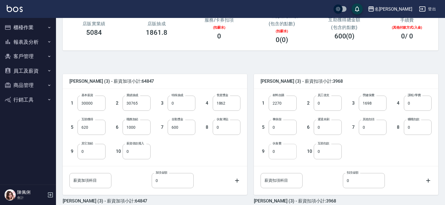
click at [281, 154] on input "0" at bounding box center [283, 151] width 28 height 15
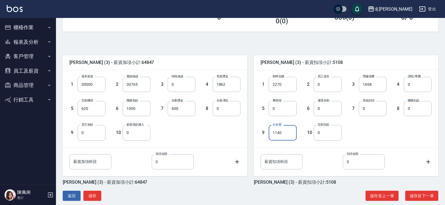
scroll to position [111, 0]
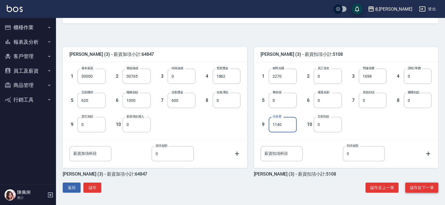
type input "1140"
click at [418, 185] on button "儲存並下一筆" at bounding box center [421, 187] width 33 height 10
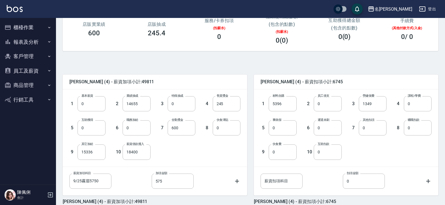
scroll to position [84, 0]
click at [282, 154] on input "0" at bounding box center [283, 151] width 28 height 15
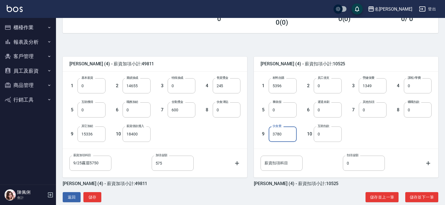
scroll to position [111, 0]
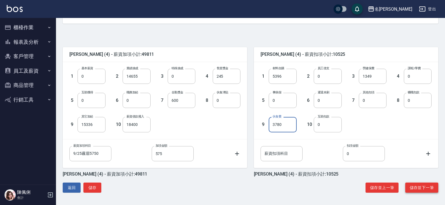
type input "3780"
click at [418, 186] on button "儲存並下一筆" at bounding box center [421, 187] width 33 height 10
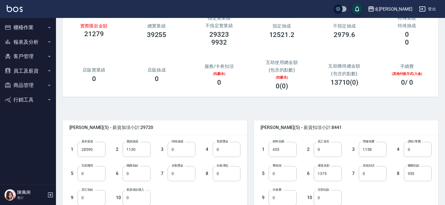
scroll to position [84, 0]
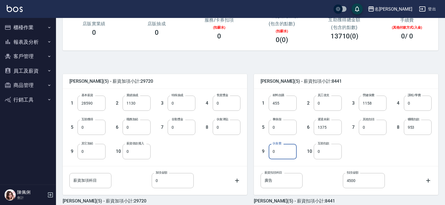
click at [274, 152] on input "0" at bounding box center [283, 151] width 28 height 15
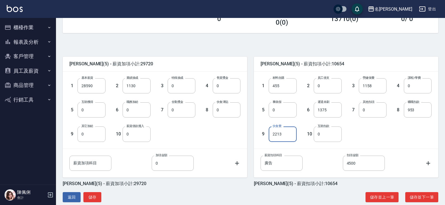
scroll to position [111, 0]
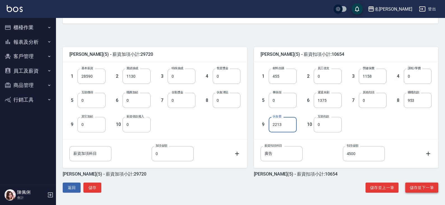
type input "2213"
click at [425, 186] on button "儲存並下一筆" at bounding box center [421, 187] width 33 height 10
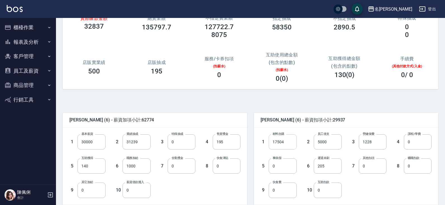
scroll to position [56, 0]
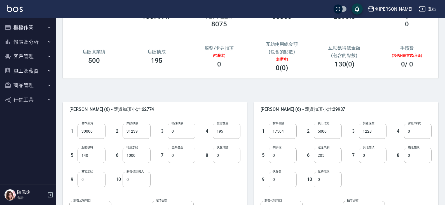
click at [274, 178] on input "0" at bounding box center [283, 179] width 28 height 15
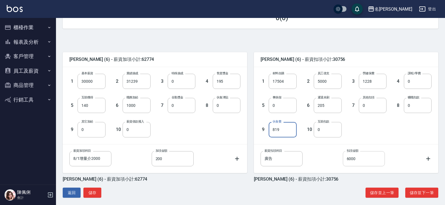
scroll to position [111, 0]
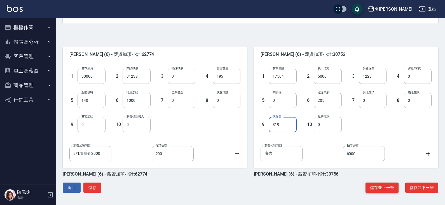
type input "819"
click at [375, 186] on button "儲存並上一筆" at bounding box center [382, 187] width 33 height 10
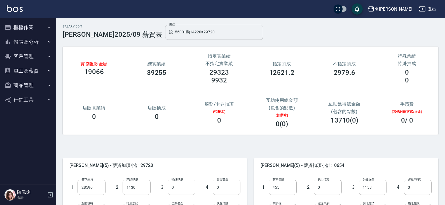
click at [202, 28] on input "設15500+助14220=29720" at bounding box center [214, 32] width 98 height 15
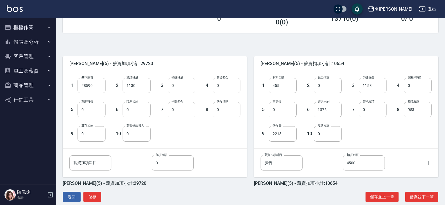
scroll to position [111, 0]
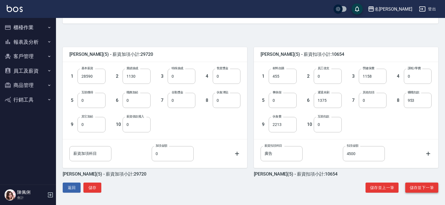
type input "設15500+助14220=29720 廣告收尾"
click at [417, 190] on button "儲存並下一筆" at bounding box center [421, 187] width 33 height 10
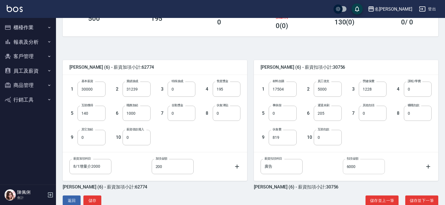
scroll to position [111, 0]
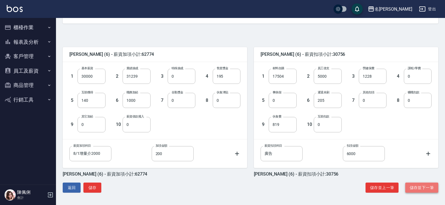
click at [418, 185] on button "儲存並下一筆" at bounding box center [421, 187] width 33 height 10
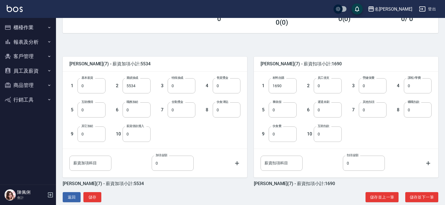
scroll to position [111, 0]
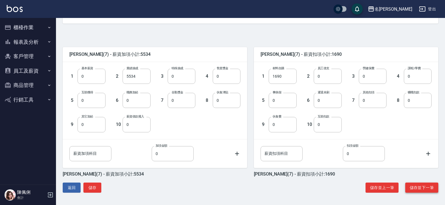
click at [418, 186] on button "儲存並下一筆" at bounding box center [421, 187] width 33 height 10
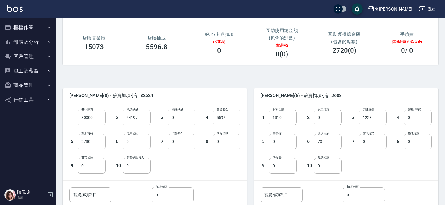
scroll to position [84, 0]
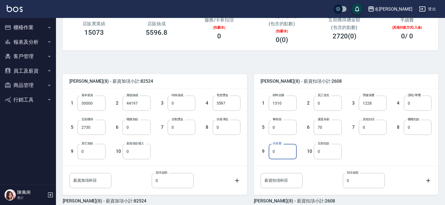
click at [281, 151] on input "0" at bounding box center [283, 151] width 28 height 15
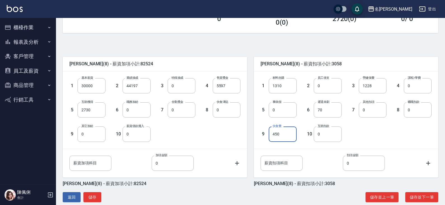
scroll to position [111, 0]
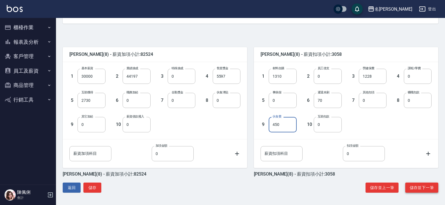
type input "450"
click at [421, 185] on button "儲存並下一筆" at bounding box center [421, 187] width 33 height 10
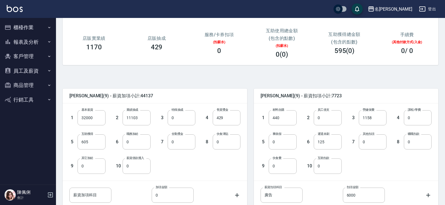
scroll to position [84, 0]
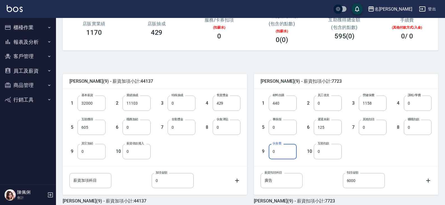
click at [283, 145] on input "0" at bounding box center [283, 151] width 28 height 15
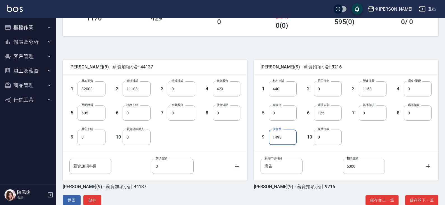
scroll to position [111, 0]
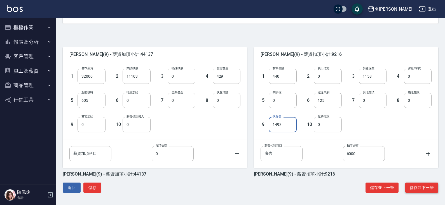
type input "1493"
click at [417, 183] on button "儲存並下一筆" at bounding box center [421, 187] width 33 height 10
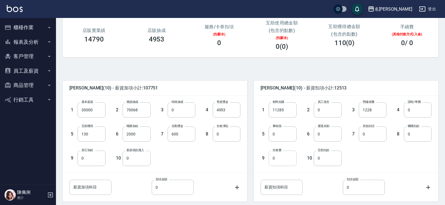
scroll to position [84, 0]
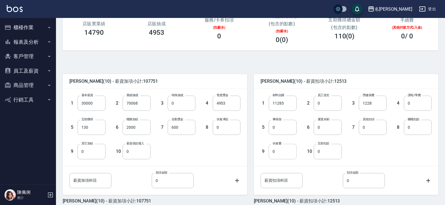
click at [285, 155] on input "0" at bounding box center [283, 151] width 28 height 15
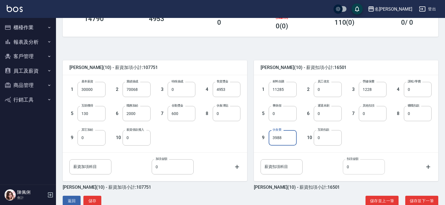
scroll to position [111, 0]
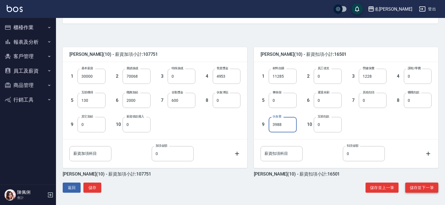
type input "3988"
click at [419, 188] on button "儲存並下一筆" at bounding box center [421, 187] width 33 height 10
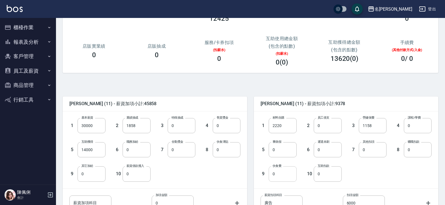
scroll to position [84, 0]
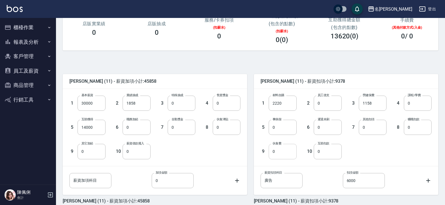
click at [279, 150] on input "0" at bounding box center [283, 151] width 28 height 15
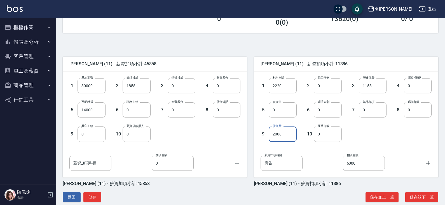
scroll to position [111, 0]
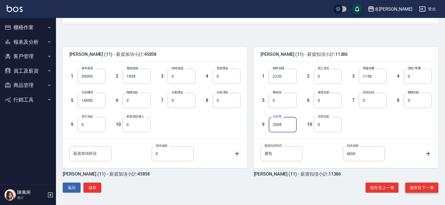
type input "2008"
click at [412, 186] on button "儲存並下一筆" at bounding box center [421, 187] width 33 height 10
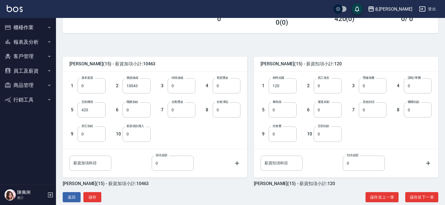
scroll to position [111, 0]
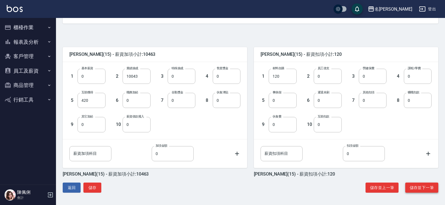
click at [422, 188] on button "儲存並下一筆" at bounding box center [421, 187] width 33 height 10
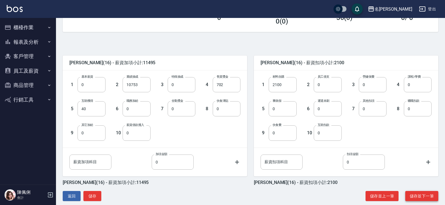
scroll to position [111, 0]
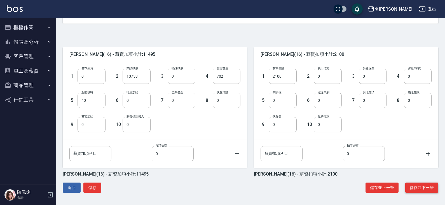
click at [416, 188] on button "儲存並下一筆" at bounding box center [421, 187] width 33 height 10
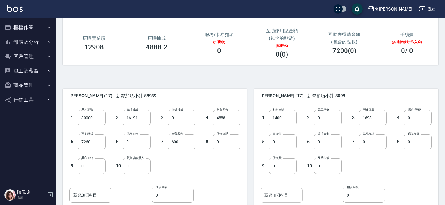
scroll to position [111, 0]
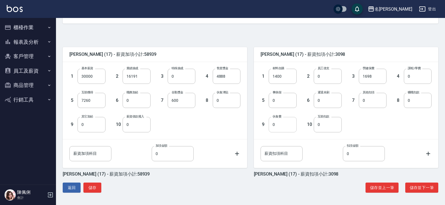
click at [282, 127] on input "0" at bounding box center [283, 124] width 28 height 15
type input "504"
click at [421, 186] on button "儲存並下一筆" at bounding box center [421, 187] width 33 height 10
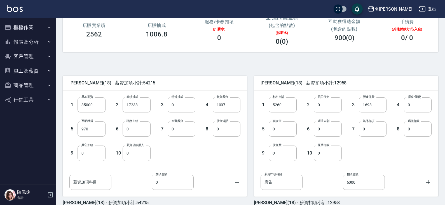
scroll to position [84, 0]
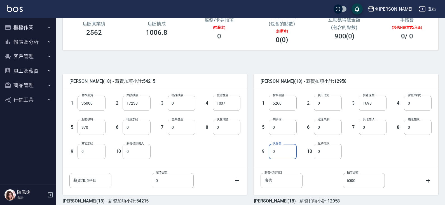
click at [279, 153] on input "0" at bounding box center [283, 151] width 28 height 15
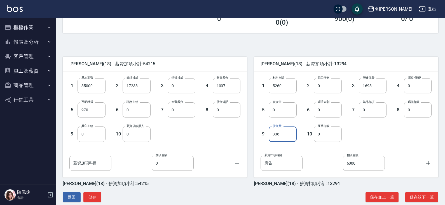
scroll to position [111, 0]
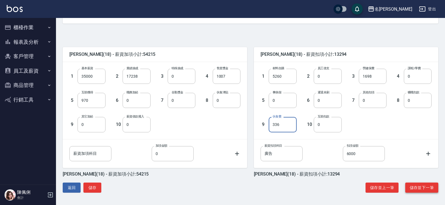
type input "336"
click at [419, 185] on button "儲存並下一筆" at bounding box center [421, 187] width 33 height 10
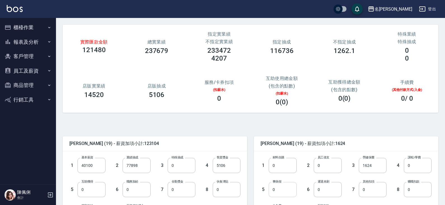
scroll to position [84, 0]
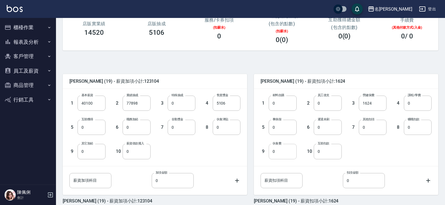
click at [275, 153] on input "0" at bounding box center [283, 151] width 28 height 15
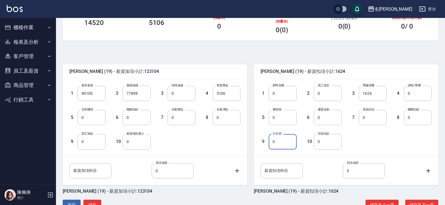
scroll to position [111, 0]
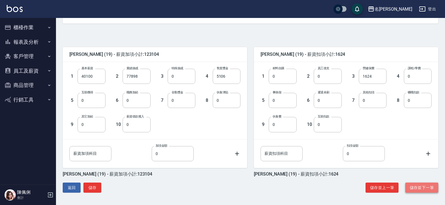
click at [417, 186] on button "儲存並下一筆" at bounding box center [421, 187] width 33 height 10
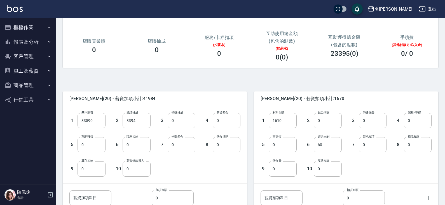
scroll to position [84, 0]
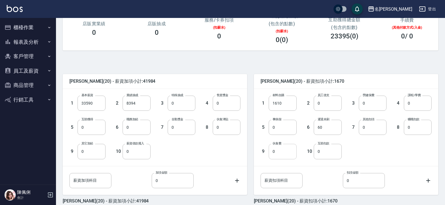
click at [280, 156] on input "0" at bounding box center [283, 151] width 28 height 15
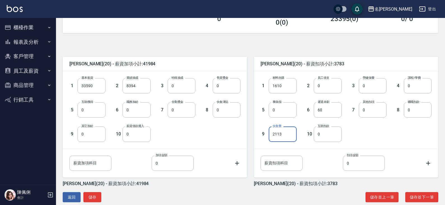
scroll to position [111, 0]
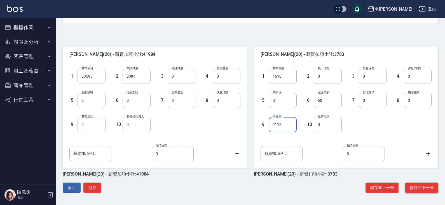
type input "2113"
click at [426, 187] on button "儲存並下一筆" at bounding box center [421, 187] width 33 height 10
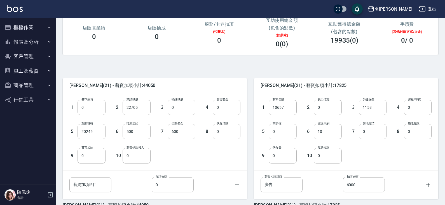
scroll to position [84, 0]
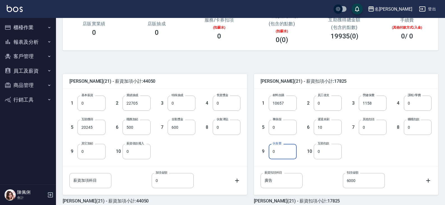
click at [281, 151] on input "0" at bounding box center [283, 151] width 28 height 15
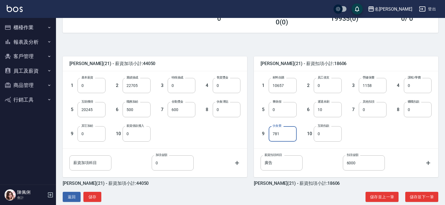
scroll to position [111, 0]
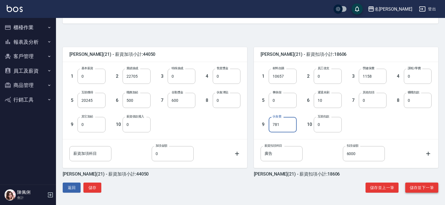
type input "781"
click at [423, 188] on button "儲存並下一筆" at bounding box center [421, 187] width 33 height 10
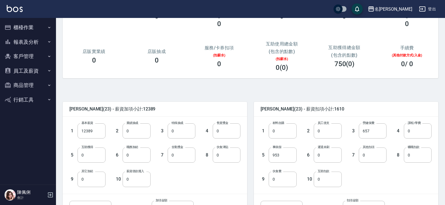
scroll to position [84, 0]
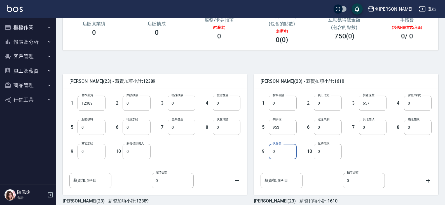
click at [281, 148] on input "0" at bounding box center [283, 151] width 28 height 15
type input "1560"
click at [383, 146] on div "1 材料自購 0 材料自購 2 員工借支 0 員工借支 3 勞健保費 657 勞健保費 4 課程/學費 0 課程/學費 5 事病假 953 事病假 6 遲退未…" at bounding box center [342, 123] width 180 height 72
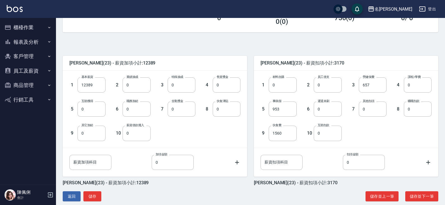
scroll to position [111, 0]
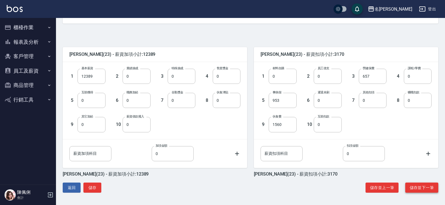
click at [418, 189] on button "儲存並下一筆" at bounding box center [421, 187] width 33 height 10
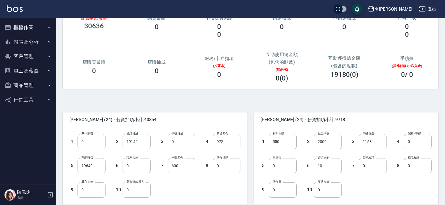
scroll to position [84, 0]
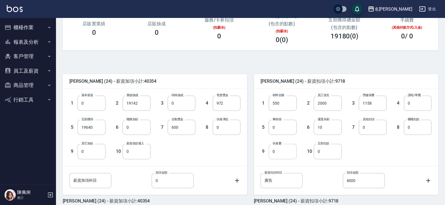
click at [283, 152] on input "0" at bounding box center [283, 151] width 28 height 15
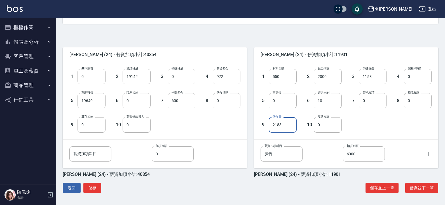
scroll to position [111, 0]
type input "2183"
click at [424, 185] on button "儲存並下一筆" at bounding box center [421, 187] width 33 height 10
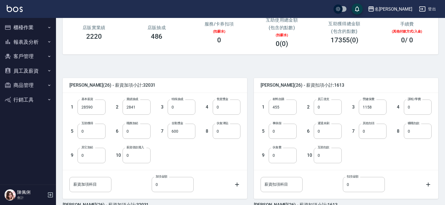
scroll to position [84, 0]
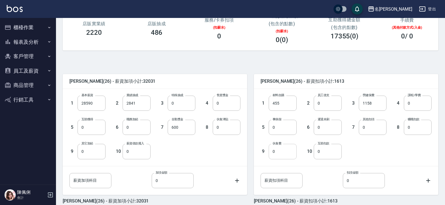
click at [280, 153] on input "0" at bounding box center [283, 151] width 28 height 15
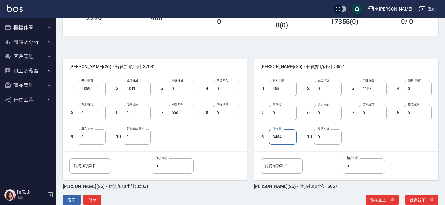
scroll to position [111, 0]
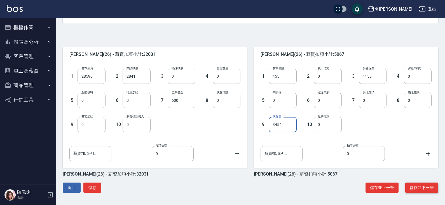
type input "3454"
click at [419, 189] on button "儲存並下一筆" at bounding box center [421, 187] width 33 height 10
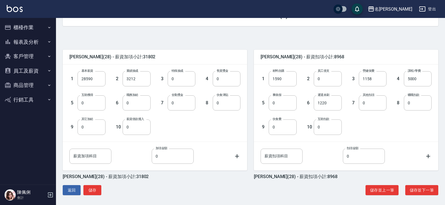
scroll to position [111, 0]
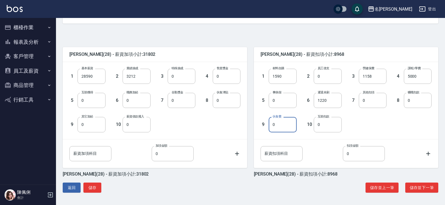
click at [279, 124] on input "0" at bounding box center [283, 124] width 28 height 15
type input "6906"
click at [418, 187] on button "儲存並下一筆" at bounding box center [421, 187] width 33 height 10
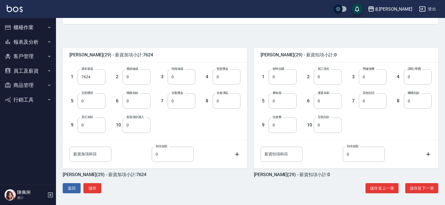
scroll to position [111, 0]
click at [20, 86] on button "商品管理" at bounding box center [28, 85] width 52 height 15
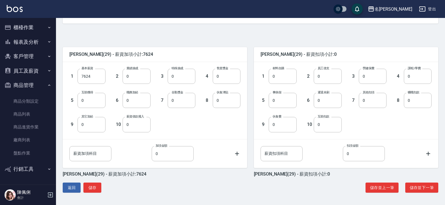
click at [30, 72] on button "員工及薪資" at bounding box center [28, 71] width 52 height 15
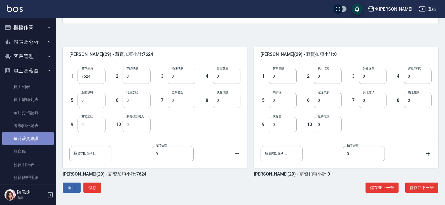
click at [34, 139] on link "每月薪資維護" at bounding box center [28, 138] width 52 height 13
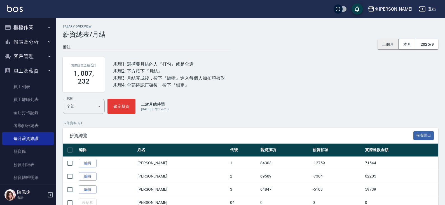
click at [389, 43] on button "上個月" at bounding box center [388, 44] width 21 height 10
click at [425, 47] on button "2025/9" at bounding box center [427, 44] width 22 height 10
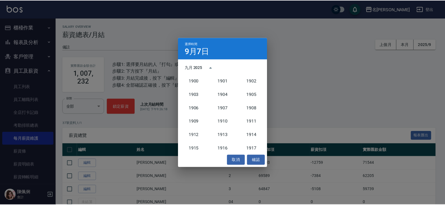
scroll to position [519, 0]
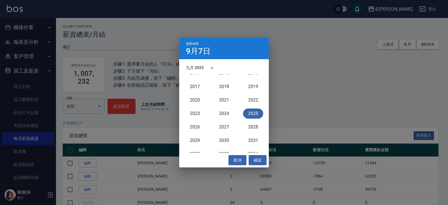
click at [253, 113] on button "2025" at bounding box center [253, 113] width 20 height 10
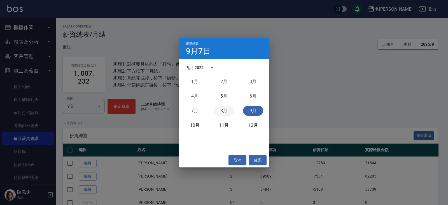
click at [223, 111] on button "8月" at bounding box center [224, 111] width 20 height 10
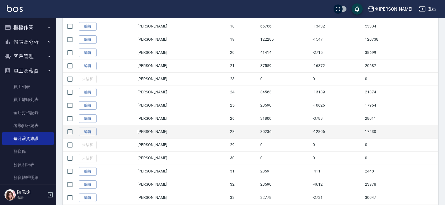
scroll to position [364, 0]
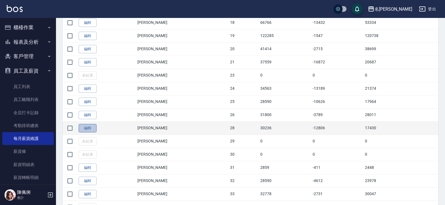
click at [90, 129] on link "編輯" at bounding box center [88, 128] width 18 height 9
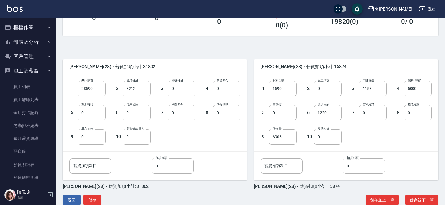
scroll to position [111, 0]
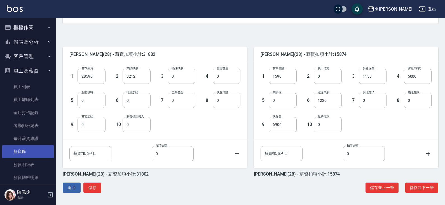
click at [30, 153] on link "薪資條" at bounding box center [28, 151] width 52 height 13
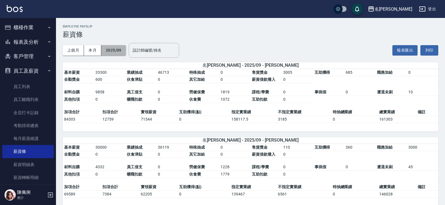
click at [120, 49] on button "2025/09" at bounding box center [113, 50] width 25 height 10
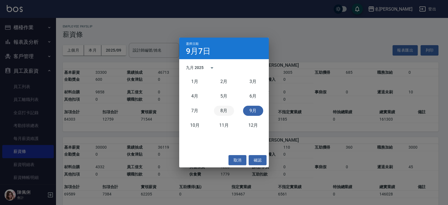
click at [225, 108] on button "8月" at bounding box center [224, 111] width 20 height 10
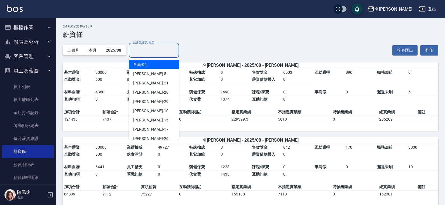
click at [148, 48] on input "設計師編號/姓名" at bounding box center [153, 50] width 45 height 10
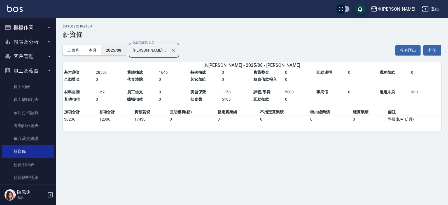
type input "陳柏暽-28"
click at [111, 50] on button "2025/08" at bounding box center [113, 50] width 25 height 10
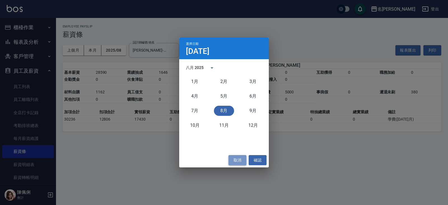
click at [234, 158] on button "取消" at bounding box center [238, 160] width 18 height 10
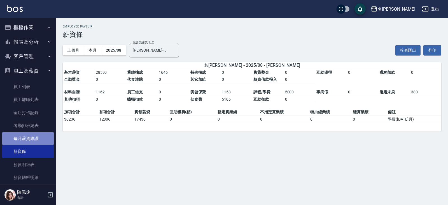
click at [30, 138] on link "每月薪資維護" at bounding box center [28, 138] width 52 height 13
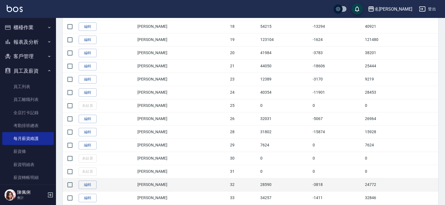
scroll to position [392, 0]
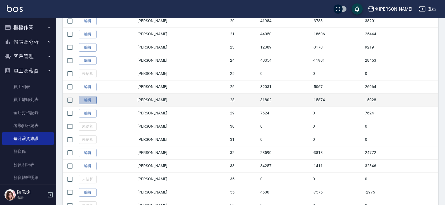
click at [94, 101] on link "編輯" at bounding box center [88, 100] width 18 height 9
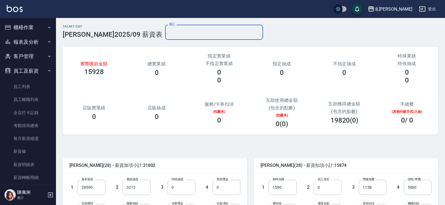
click at [165, 29] on input "備註" at bounding box center [214, 32] width 98 height 15
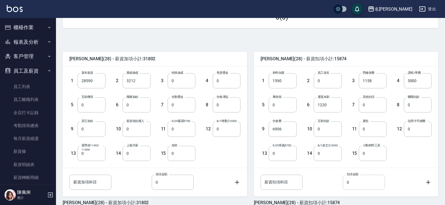
scroll to position [135, 0]
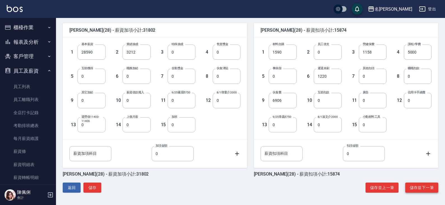
type input "休9天 學費([DATE]月)"
click at [418, 187] on button "儲存並下一筆" at bounding box center [421, 187] width 33 height 10
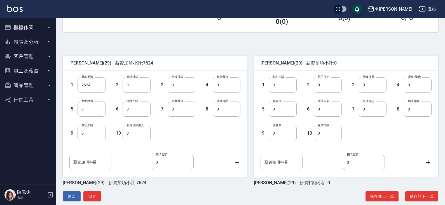
scroll to position [111, 0]
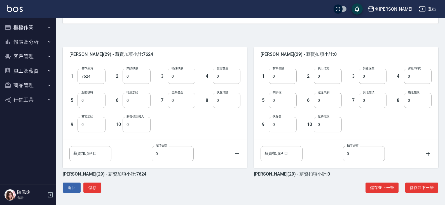
click at [279, 122] on input "0" at bounding box center [283, 124] width 28 height 15
type input "1462"
click at [429, 186] on button "儲存並下一筆" at bounding box center [421, 187] width 33 height 10
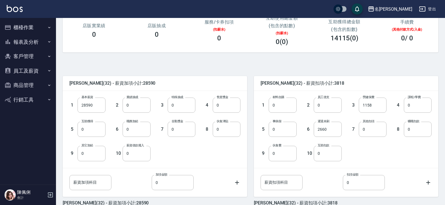
scroll to position [84, 0]
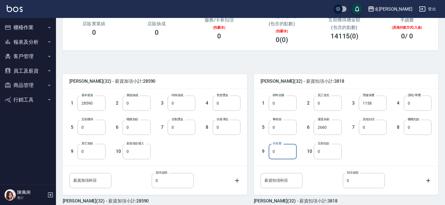
click at [283, 153] on input "0" at bounding box center [283, 151] width 28 height 15
type input "3000"
click at [353, 143] on div "1 材料自購 0 材料自購 2 員工借支 0 員工借支 3 勞健保費 1158 勞健保費 4 課程/學費 0 課程/學費 5 事病假 0 事病假 6 遲退未刷…" at bounding box center [342, 123] width 180 height 72
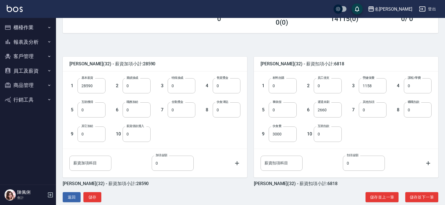
scroll to position [111, 0]
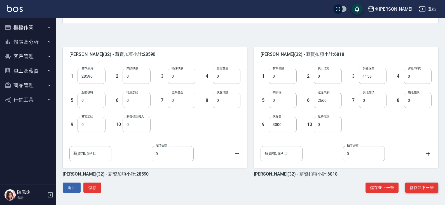
click at [432, 187] on button "儲存並下一筆" at bounding box center [421, 187] width 33 height 10
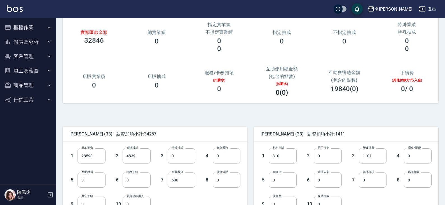
scroll to position [56, 0]
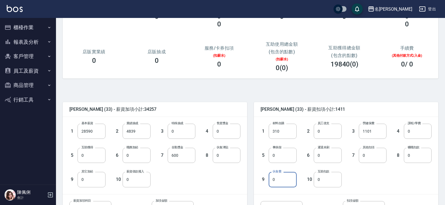
click at [277, 177] on input "0" at bounding box center [283, 179] width 28 height 15
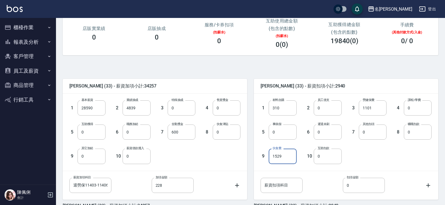
scroll to position [111, 0]
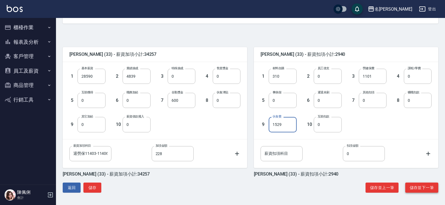
type input "1529"
click at [422, 185] on button "儲存並下一筆" at bounding box center [421, 187] width 33 height 10
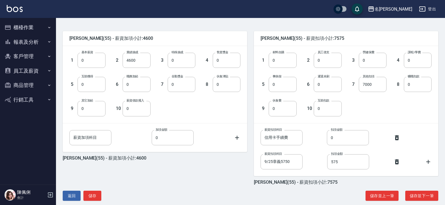
scroll to position [135, 0]
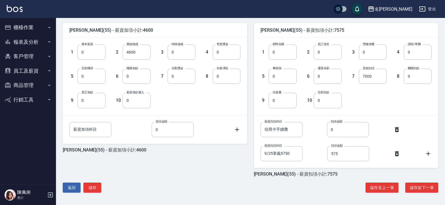
click at [396, 129] on icon at bounding box center [397, 129] width 4 height 5
type input "9/25章義5750"
type input "575"
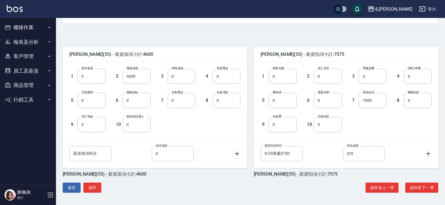
scroll to position [111, 0]
click at [92, 186] on button "儲存" at bounding box center [92, 187] width 18 height 10
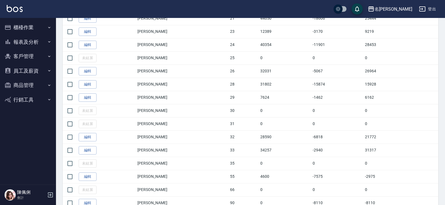
scroll to position [448, 0]
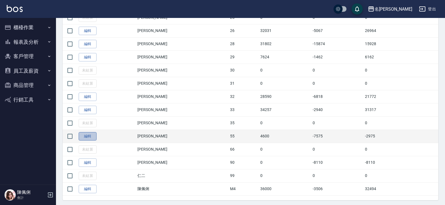
click at [93, 136] on link "編輯" at bounding box center [88, 136] width 18 height 9
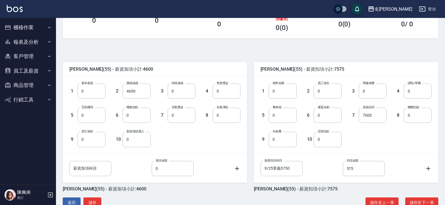
scroll to position [83, 0]
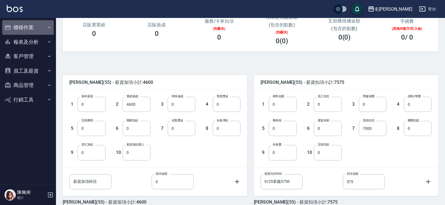
click at [30, 23] on button "櫃檯作業" at bounding box center [28, 27] width 52 height 15
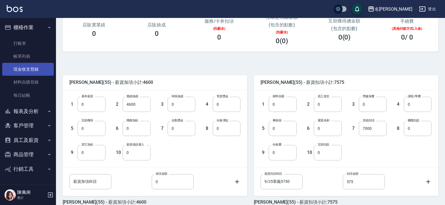
click at [37, 69] on link "現金收支登錄" at bounding box center [28, 69] width 52 height 13
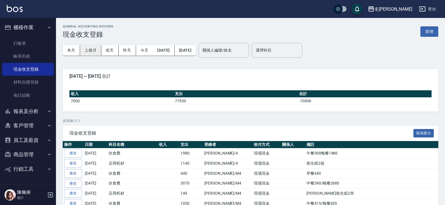
click at [95, 52] on button "上個月" at bounding box center [90, 50] width 21 height 10
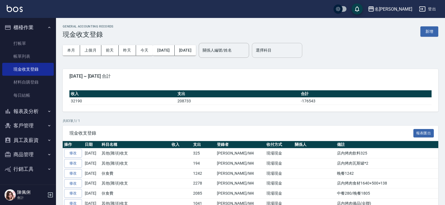
click at [298, 51] on input "選擇科目" at bounding box center [277, 50] width 45 height 10
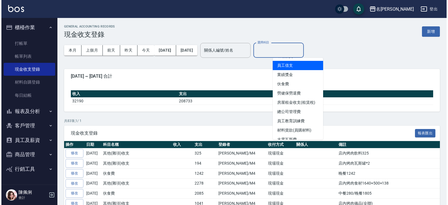
scroll to position [56, 0]
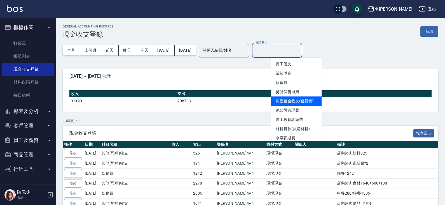
click at [300, 104] on li "房屋租金收支(租賃稅)" at bounding box center [296, 100] width 50 height 9
type input "房屋租金收支(租賃稅)"
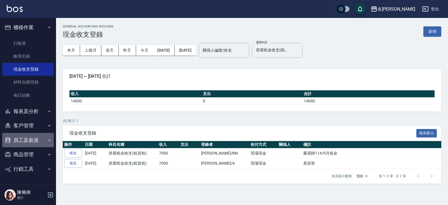
click at [28, 140] on button "員工及薪資" at bounding box center [28, 140] width 52 height 15
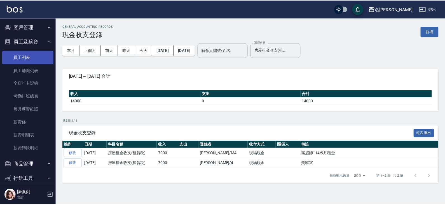
scroll to position [106, 0]
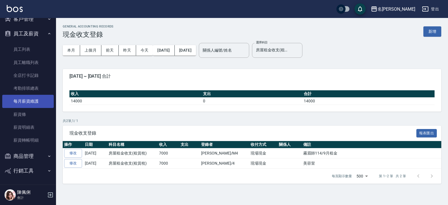
drag, startPoint x: 28, startPoint y: 105, endPoint x: 46, endPoint y: 107, distance: 18.3
click at [28, 105] on link "每月薪資維護" at bounding box center [28, 101] width 52 height 13
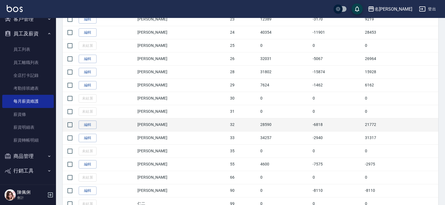
scroll to position [448, 0]
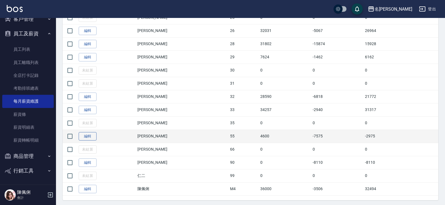
click at [85, 136] on link "編輯" at bounding box center [88, 136] width 18 height 9
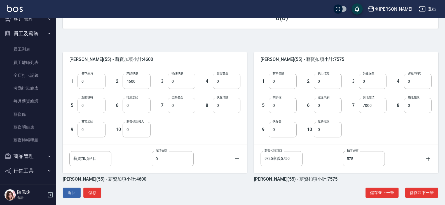
scroll to position [111, 0]
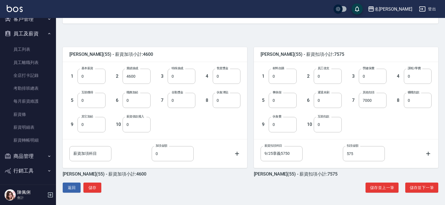
click at [90, 149] on div "薪資加項科目 薪資加項科目" at bounding box center [90, 153] width 42 height 15
click at [170, 124] on div "1 基本薪資 0 基本薪資 2 業績抽成 4600 業績抽成 3 特殊抽成 0 特殊抽成 4 售貨獎金 0 售貨獎金 5 互助獲得 0 互助獲得 6 職務加給…" at bounding box center [150, 96] width 180 height 72
click at [87, 151] on input "薪資加項科目" at bounding box center [90, 153] width 42 height 15
type input "租金"
drag, startPoint x: 90, startPoint y: 156, endPoint x: 52, endPoint y: 151, distance: 37.9
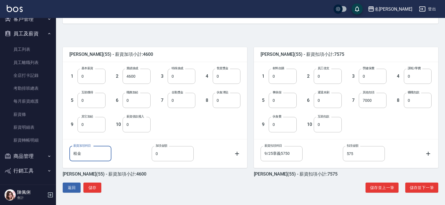
click at [53, 151] on div "名留仁二 登出 櫃檯作業 打帳單 帳單列表 現金收支登錄 材料自購登錄 每日結帳 報表及分析 報表目錄 店家區間累計表 店家日報表 互助日報表 互助月報表 互…" at bounding box center [222, 47] width 445 height 316
click at [95, 130] on input "0" at bounding box center [92, 124] width 28 height 15
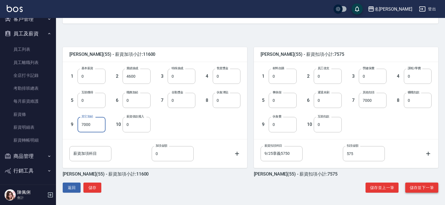
type input "7000"
click at [422, 186] on button "儲存並下一筆" at bounding box center [421, 187] width 33 height 10
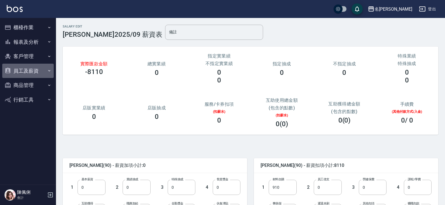
click at [43, 71] on button "員工及薪資" at bounding box center [28, 71] width 52 height 15
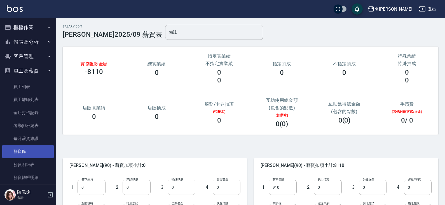
click at [34, 149] on link "薪資條" at bounding box center [28, 151] width 52 height 13
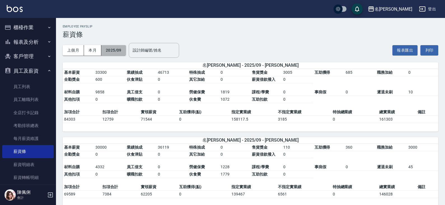
click at [118, 48] on button "2025/09" at bounding box center [113, 50] width 25 height 10
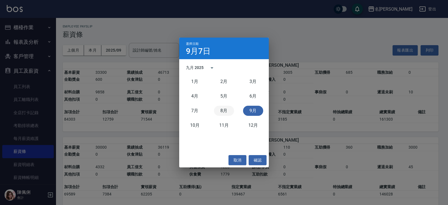
click at [227, 111] on button "8月" at bounding box center [224, 111] width 20 height 10
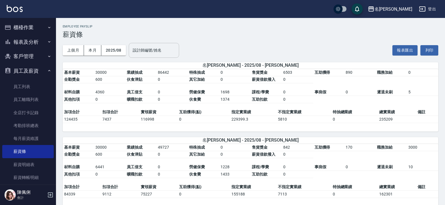
click at [135, 49] on input "設計師編號/姓名" at bounding box center [153, 50] width 45 height 10
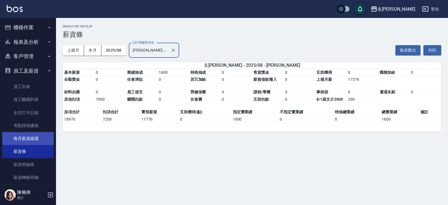
type input "[PERSON_NAME]-90"
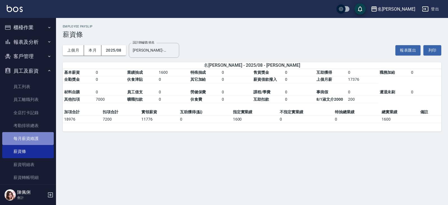
click at [36, 139] on link "每月薪資維護" at bounding box center [28, 138] width 52 height 13
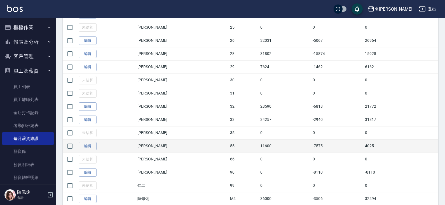
scroll to position [457, 0]
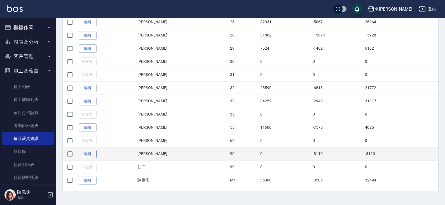
click at [90, 155] on link "編輯" at bounding box center [88, 154] width 18 height 9
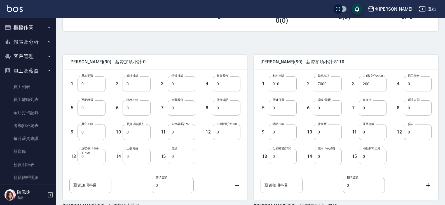
scroll to position [135, 0]
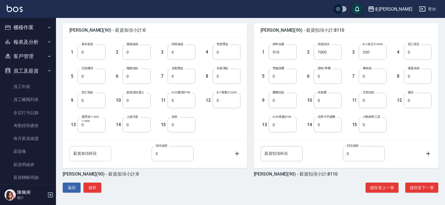
click at [96, 151] on input "薪資加項科目" at bounding box center [90, 153] width 42 height 15
type input "上個月薪"
click at [162, 154] on input "0" at bounding box center [173, 153] width 42 height 15
type input "11776"
click at [97, 187] on button "儲存" at bounding box center [92, 187] width 18 height 10
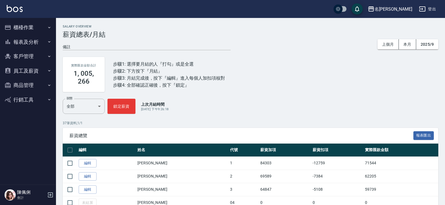
click at [36, 71] on button "員工及薪資" at bounding box center [28, 71] width 52 height 15
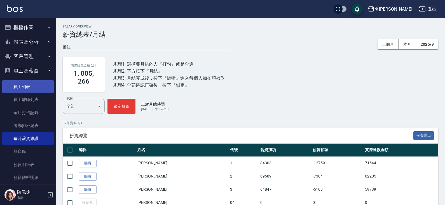
click at [36, 89] on link "員工列表" at bounding box center [28, 86] width 52 height 13
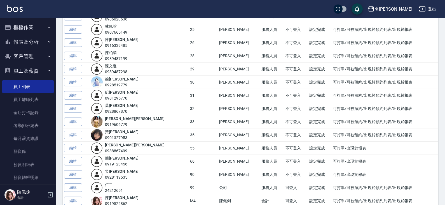
scroll to position [390, 0]
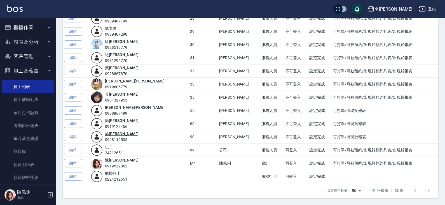
click at [117, 134] on link "吳 瑞雯" at bounding box center [122, 133] width 34 height 4
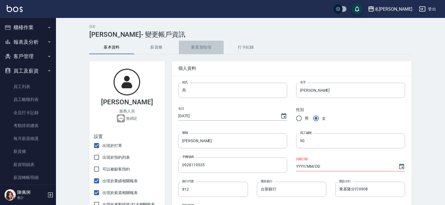
click at [208, 48] on button "薪資加扣項" at bounding box center [201, 47] width 45 height 13
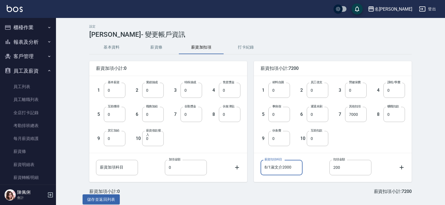
click at [289, 166] on input "8/1淑文介2000" at bounding box center [282, 167] width 42 height 15
drag, startPoint x: 295, startPoint y: 167, endPoint x: 242, endPoint y: 167, distance: 53.5
click at [242, 167] on div "薪資加項小計:0 1 基本薪資 0 基本薪資 2 業績抽成 0 業績抽成 3 特殊抽成 0 特殊抽成 4 售貨獎金 0 售貨獎金 5 互助獲得 0 互助獲得 …" at bounding box center [247, 129] width 329 height 150
click at [344, 166] on input "200" at bounding box center [351, 167] width 42 height 15
drag, startPoint x: 343, startPoint y: 166, endPoint x: 318, endPoint y: 166, distance: 25.2
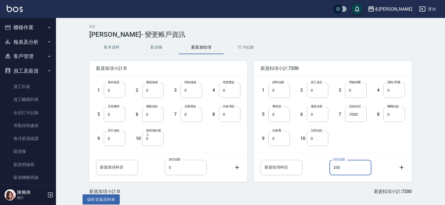
click at [318, 166] on div "薪資扣項科目 薪資扣項科目 扣項金額 200 扣項金額" at bounding box center [333, 167] width 144 height 15
type input "0"
click at [20, 93] on link "員工離職列表" at bounding box center [28, 99] width 52 height 13
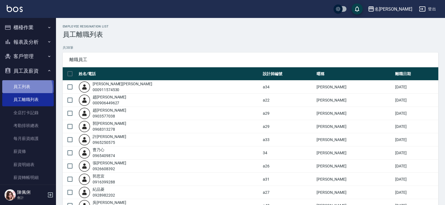
click at [26, 88] on link "員工列表" at bounding box center [28, 86] width 52 height 13
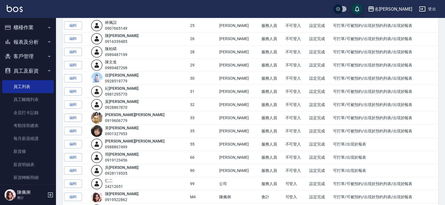
scroll to position [390, 0]
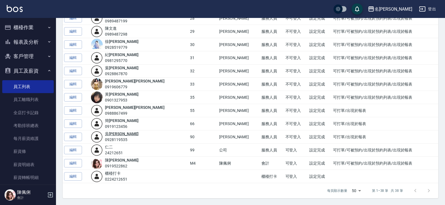
click at [121, 134] on link "吳 瑞雯" at bounding box center [122, 133] width 34 height 4
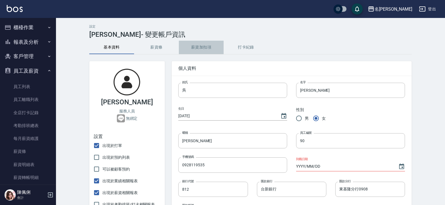
click at [210, 43] on button "薪資加扣項" at bounding box center [201, 47] width 45 height 13
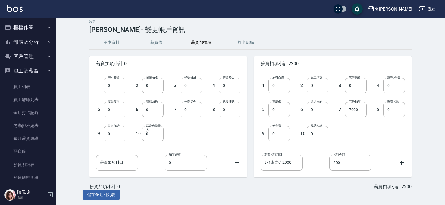
scroll to position [6, 0]
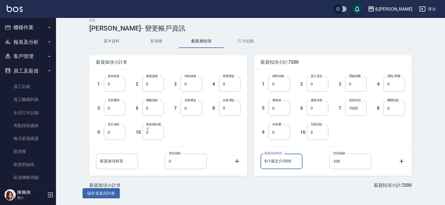
drag, startPoint x: 292, startPoint y: 158, endPoint x: 237, endPoint y: 159, distance: 54.9
click at [240, 159] on div "薪資加項小計:0 1 基本薪資 0 基本薪資 2 業績抽成 0 業績抽成 3 特殊抽成 0 特殊抽成 4 售貨獎金 0 售貨獎金 5 互助獲得 0 互助獲得 …" at bounding box center [247, 123] width 329 height 150
drag, startPoint x: 353, startPoint y: 161, endPoint x: 312, endPoint y: 159, distance: 41.5
click at [315, 159] on div "薪資扣項科目 薪資扣項科目 扣項金額 200 扣項金額" at bounding box center [333, 160] width 144 height 15
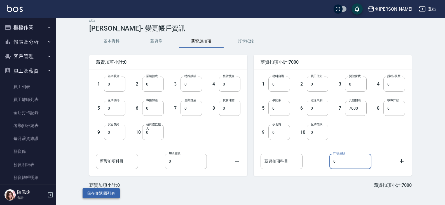
type input "0"
click at [109, 194] on button "儲存並返回列表" at bounding box center [101, 193] width 37 height 10
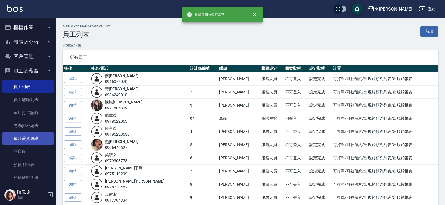
click at [24, 141] on link "每月薪資維護" at bounding box center [28, 138] width 52 height 13
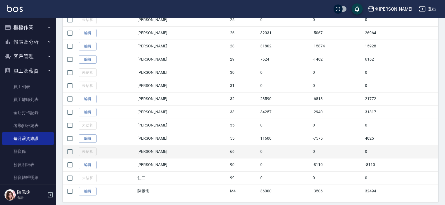
scroll to position [448, 0]
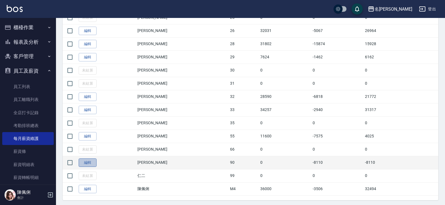
click at [91, 165] on link "編輯" at bounding box center [88, 162] width 18 height 9
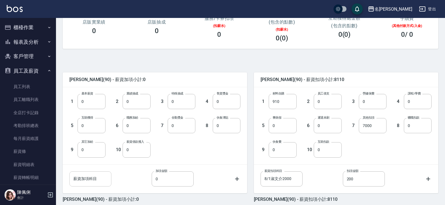
scroll to position [111, 0]
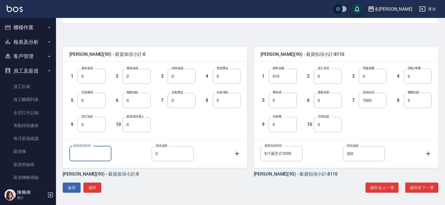
click at [95, 157] on input "薪資加項科目" at bounding box center [90, 153] width 42 height 15
type input "上個月薪"
type input "11776"
click at [299, 153] on input "8/1淑文介2000" at bounding box center [282, 153] width 42 height 15
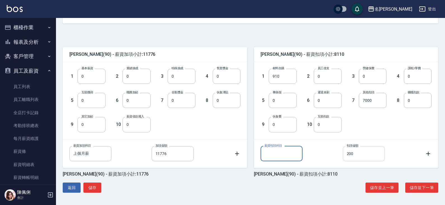
click at [358, 153] on input "200" at bounding box center [364, 153] width 42 height 15
type input "0"
click at [92, 190] on button "儲存" at bounding box center [92, 187] width 18 height 10
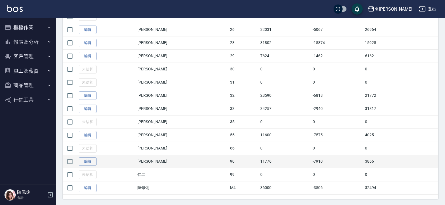
scroll to position [457, 0]
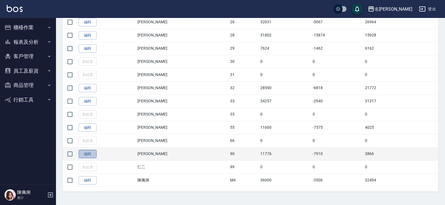
click at [91, 155] on link "編輯" at bounding box center [88, 154] width 18 height 9
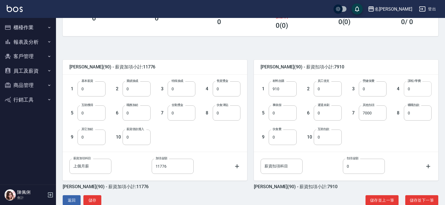
scroll to position [111, 0]
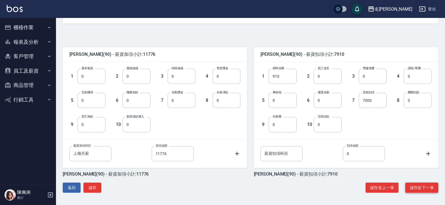
click at [414, 188] on button "儲存並下一筆" at bounding box center [421, 187] width 33 height 10
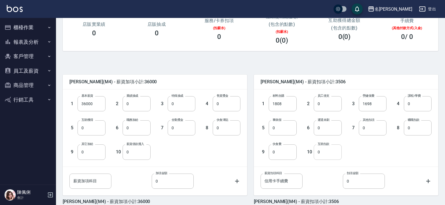
scroll to position [84, 0]
click at [97, 151] on input "0" at bounding box center [92, 151] width 28 height 15
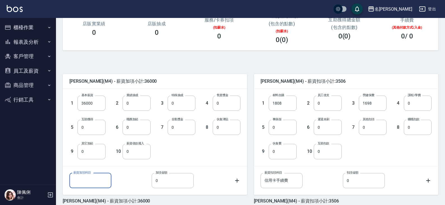
click at [89, 182] on input "薪資加項科目" at bounding box center [90, 180] width 42 height 15
type input "加班"
click at [164, 179] on input "0" at bounding box center [173, 180] width 42 height 15
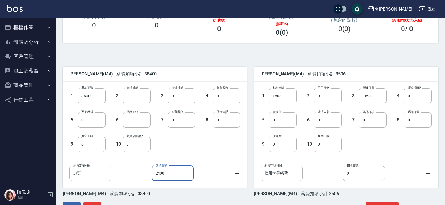
scroll to position [111, 0]
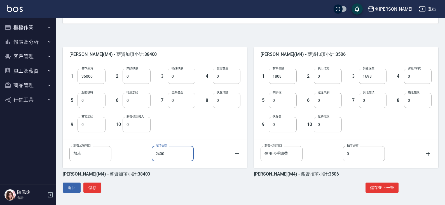
drag, startPoint x: 174, startPoint y: 155, endPoint x: 150, endPoint y: 158, distance: 24.0
click at [150, 158] on div "薪資加項科目 加班 薪資加項科目 加項金額 2400 加項金額" at bounding box center [154, 153] width 171 height 15
type input "3000"
click at [144, 180] on div "陳佩俐 (M4) - 薪資加項小計:39000 1 基本薪資 36000 基本薪資 2 業績抽成 0 業績抽成 3 特殊抽成 0 特殊抽成 4 售貨獎金 0 …" at bounding box center [248, 114] width 380 height 168
click at [286, 121] on input "0" at bounding box center [283, 124] width 28 height 15
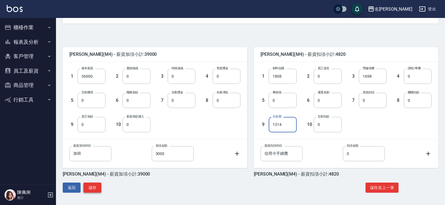
type input "1314"
click at [92, 188] on button "儲存" at bounding box center [92, 187] width 18 height 10
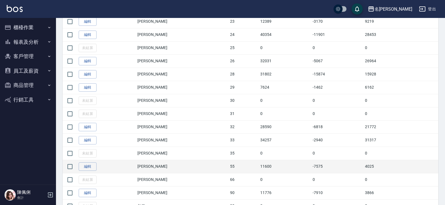
scroll to position [420, 0]
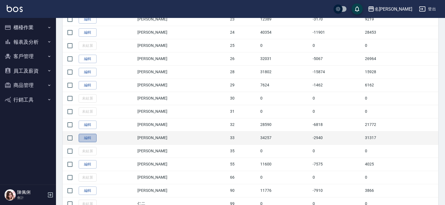
click at [89, 137] on link "編輯" at bounding box center [88, 138] width 18 height 9
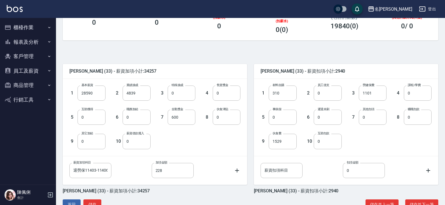
scroll to position [111, 0]
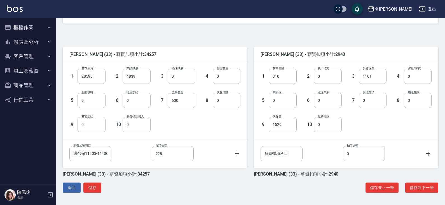
click at [29, 73] on button "員工及薪資" at bounding box center [28, 71] width 52 height 15
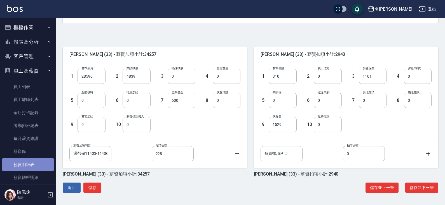
click at [32, 169] on link "薪資明細表" at bounding box center [28, 164] width 52 height 13
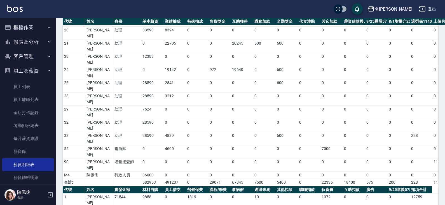
scroll to position [294, 0]
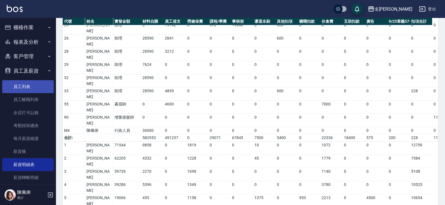
click at [22, 90] on link "員工列表" at bounding box center [28, 86] width 52 height 13
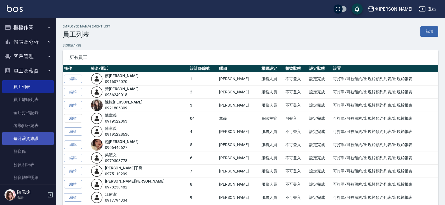
click at [33, 136] on link "每月薪資維護" at bounding box center [28, 138] width 52 height 13
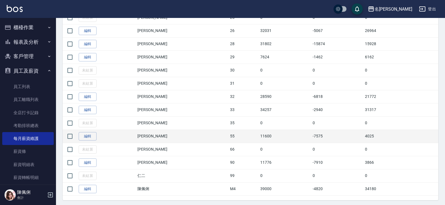
scroll to position [457, 0]
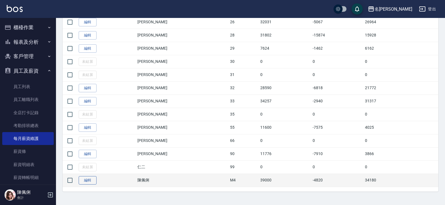
click at [91, 181] on link "編輯" at bounding box center [88, 180] width 18 height 9
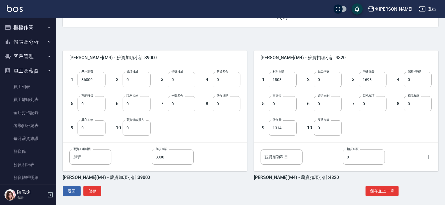
scroll to position [111, 0]
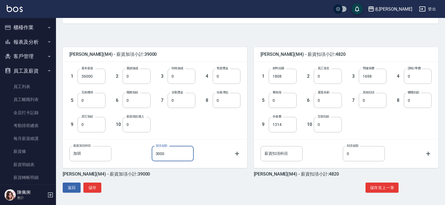
click at [168, 153] on input "3000" at bounding box center [173, 153] width 42 height 15
click at [172, 135] on div "1 基本薪資 36000 基本薪資 2 業績抽成 0 業績抽成 3 特殊抽成 0 特殊抽成 4 售貨獎金 0 售貨獎金 5 互助獲得 0 互助獲得 6 職務加…" at bounding box center [155, 100] width 185 height 77
click at [168, 154] on input "3000" at bounding box center [173, 153] width 42 height 15
click at [165, 125] on div "1 基本薪資 36000 基本薪資 2 業績抽成 0 業績抽成 3 特殊抽成 0 特殊抽成 4 售貨獎金 0 售貨獎金 5 互助獲得 0 互助獲得 6 職務加…" at bounding box center [150, 96] width 180 height 72
click at [90, 185] on button "儲存" at bounding box center [92, 187] width 18 height 10
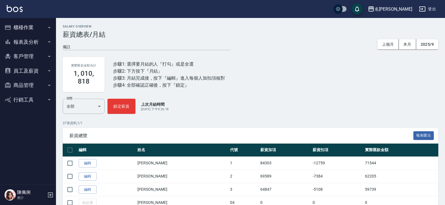
click at [34, 71] on button "員工及薪資" at bounding box center [28, 71] width 52 height 15
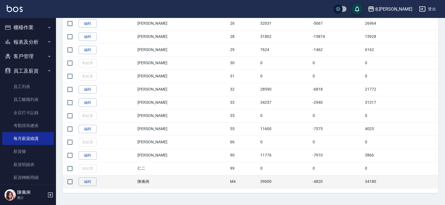
scroll to position [457, 0]
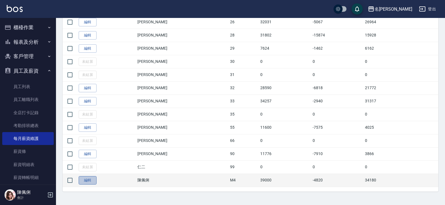
click at [88, 182] on link "編輯" at bounding box center [88, 180] width 18 height 9
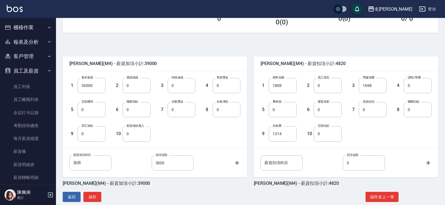
scroll to position [111, 0]
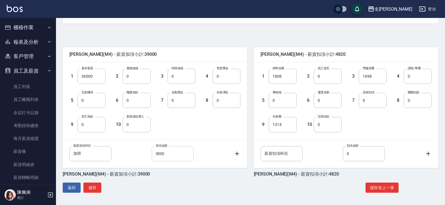
click at [167, 152] on input "3000" at bounding box center [173, 153] width 42 height 15
type input "2400"
click at [92, 190] on button "儲存" at bounding box center [92, 187] width 18 height 10
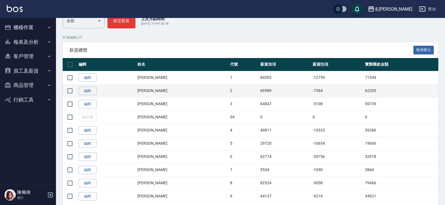
scroll to position [37, 0]
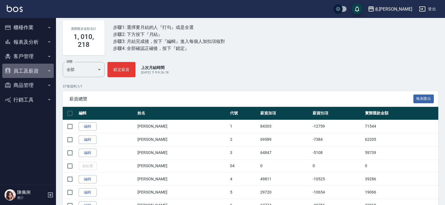
click at [29, 68] on button "員工及薪資" at bounding box center [28, 71] width 52 height 15
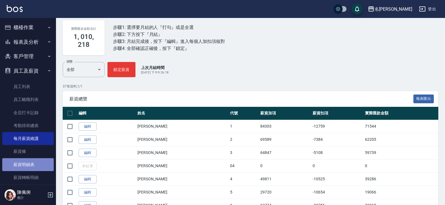
click at [33, 162] on link "薪資明細表" at bounding box center [28, 164] width 52 height 13
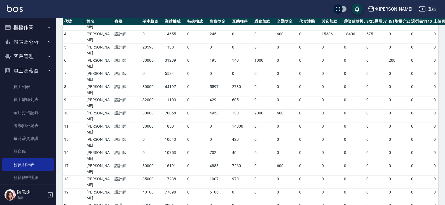
scroll to position [84, 0]
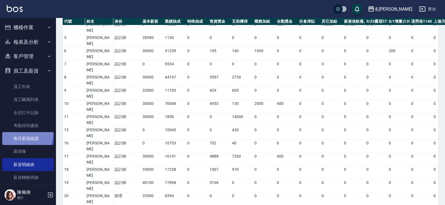
click at [21, 133] on link "每月薪資維護" at bounding box center [28, 138] width 52 height 13
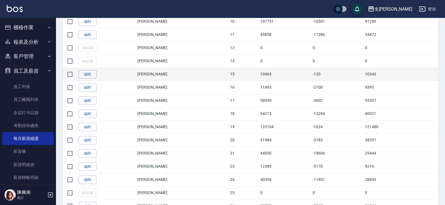
scroll to position [280, 0]
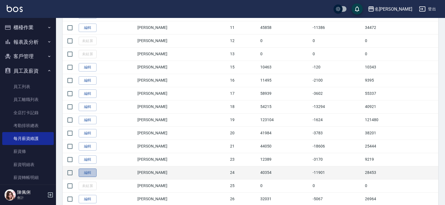
click at [85, 172] on link "編輯" at bounding box center [88, 172] width 18 height 9
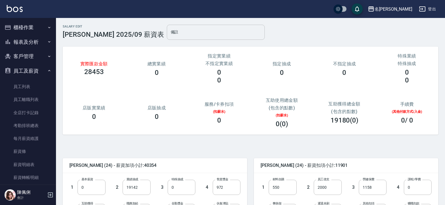
click at [167, 32] on input "備註" at bounding box center [216, 32] width 98 height 15
type input "y"
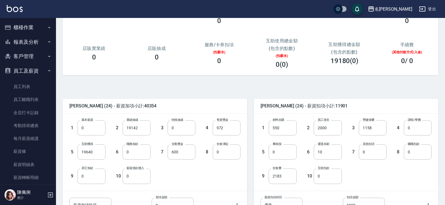
scroll to position [111, 0]
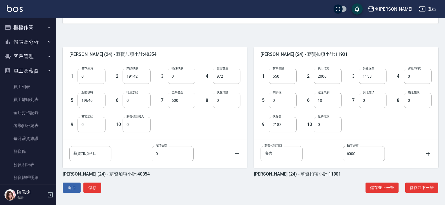
type input "設19142+助19640+售972=39754"
click at [95, 76] on input "0" at bounding box center [92, 76] width 28 height 15
type input "30000"
click at [144, 80] on input "19142" at bounding box center [137, 76] width 28 height 15
type input "8782"
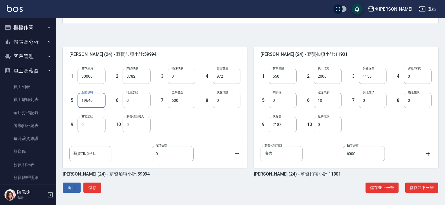
click at [87, 100] on input "19640" at bounding box center [92, 100] width 28 height 15
type input "0"
click at [97, 184] on button "儲存" at bounding box center [92, 187] width 18 height 10
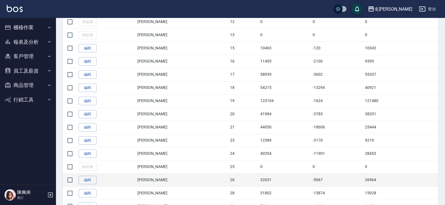
scroll to position [308, 0]
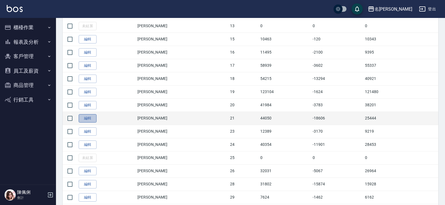
click at [82, 120] on link "編輯" at bounding box center [88, 118] width 18 height 9
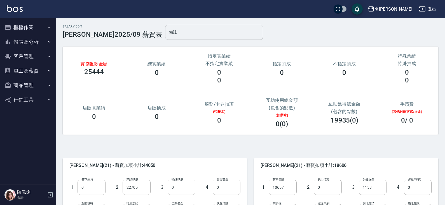
click at [165, 33] on input "備註" at bounding box center [214, 32] width 98 height 15
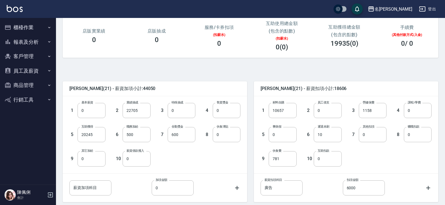
scroll to position [84, 0]
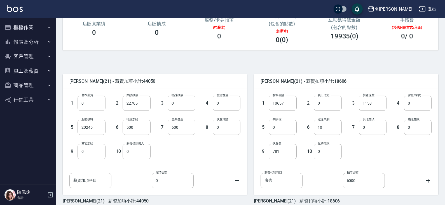
type input "設22705+助20245=42950"
click at [93, 104] on input "0" at bounding box center [92, 102] width 28 height 15
type input "30000"
click at [95, 130] on input "20245" at bounding box center [92, 127] width 28 height 15
type input "0"
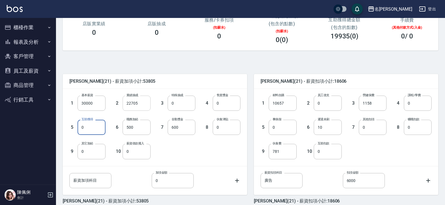
click at [139, 104] on input "22705" at bounding box center [137, 102] width 28 height 15
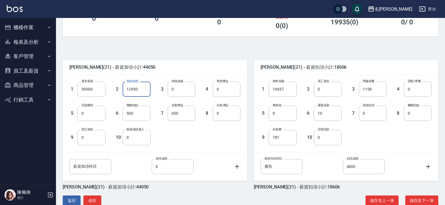
scroll to position [111, 0]
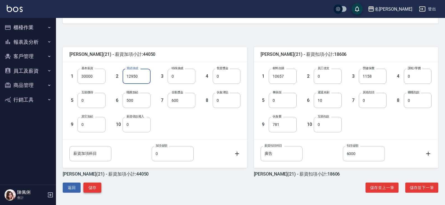
type input "12950"
click at [98, 186] on button "儲存" at bounding box center [92, 187] width 18 height 10
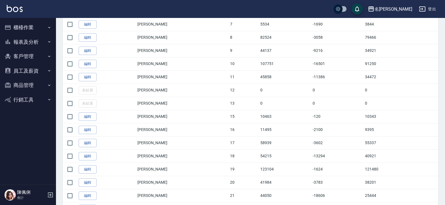
scroll to position [280, 0]
